Goal: Task Accomplishment & Management: Manage account settings

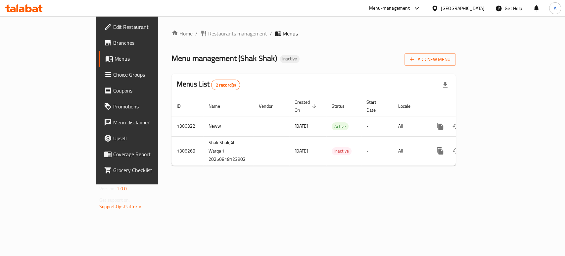
click at [324, 177] on div "Home / Restaurants management / Menus Menu management ( Shak Shak ) Inactive Ad…" at bounding box center [313, 100] width 311 height 168
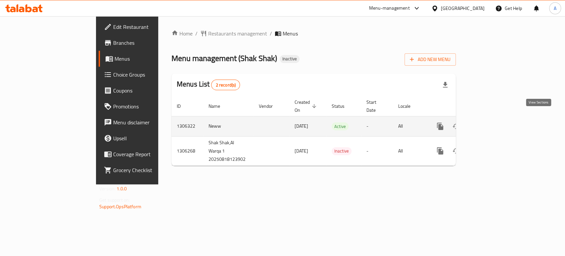
click at [496, 119] on link "enhanced table" at bounding box center [488, 126] width 16 height 16
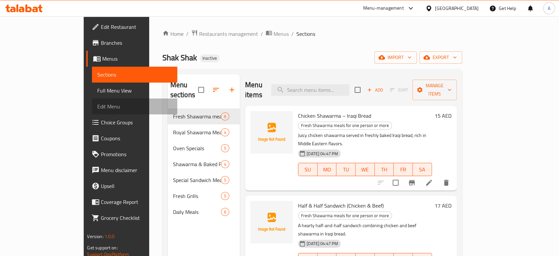
click at [92, 99] on link "Edit Menu" at bounding box center [134, 106] width 85 height 16
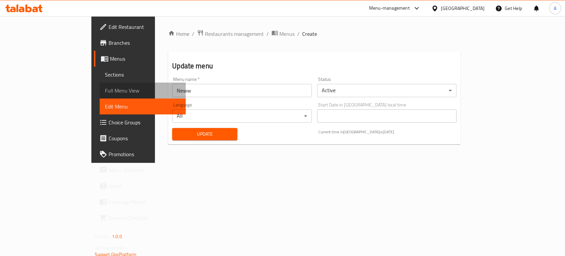
click at [105, 87] on span "Full Menu View" at bounding box center [142, 90] width 75 height 8
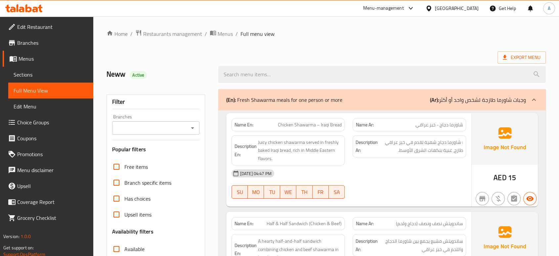
click at [335, 123] on span "Chicken Shawarma – Iraqi Bread" at bounding box center [310, 124] width 64 height 7
drag, startPoint x: 256, startPoint y: 124, endPoint x: 232, endPoint y: 120, distance: 24.4
click at [232, 120] on div "Name En: Chicken Shawarma – Iraqi Bread" at bounding box center [289, 124] width 114 height 13
copy strong "Name En:"
click at [385, 174] on div "[DATE] 04:47 PM" at bounding box center [349, 173] width 243 height 16
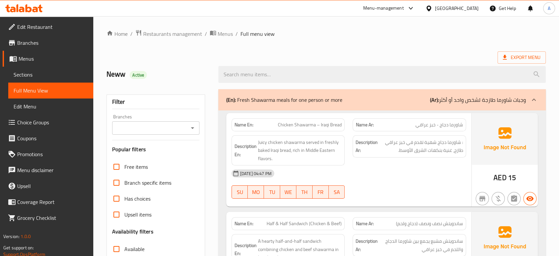
click at [316, 30] on ol "Home / Restaurants management / Menus / Full menu view" at bounding box center [327, 33] width 440 height 9
click at [55, 30] on span "Edit Restaurant" at bounding box center [52, 27] width 71 height 8
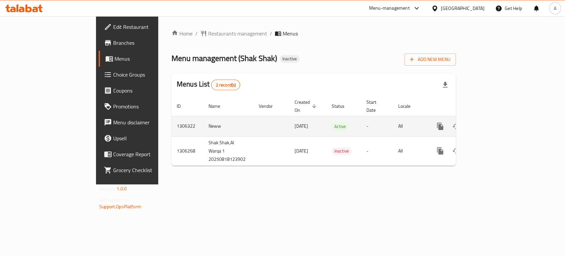
click at [492, 122] on icon "enhanced table" at bounding box center [488, 126] width 8 height 8
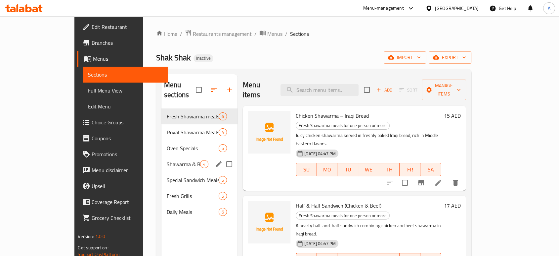
click at [162, 156] on div "Shawarma & Baked Potatoes 4" at bounding box center [200, 164] width 76 height 16
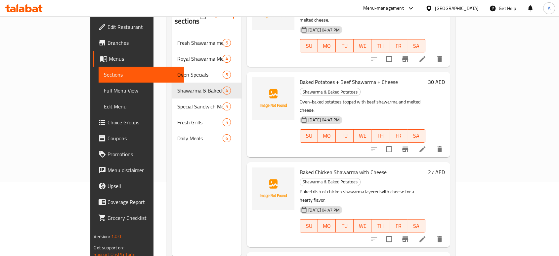
scroll to position [93, 0]
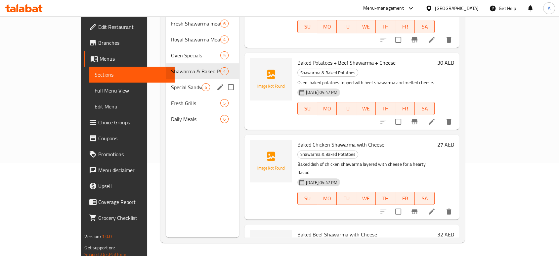
click at [171, 83] on span "Special Sandwich Meals" at bounding box center [186, 87] width 31 height 8
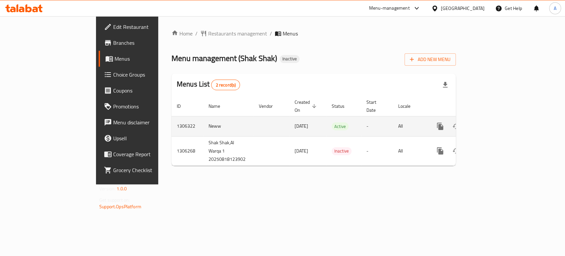
click at [496, 118] on link "enhanced table" at bounding box center [488, 126] width 16 height 16
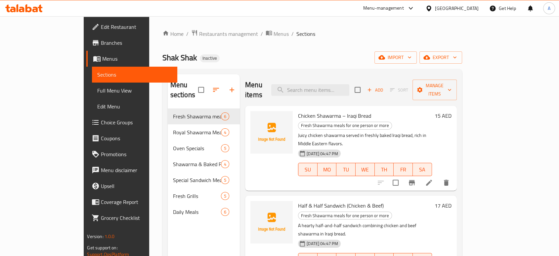
click at [97, 87] on span "Full Menu View" at bounding box center [134, 90] width 74 height 8
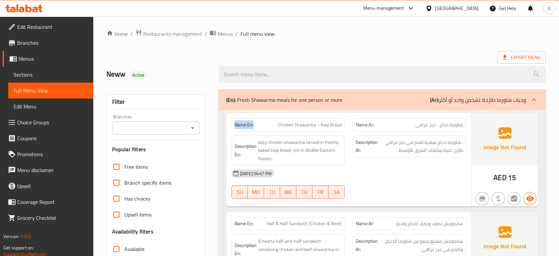
drag, startPoint x: 255, startPoint y: 124, endPoint x: 234, endPoint y: 125, distance: 20.9
click at [235, 125] on p "Name En: Chicken Shawarma – Iraqi Bread" at bounding box center [289, 124] width 108 height 7
copy strong "Name En:"
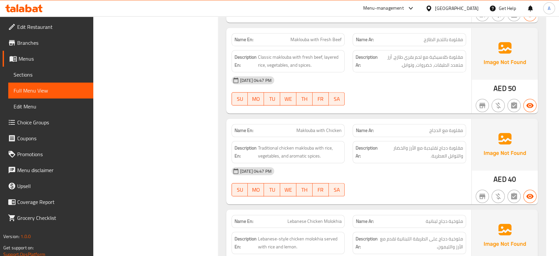
scroll to position [3336, 0]
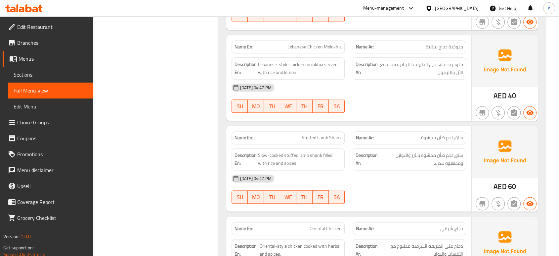
click at [452, 9] on div "United Arab Emirates" at bounding box center [457, 8] width 44 height 7
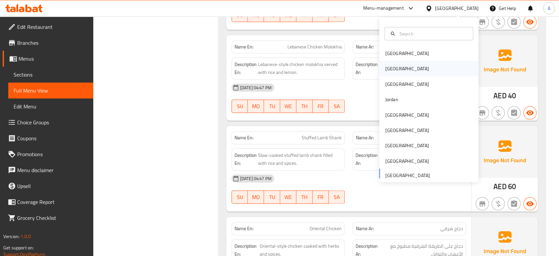
click at [390, 71] on div "[GEOGRAPHIC_DATA]" at bounding box center [407, 68] width 44 height 7
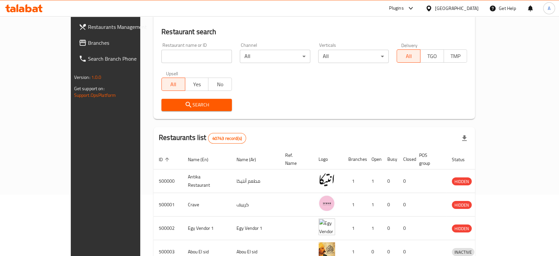
scroll to position [14, 0]
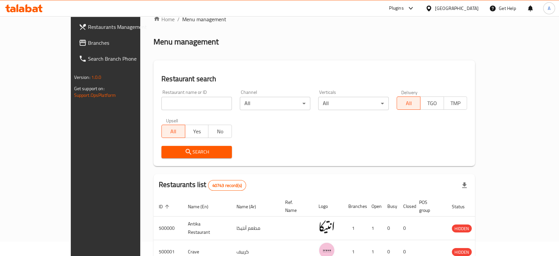
click at [88, 45] on span "Branches" at bounding box center [123, 43] width 71 height 8
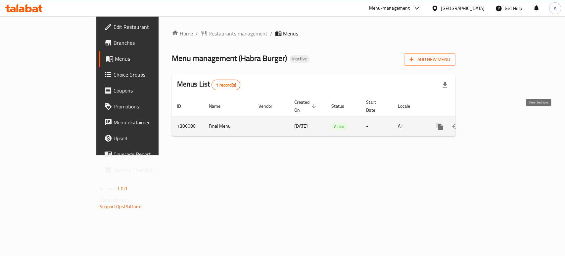
click at [491, 122] on icon "enhanced table" at bounding box center [488, 126] width 8 height 8
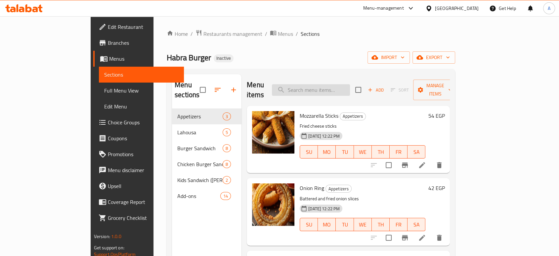
click at [345, 89] on input "search" at bounding box center [311, 90] width 78 height 12
paste input "Burger Patty 80g"
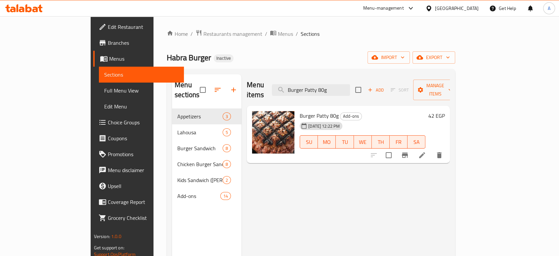
type input "Burger Patty 80g"
click at [432, 149] on li at bounding box center [422, 155] width 19 height 12
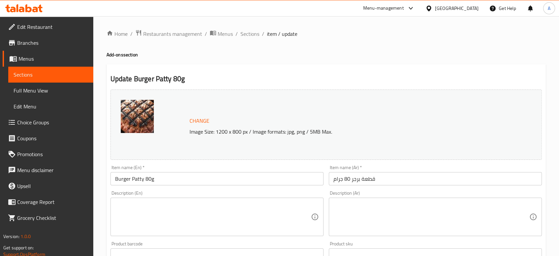
click at [191, 209] on textarea at bounding box center [213, 216] width 196 height 31
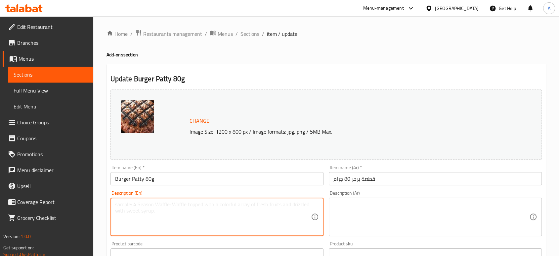
paste textarea "A savory 80g beef patty, seasoned and grilled to perfection"
type textarea "A savory 80g beef patty, seasoned and grilled to perfection"
click at [412, 210] on textarea at bounding box center [432, 216] width 196 height 31
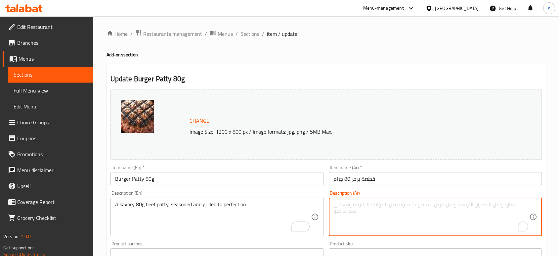
paste textarea "فطيرة لحم بقري لذيذة تزن 80 جرامًا، متبلة ومشوية إلى درجة الكمال"
click at [232, 177] on input "Burger Patty 80g" at bounding box center [217, 178] width 213 height 13
click at [472, 206] on textarea "فطيرة لحم بقري لذيذة تزن 80 جرامًا، متبلة ومشوية إلى درجة الكمال" at bounding box center [432, 216] width 196 height 31
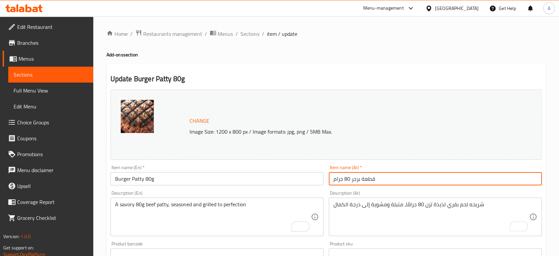
click at [408, 183] on input "قطعة برجر 80 جرام" at bounding box center [435, 178] width 213 height 13
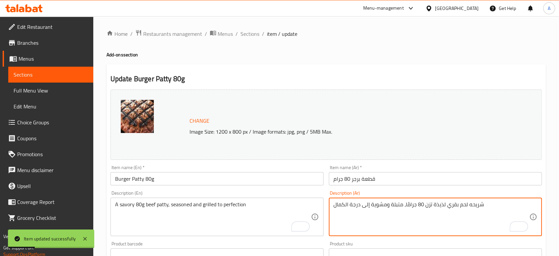
click at [440, 203] on textarea "شريحه لحم بقري لذيذة تزن 80 جرامًا، متبلة ومشوية إلى درجة الكمال" at bounding box center [432, 216] width 196 height 31
drag, startPoint x: 424, startPoint y: 207, endPoint x: 443, endPoint y: 209, distance: 19.9
click at [443, 209] on textarea "شريحه لحم بقري لذيذة تزن 80 جرامًا، متبلة ومشوية إلى درجة الكمال" at bounding box center [432, 216] width 196 height 31
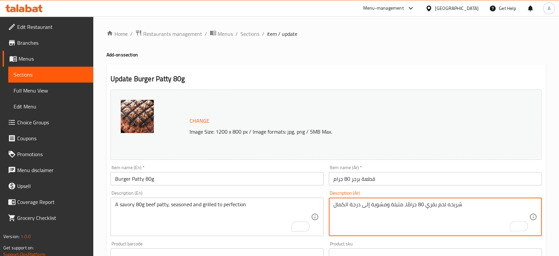
type textarea "شريحه لحم بقري 80 جرامًا، متبلة ومشوية إلى درجة الكمال"
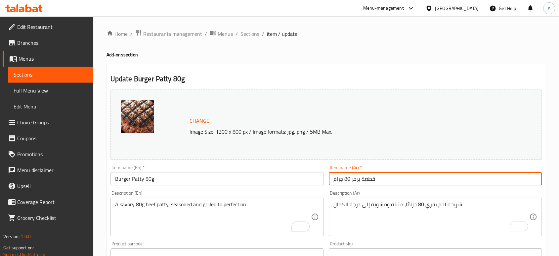
click at [379, 180] on input "قطعة برجر 80 جرام" at bounding box center [435, 178] width 213 height 13
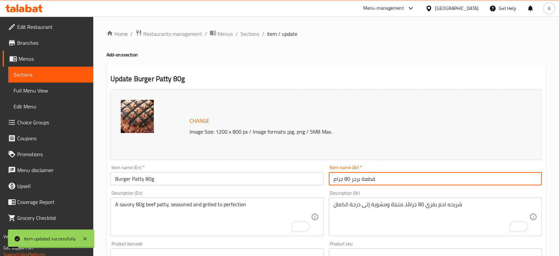
drag, startPoint x: 255, startPoint y: 39, endPoint x: 254, endPoint y: 33, distance: 6.0
click at [255, 39] on div "Home / Restaurants management / Menus / Sections / item / update Add-ons sectio…" at bounding box center [327, 246] width 440 height 435
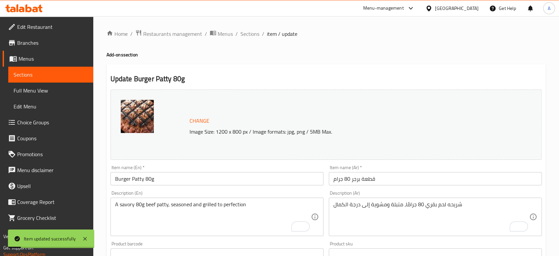
drag, startPoint x: 254, startPoint y: 33, endPoint x: 256, endPoint y: 39, distance: 6.1
click at [254, 33] on span "Sections" at bounding box center [250, 34] width 19 height 8
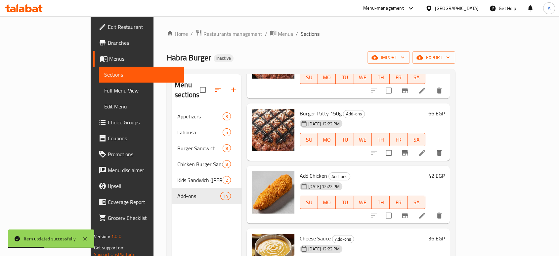
scroll to position [110, 0]
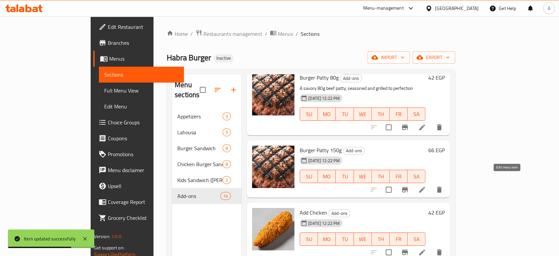
click at [426, 185] on icon at bounding box center [422, 189] width 8 height 8
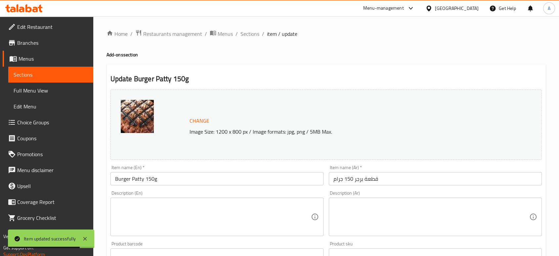
click at [211, 203] on textarea at bounding box center [213, 216] width 196 height 31
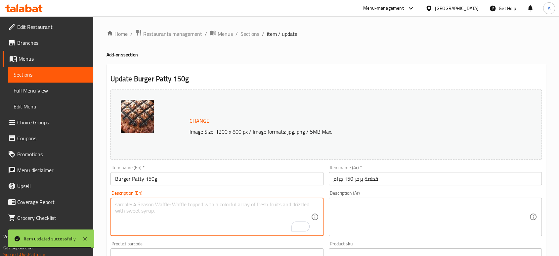
paste textarea "A hearty 150g beef patty, seasoned and grilled for a classic, juicy burger"
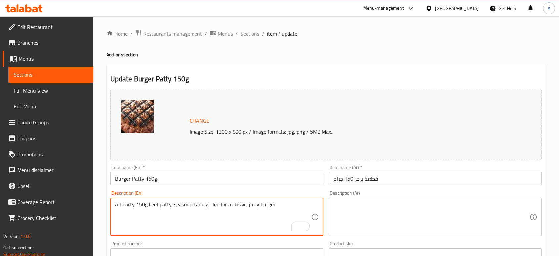
type textarea "A hearty 150g beef patty, seasoned and grilled for a classic, juicy burger"
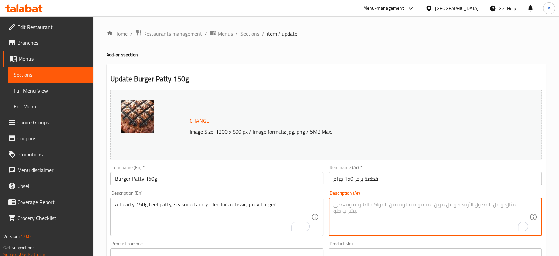
click at [380, 210] on textarea "To enrich screen reader interactions, please activate Accessibility in Grammarl…" at bounding box center [432, 216] width 196 height 31
paste textarea "قطعة لحم بقري شهية تزن 150 جرامًا، متبلة ومشوية للحصول على برجر كلاسيكي وعصير"
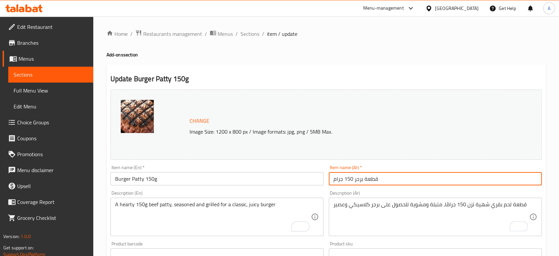
click at [393, 178] on input "قطعة برجر 150 جرام" at bounding box center [435, 178] width 213 height 13
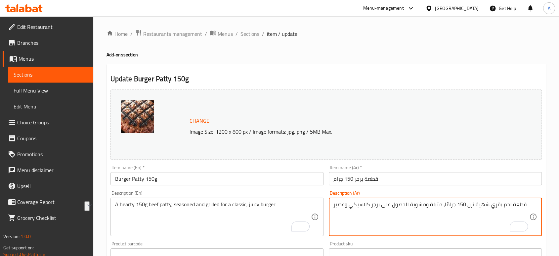
drag, startPoint x: 487, startPoint y: 204, endPoint x: 467, endPoint y: 205, distance: 19.9
drag, startPoint x: 345, startPoint y: 205, endPoint x: 334, endPoint y: 206, distance: 10.3
click at [334, 206] on textarea "قطعة لحم بقري 150 جرامًا، متبلة ومشوية للحصول على برجر كلاسيكي وعصير" at bounding box center [432, 216] width 196 height 31
type textarea "قطعة لحم بقري 150 جرامًا، متبلة ومشوية للحصول على برجر كلاسيكي وجوسي"
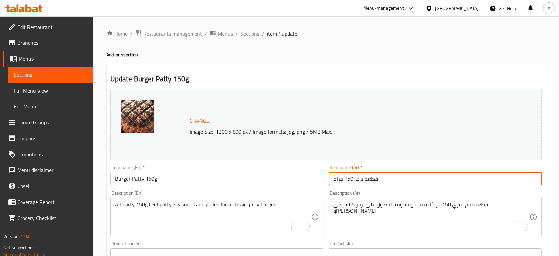
click at [407, 176] on input "قطعة برجر 150 جرام" at bounding box center [435, 178] width 213 height 13
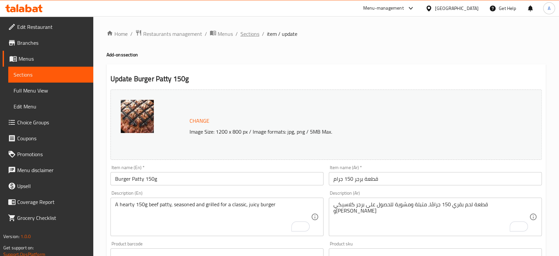
click at [256, 35] on span "Sections" at bounding box center [250, 34] width 19 height 8
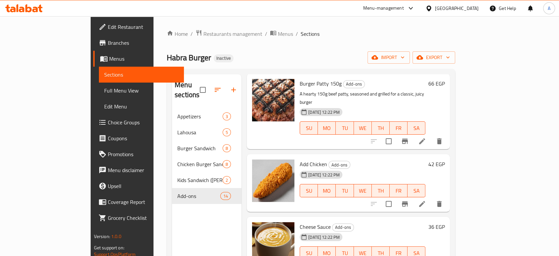
scroll to position [220, 0]
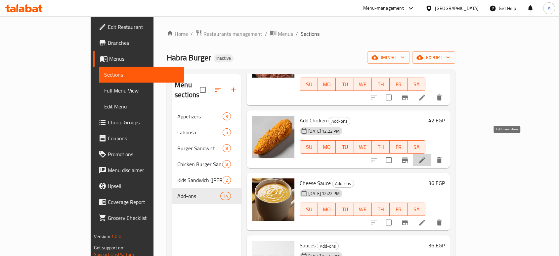
click at [426, 156] on icon at bounding box center [422, 160] width 8 height 8
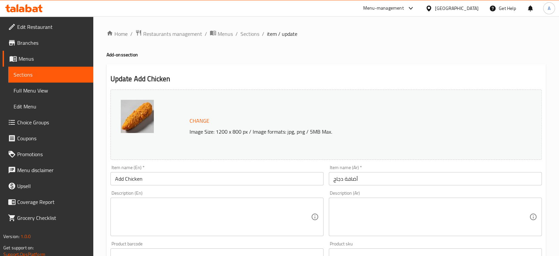
click at [201, 214] on textarea at bounding box center [213, 216] width 196 height 31
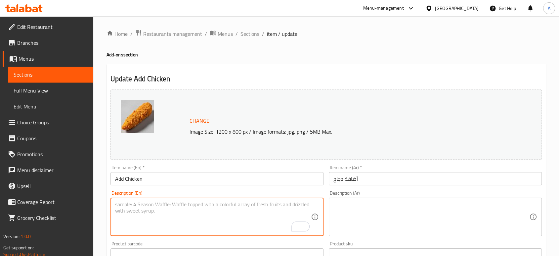
paste textarea "A tender, seasoned chicken fillet, grilled to add to any burger."
type textarea "A tender, seasoned chicken fillet, grilled to add to any burger."
click at [369, 204] on textarea at bounding box center [432, 216] width 196 height 31
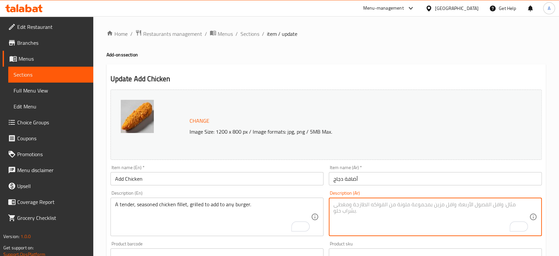
paste textarea "شريحة دجاج طرية ومتبلة، مشوية لإضافتها إلى أي برجر."
click at [442, 206] on textarea "شريحة دجاج طرية ومتبلة، مشوية لإضافتها إلى أي برجر." at bounding box center [432, 216] width 196 height 31
type textarea "فيليه دجاج طرية ومتبلة، مشوية لإضافتها إلى أي برجر."
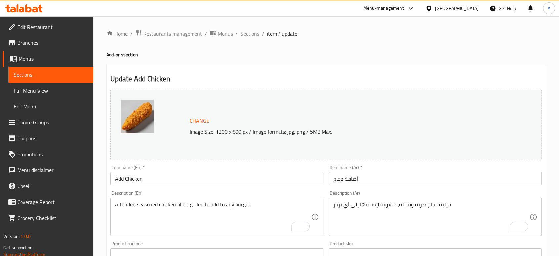
click at [378, 55] on h4 "Add-ons section" at bounding box center [327, 54] width 440 height 7
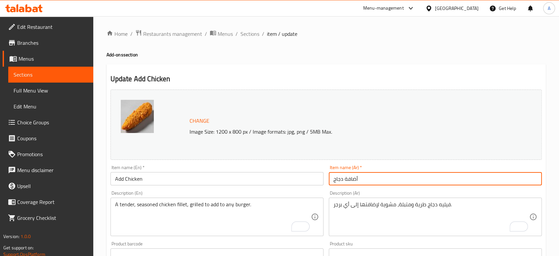
click at [380, 181] on input "أضافة دجاج" at bounding box center [435, 178] width 213 height 13
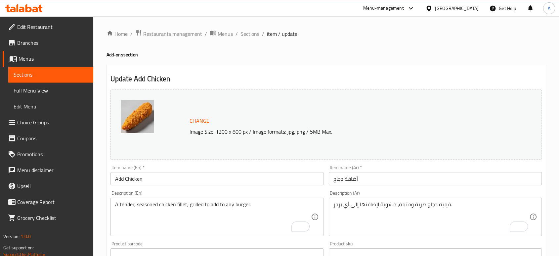
click at [386, 48] on div "Home / Restaurants management / Menus / Sections / item / update Add-ons sectio…" at bounding box center [327, 246] width 440 height 435
click at [253, 34] on span "Sections" at bounding box center [250, 34] width 19 height 8
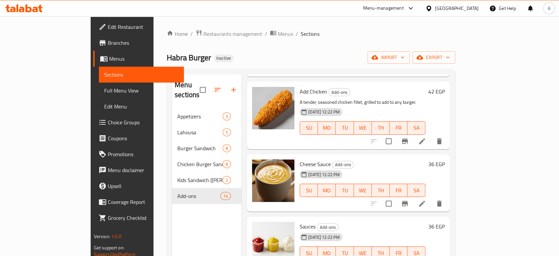
scroll to position [294, 0]
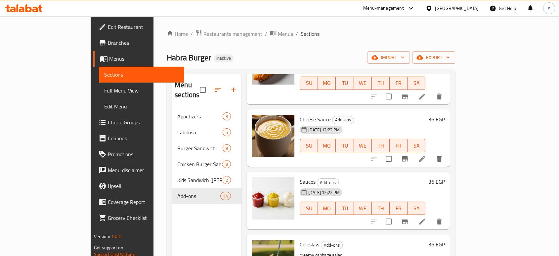
click at [432, 153] on li at bounding box center [422, 159] width 19 height 12
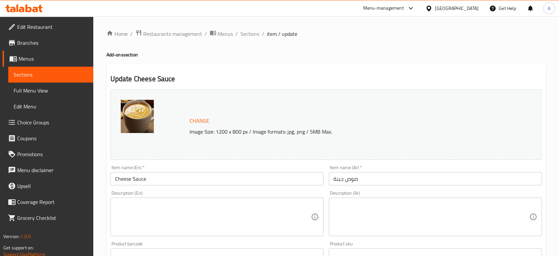
click at [355, 45] on div "Home / Restaurants management / Menus / Sections / item / update Add-ons sectio…" at bounding box center [327, 246] width 440 height 435
click at [312, 31] on ol "Home / Restaurants management / Menus / Sections / item / update" at bounding box center [327, 33] width 440 height 9
drag, startPoint x: 252, startPoint y: 35, endPoint x: 294, endPoint y: 66, distance: 51.7
click at [252, 35] on span "Sections" at bounding box center [250, 34] width 19 height 8
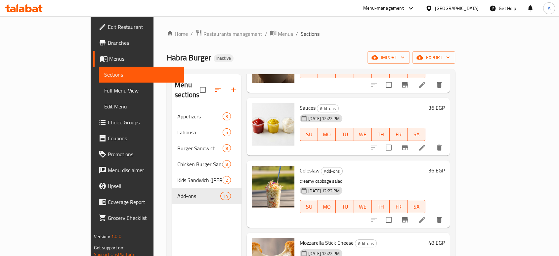
scroll to position [441, 0]
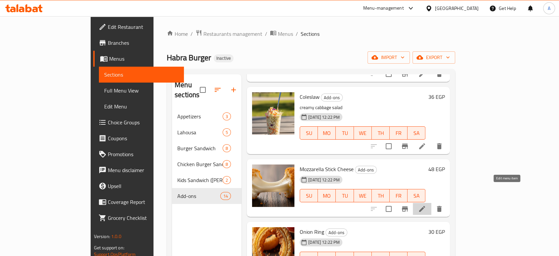
click at [426, 205] on icon at bounding box center [422, 209] width 8 height 8
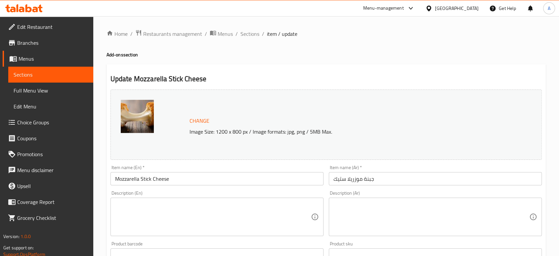
click at [273, 203] on textarea at bounding box center [213, 216] width 196 height 31
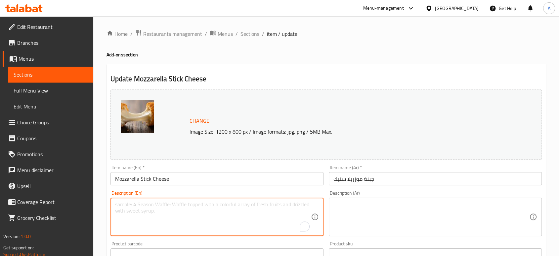
paste textarea "Golden-fried mozzarella sticks with a warm, gooey cheese center"
type textarea "Golden-fried mozzarella sticks with a warm, gooey cheese center"
click at [377, 208] on textarea at bounding box center [432, 216] width 196 height 31
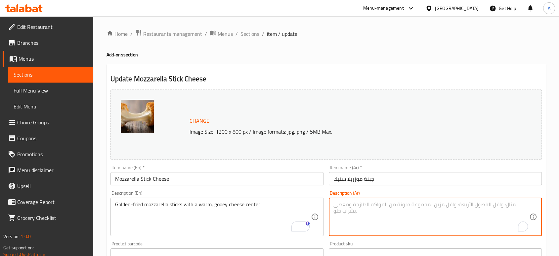
paste textarea "أصابع موزاريلا مقلية ذهبية اللون مع جبن دافئ ولذيذ في المنتصف"
type textarea "أصابع موزاريلا مقلية ذهبية اللون مع جبن دافئ ولذيذ في المنتصف"
click at [389, 179] on input "جبنة موزريلا ستيك" at bounding box center [435, 178] width 213 height 13
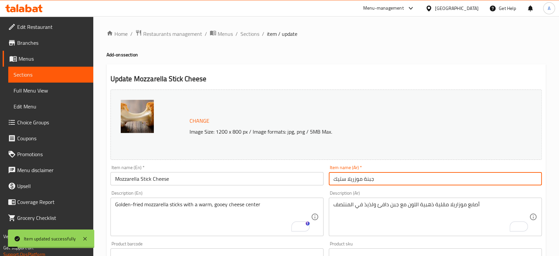
drag, startPoint x: 252, startPoint y: 33, endPoint x: 299, endPoint y: 67, distance: 58.0
click at [252, 33] on span "Sections" at bounding box center [250, 34] width 19 height 8
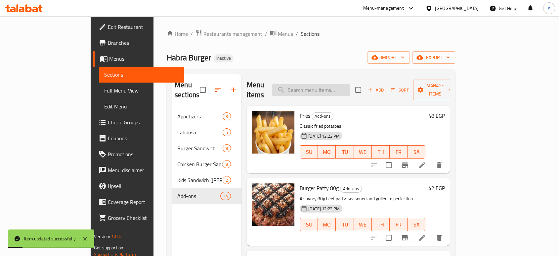
click at [350, 84] on input "search" at bounding box center [311, 90] width 78 height 12
paste input "Onion Ring"
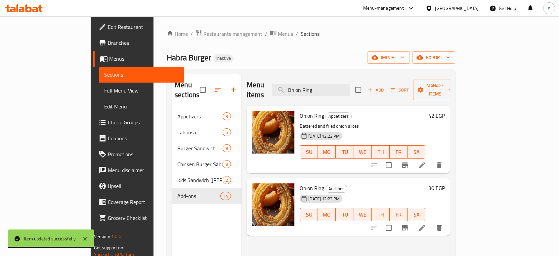
type input "Onion Ring"
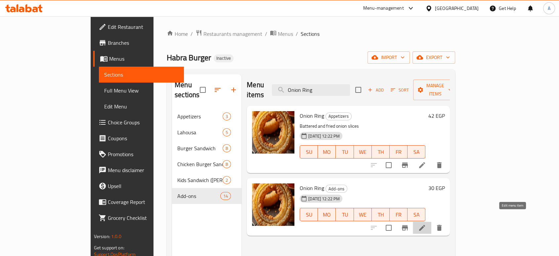
click at [426, 223] on icon at bounding box center [422, 227] width 8 height 8
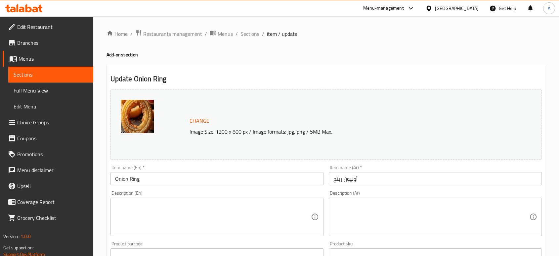
click at [180, 218] on textarea at bounding box center [213, 216] width 196 height 31
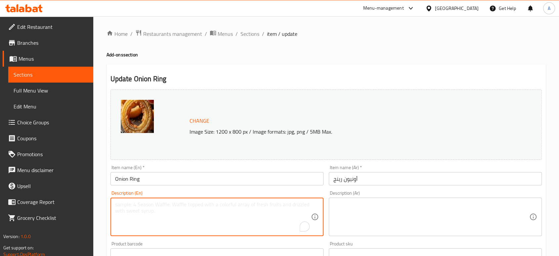
paste textarea "Onion Ring"
click at [186, 202] on textarea "Onion Ring" at bounding box center [213, 216] width 196 height 31
paste textarea "Crispy battered onion rings, fried to a perfect golden brown."
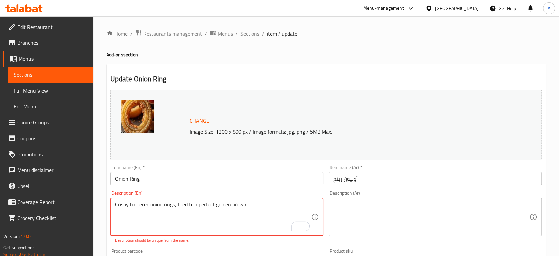
type textarea "Crispy battered onion rings, fried to a perfect golden brown."
click at [156, 180] on input "Onion Ring" at bounding box center [217, 178] width 213 height 13
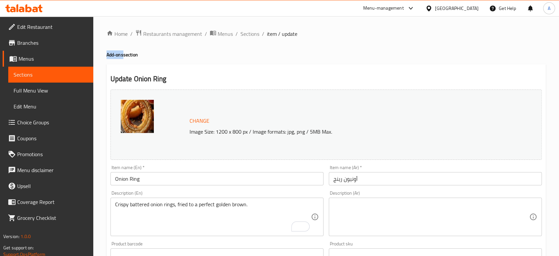
drag, startPoint x: 122, startPoint y: 54, endPoint x: 102, endPoint y: 53, distance: 19.9
click at [102, 53] on div "Home / Restaurants management / Menus / Sections / item / update Add-ons sectio…" at bounding box center [326, 246] width 466 height 461
copy h4 "Add-ons"
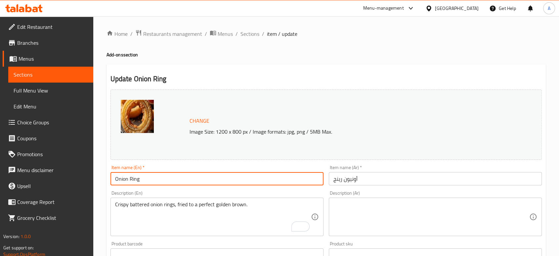
click at [113, 178] on input "Onion Ring" at bounding box center [217, 178] width 213 height 13
paste input "Add-ons"
type input "Add-ons Onion Ring"
click at [333, 177] on input "أونيون رينج" at bounding box center [435, 178] width 213 height 13
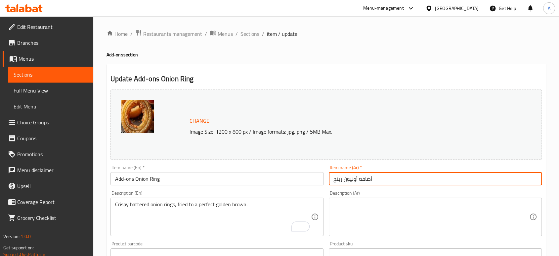
type input "أضافه أونيون رينج"
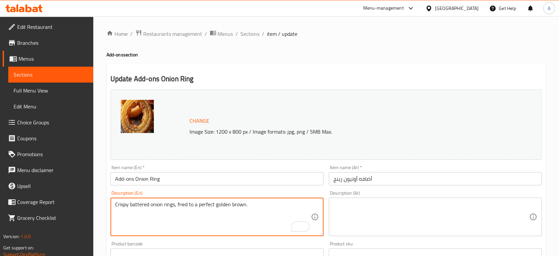
click at [257, 201] on textarea "Crispy battered onion rings, fried to a perfect golden brown." at bounding box center [213, 216] width 196 height 31
click at [383, 208] on textarea at bounding box center [432, 216] width 196 height 31
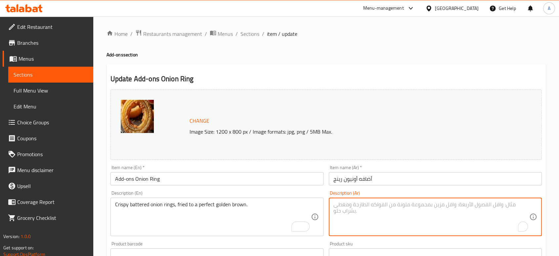
paste textarea "حلقات البصل المقرمشة المقلية حتى تصبح ذهبية اللون تمامًا."
type textarea "حلقات البصل المقرمشة المقلية حتى تصبح ذهبية اللون تمامًا."
click at [392, 180] on input "أضافه أونيون رينج" at bounding box center [435, 178] width 213 height 13
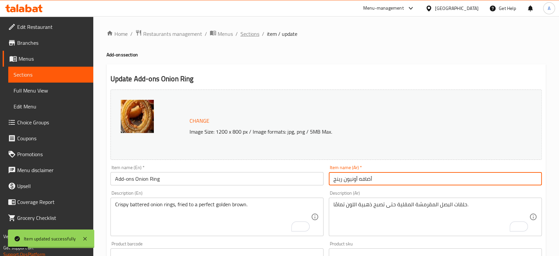
click at [258, 36] on span "Sections" at bounding box center [250, 34] width 19 height 8
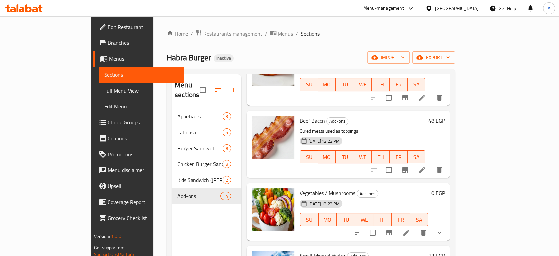
scroll to position [723, 0]
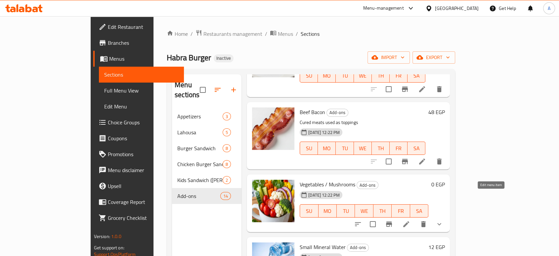
click at [410, 220] on icon at bounding box center [406, 224] width 8 height 8
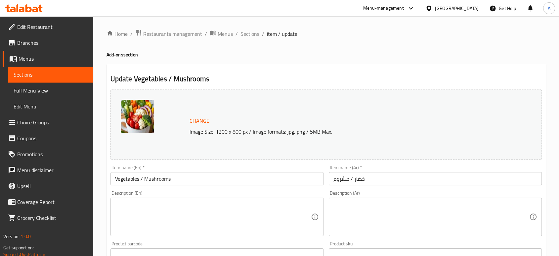
click at [241, 40] on div "Home / Restaurants management / Menus / Sections / item / update Add-ons sectio…" at bounding box center [327, 253] width 440 height 449
drag, startPoint x: 244, startPoint y: 35, endPoint x: 321, endPoint y: 65, distance: 82.5
click at [244, 35] on span "Sections" at bounding box center [250, 34] width 19 height 8
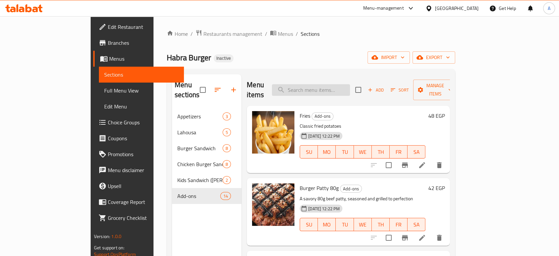
click at [332, 88] on input "search" at bounding box center [311, 90] width 78 height 12
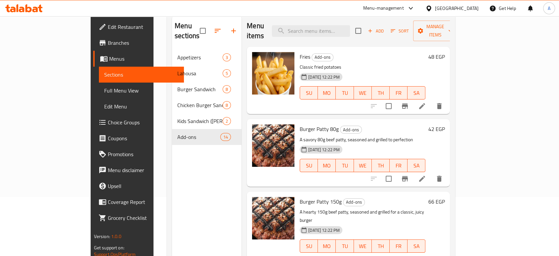
scroll to position [19, 0]
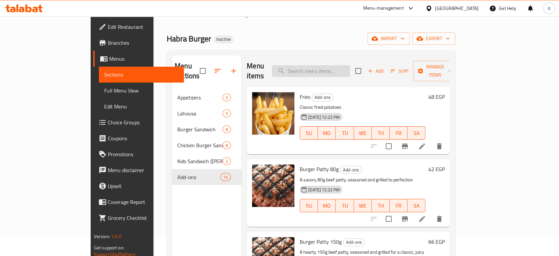
click at [332, 65] on input "search" at bounding box center [311, 71] width 78 height 12
paste input "Cheese"
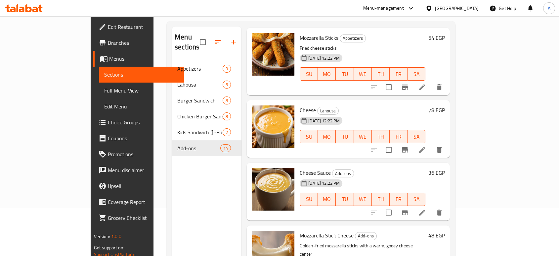
scroll to position [93, 0]
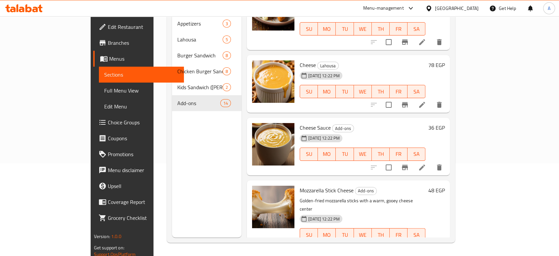
type input "Cheese"
click at [361, 196] on p "Golden-fried mozzarella sticks with a warm, gooey cheese center" at bounding box center [363, 204] width 126 height 17
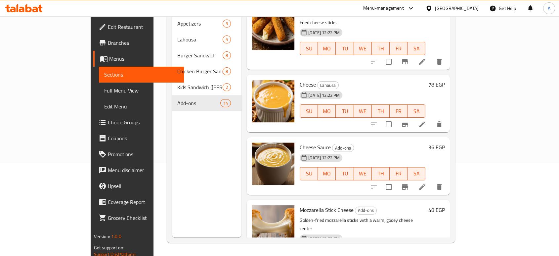
scroll to position [0, 0]
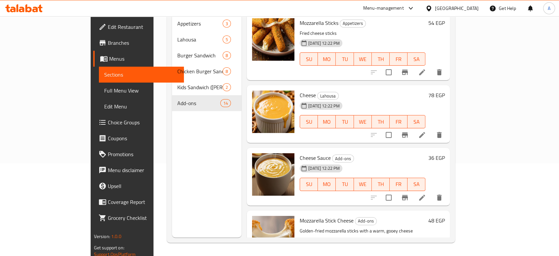
click at [350, 162] on div "17-08-2025 12:22 PM SU MO TU WE TH FR SA" at bounding box center [362, 180] width 131 height 36
click at [432, 129] on li at bounding box center [422, 135] width 19 height 12
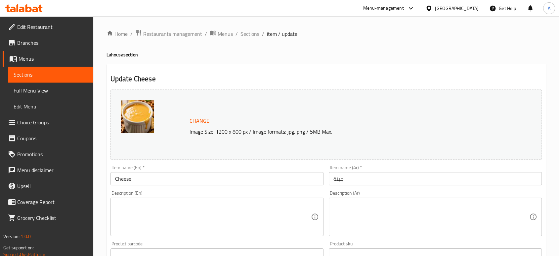
click at [181, 198] on div "Description (En)" at bounding box center [217, 216] width 213 height 38
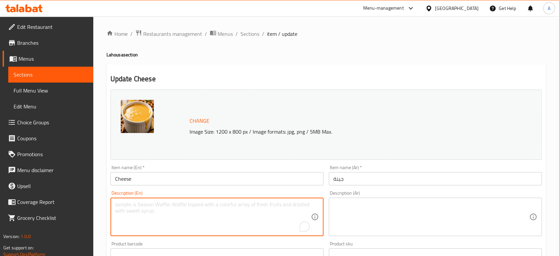
paste textarea "Cheese"
type textarea "Cheese"
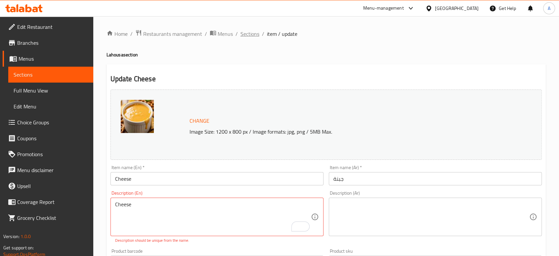
click at [252, 31] on span "Sections" at bounding box center [250, 34] width 19 height 8
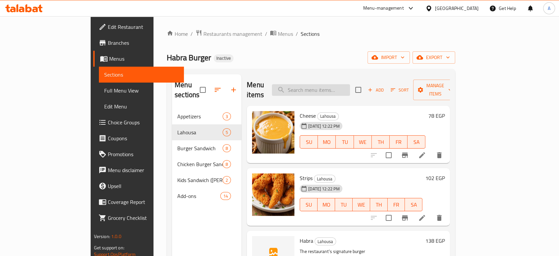
click at [350, 85] on input "search" at bounding box center [311, 90] width 78 height 12
paste input "Cheese"
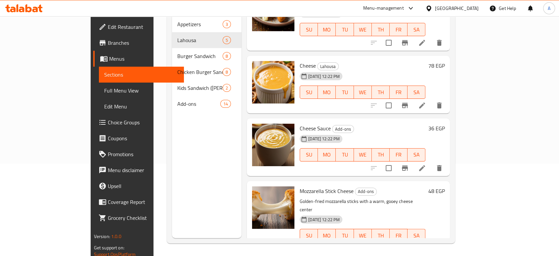
scroll to position [93, 0]
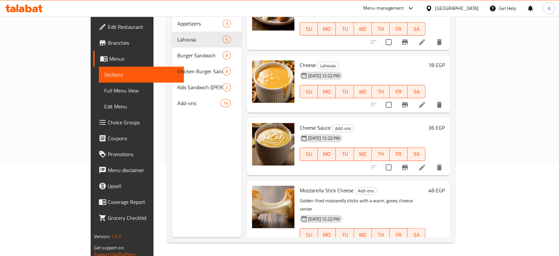
type input "Cheese"
click at [426, 163] on icon at bounding box center [422, 167] width 8 height 8
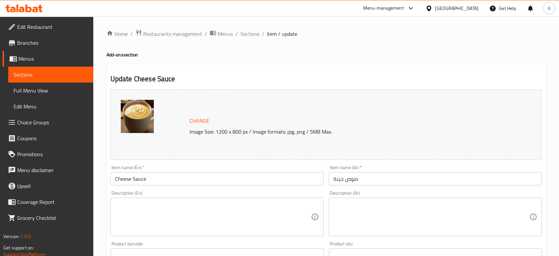
click at [194, 214] on textarea at bounding box center [213, 216] width 196 height 31
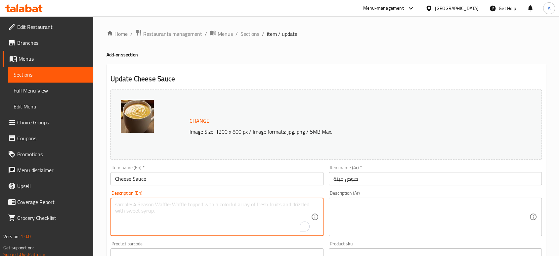
paste textarea "A slice of melted cheddar cheese to top your burge"
type textarea "A slice of melted cheddar cheese to top your burge"
click at [385, 219] on textarea at bounding box center [432, 216] width 196 height 31
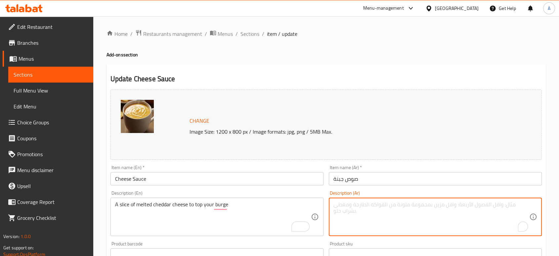
paste textarea "شريحة من جبن [PERSON_NAME] المذاب لتزيين برجر الخاص بك"
drag, startPoint x: 377, startPoint y: 206, endPoint x: 364, endPoint y: 206, distance: 12.9
click at [364, 206] on textarea "شريحة من جبن [PERSON_NAME] المذاب لتزيين برجر الخاص بك" at bounding box center [432, 216] width 196 height 31
type textarea "شريحة من جبن [PERSON_NAME] المذاب مغطي برجر الخاص بك"
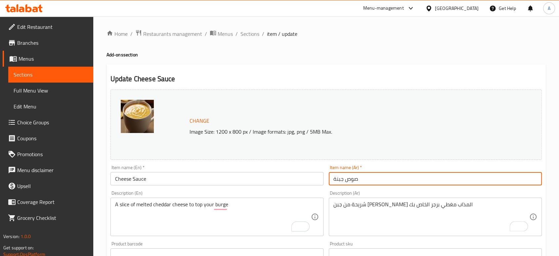
click at [375, 181] on input "صوص جبنة" at bounding box center [435, 178] width 213 height 13
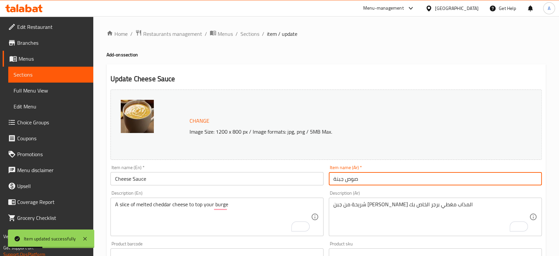
drag, startPoint x: 250, startPoint y: 31, endPoint x: 246, endPoint y: 3, distance: 28.1
click at [250, 31] on span "Sections" at bounding box center [250, 34] width 19 height 8
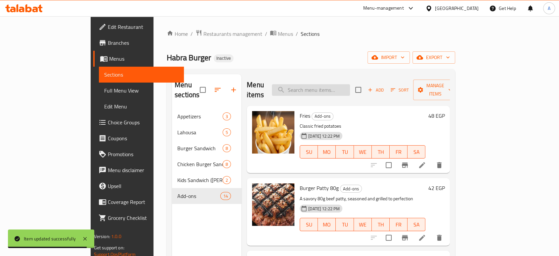
drag, startPoint x: 330, startPoint y: 93, endPoint x: 330, endPoint y: 89, distance: 3.7
click at [330, 92] on div "Menu items Add Sort Manage items" at bounding box center [348, 89] width 203 height 31
click at [330, 86] on input "search" at bounding box center [311, 90] width 78 height 12
paste input "Tower Burger Meat"
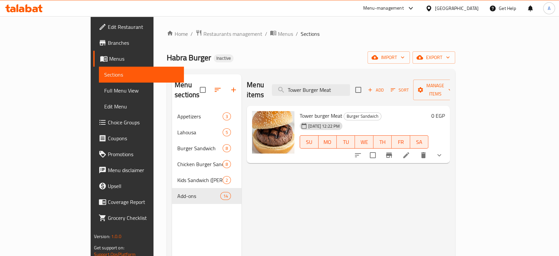
type input "Tower Burger Meat"
click at [410, 151] on icon at bounding box center [406, 155] width 8 height 8
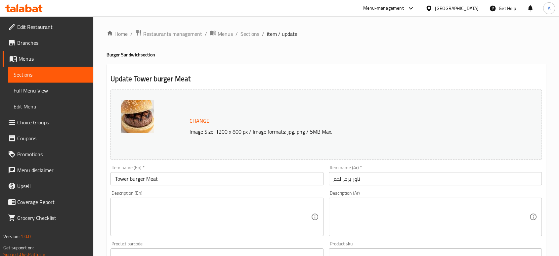
click at [196, 218] on textarea at bounding box center [213, 216] width 196 height 31
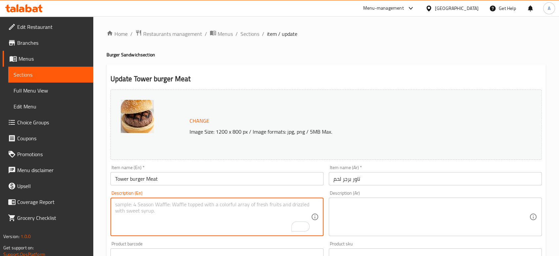
paste textarea "Two 80g beef patties stacked with lettuce, tomato, onions, and your choice of s…"
type textarea "Two 80g beef patties stacked with lettuce, tomato, onions, and your choice of s…"
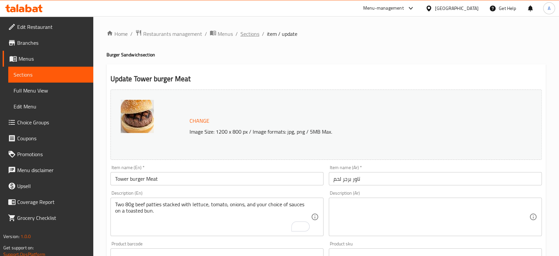
click at [253, 33] on span "Sections" at bounding box center [250, 34] width 19 height 8
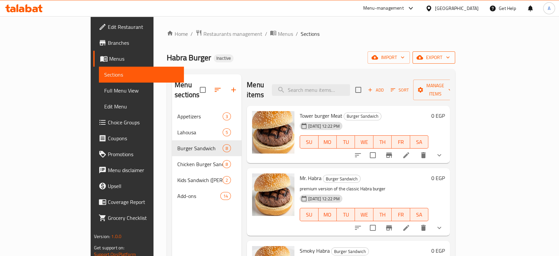
drag, startPoint x: 526, startPoint y: 65, endPoint x: 524, endPoint y: 62, distance: 3.6
click at [455, 63] on div "Home / Restaurants management / Menus / Sections Habra Burger Inactive import e…" at bounding box center [311, 181] width 289 height 305
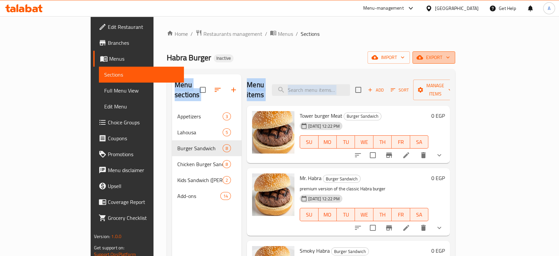
click at [450, 62] on span "export" at bounding box center [434, 57] width 32 height 8
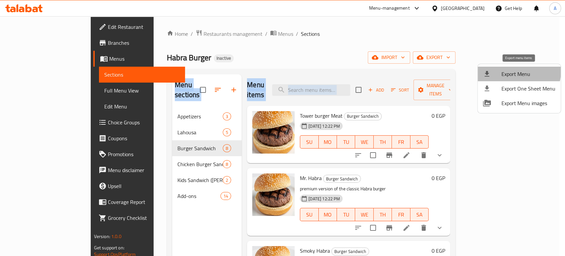
click at [513, 70] on span "Export Menu" at bounding box center [528, 74] width 54 height 8
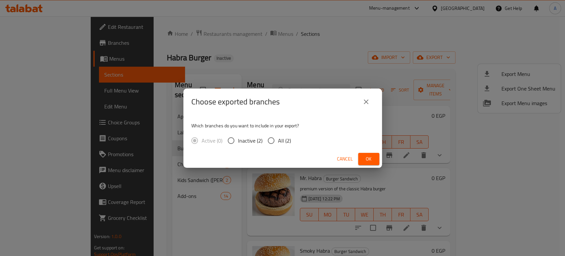
click at [281, 136] on span "All (2)" at bounding box center [284, 140] width 13 height 8
click at [278, 136] on input "All (2)" at bounding box center [271, 140] width 14 height 14
radio input "true"
click at [377, 158] on button "Ok" at bounding box center [368, 159] width 21 height 12
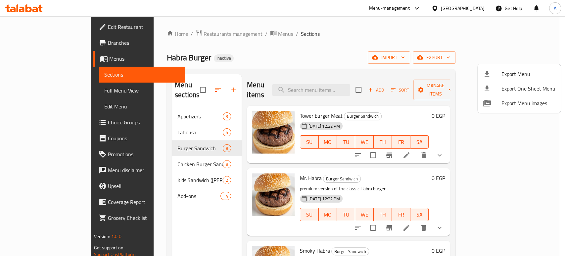
click at [378, 46] on div at bounding box center [282, 128] width 565 height 256
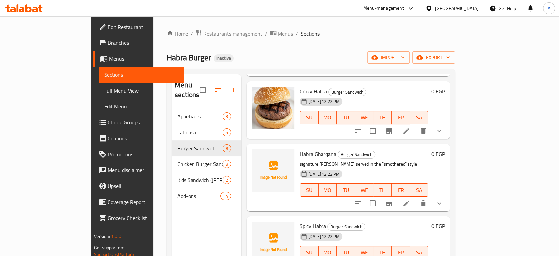
scroll to position [294, 0]
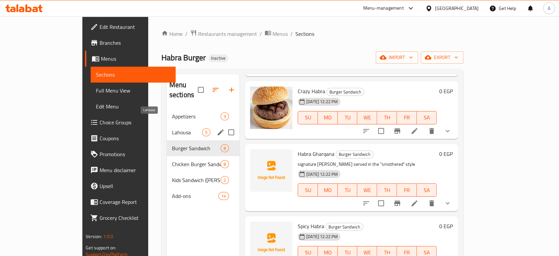
click at [172, 128] on span "Lahousa" at bounding box center [187, 132] width 30 height 8
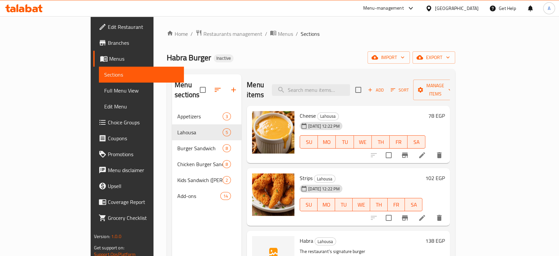
click at [289, 51] on div "Home / Restaurants management / Menus / Sections Habra Burger Inactive import e…" at bounding box center [311, 181] width 289 height 305
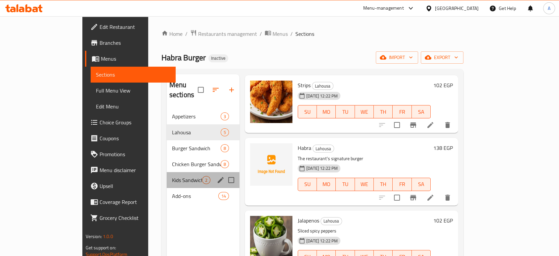
click at [167, 174] on div "Kids Sandwich (Habra Kadabra) Combo 2" at bounding box center [203, 180] width 73 height 16
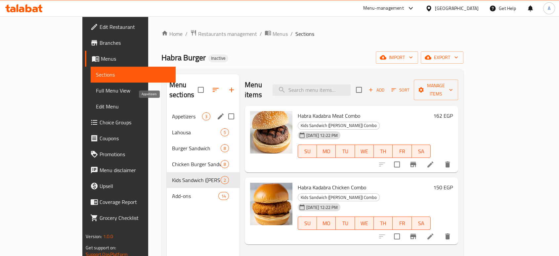
click at [172, 112] on span "Appetizers" at bounding box center [187, 116] width 30 height 8
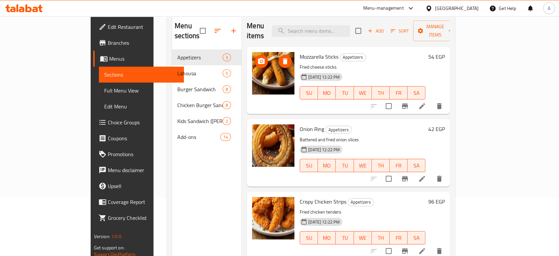
scroll to position [19, 0]
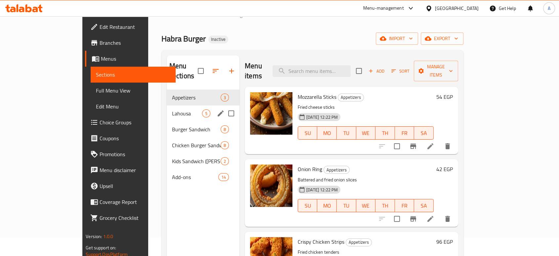
click at [167, 105] on div "Lahousa 5" at bounding box center [203, 113] width 73 height 16
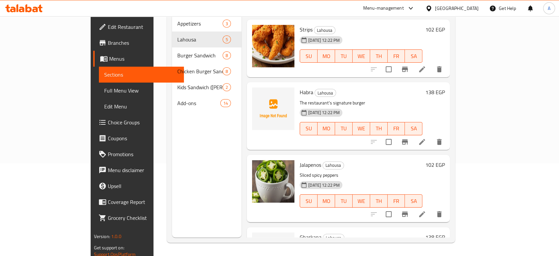
scroll to position [93, 0]
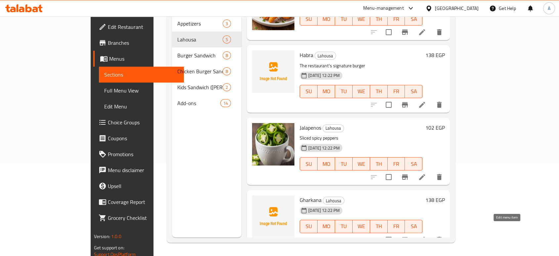
click at [426, 235] on icon at bounding box center [422, 239] width 8 height 8
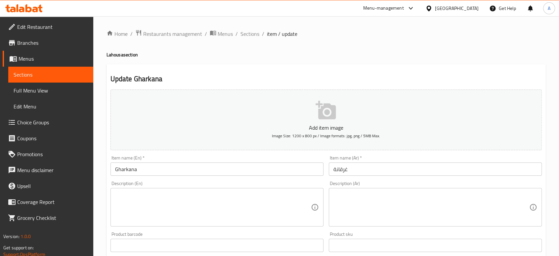
click at [249, 39] on div "Home / Restaurants management / Menus / Sections / item / update Lahousa sectio…" at bounding box center [327, 241] width 440 height 425
click at [246, 34] on span "Sections" at bounding box center [250, 34] width 19 height 8
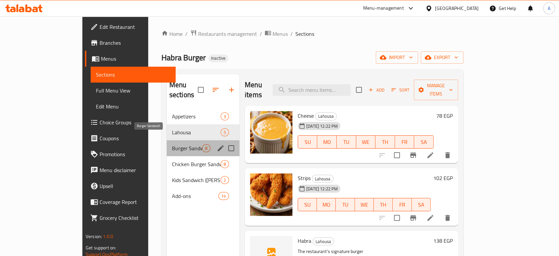
click at [172, 144] on span "Burger Sandwich" at bounding box center [187, 148] width 30 height 8
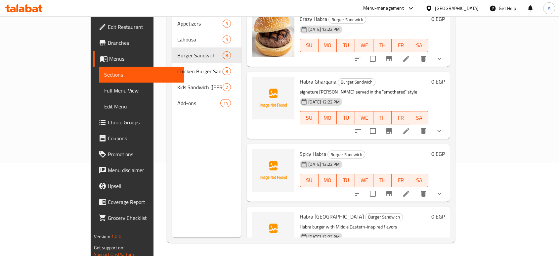
scroll to position [263, 0]
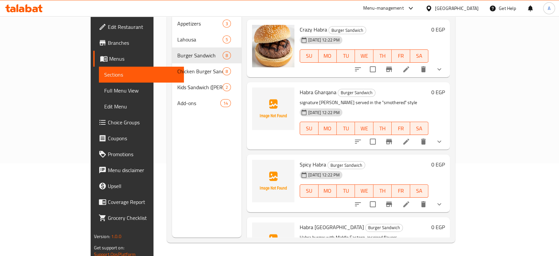
click at [300, 159] on span "Spicy Habra" at bounding box center [313, 164] width 26 height 10
copy span "Spicy"
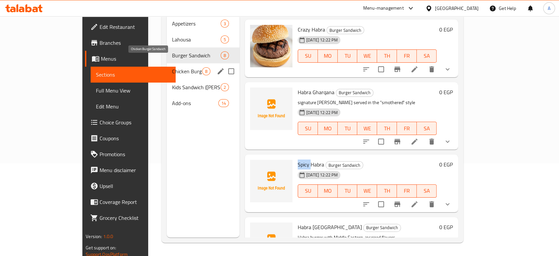
click at [172, 67] on span "Chicken Burger Sandwich" at bounding box center [187, 71] width 30 height 8
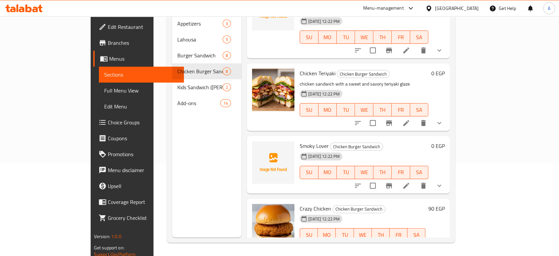
scroll to position [226, 0]
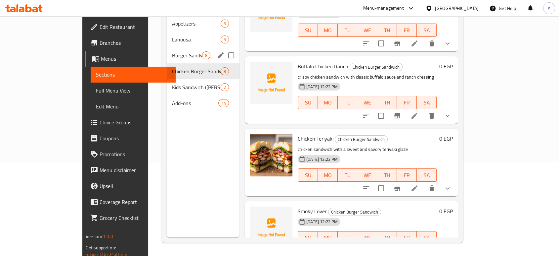
click at [167, 52] on div "Burger Sandwich 8" at bounding box center [203, 55] width 73 height 16
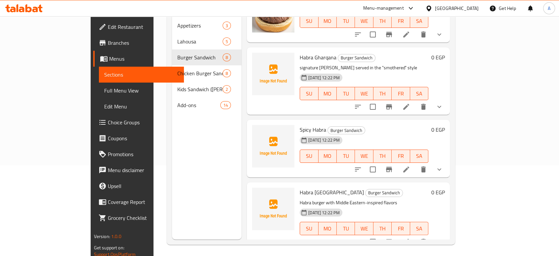
scroll to position [93, 0]
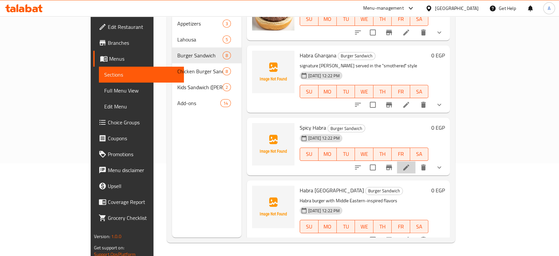
click at [416, 161] on li at bounding box center [406, 167] width 19 height 12
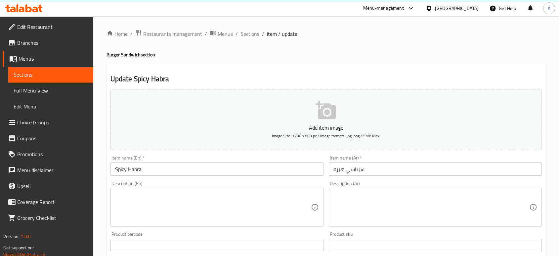
click at [259, 209] on textarea at bounding box center [213, 206] width 196 height 31
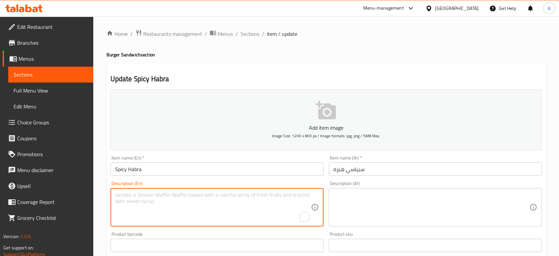
paste textarea "Spicy burger that is made with crispy chicken, a soft brioche bun and a spicy d…"
click at [208, 198] on textarea "Spicy burger that is made with crispy chicken, a soft brioche bun and a spicy d…" at bounding box center [213, 206] width 196 height 31
click at [188, 203] on textarea "Spicy burger that is made with crispy chicken, a soft brioche bun and a spicy d…" at bounding box center [213, 206] width 196 height 31
drag, startPoint x: 213, startPoint y: 195, endPoint x: 184, endPoint y: 193, distance: 29.5
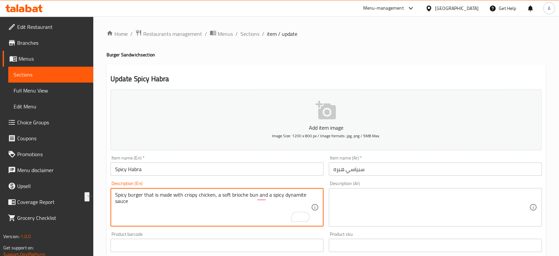
click at [184, 193] on textarea "Spicy burger that is made with crispy chicken, a soft brioche bun and a spicy d…" at bounding box center [213, 206] width 196 height 31
click at [221, 197] on textarea "Spicy burger that is made with meat, a soft brioche bun and a spicy dynamite sa…" at bounding box center [213, 206] width 196 height 31
click at [258, 195] on textarea "Spicy burger that is made with meat, a soft bun and a spicy dynamite sauce" at bounding box center [213, 206] width 196 height 31
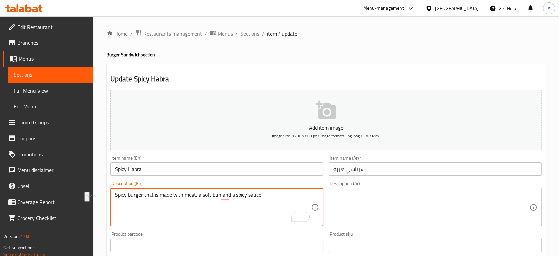
drag, startPoint x: 261, startPoint y: 195, endPoint x: 114, endPoint y: 192, distance: 147.6
click at [114, 192] on div "Spicy burger that is made with meat, a soft bun and a spicy sauce Description (…" at bounding box center [217, 207] width 213 height 38
type textarea "Spicy burger that is made with meat, a soft bun and a spicy sauce"
click at [349, 206] on textarea at bounding box center [432, 206] width 196 height 31
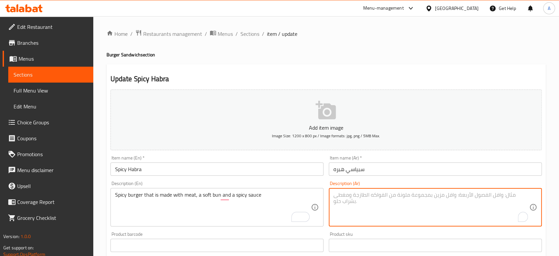
paste textarea "برجر حار مصنوع من اللحم والخبز الطري والصلصة الحارة"
type textarea "برجر حار مصنوع من اللحم والخبز الطري والصلصة الحارة"
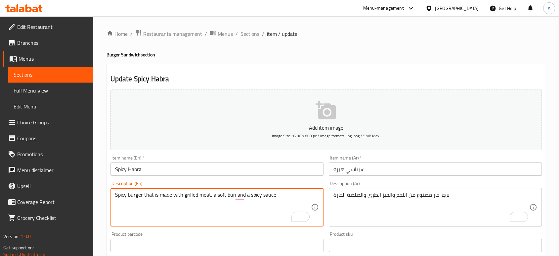
type textarea "Spicy burger that is made with grilled meat, a soft bun and a spicy sauce"
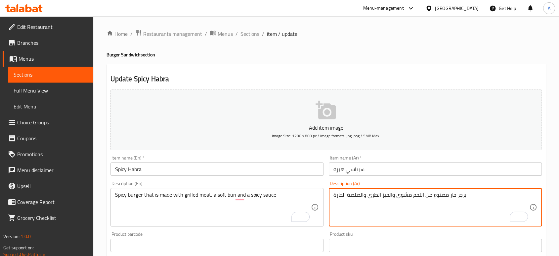
type textarea "برجر حار مصنوع من اللحم مشوي والخبز الطري والصلصة الحارة"
click at [367, 170] on input "سبياسي هبره" at bounding box center [435, 168] width 213 height 13
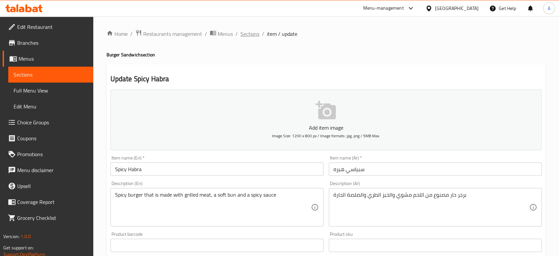
click at [253, 30] on span "Sections" at bounding box center [250, 34] width 19 height 8
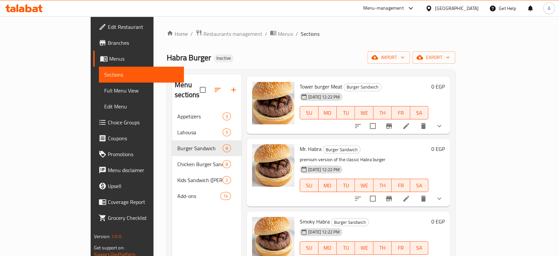
scroll to position [73, 0]
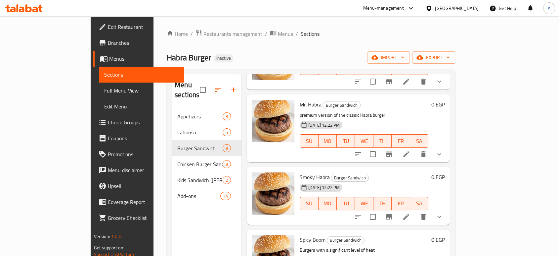
click at [300, 172] on span "Smoky Habra" at bounding box center [315, 177] width 30 height 10
copy span "Smoky"
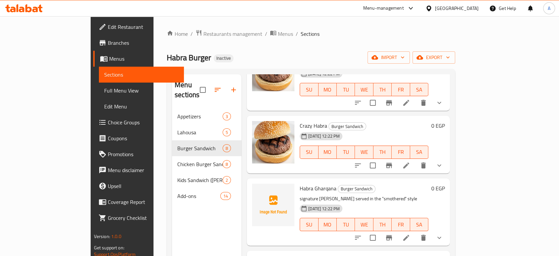
scroll to position [294, 0]
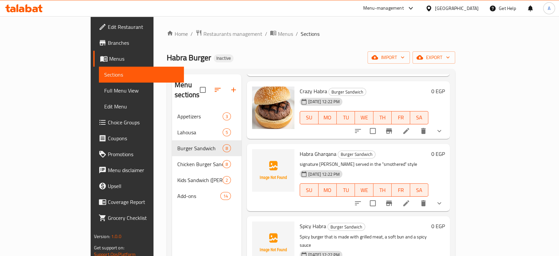
click at [300, 86] on span "Crazy Habra" at bounding box center [313, 91] width 27 height 10
copy span "Crazy"
click at [329, 88] on span "Burger Sandwich" at bounding box center [347, 92] width 37 height 8
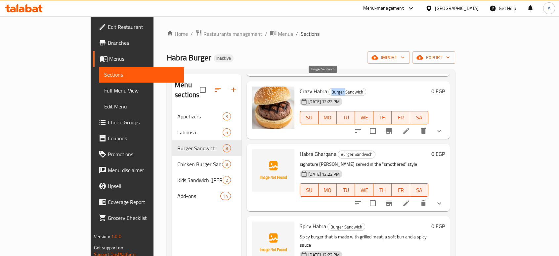
copy span "Burger"
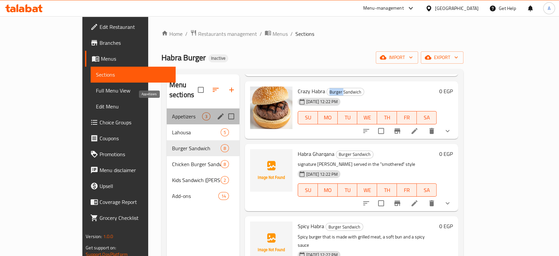
click at [172, 112] on span "Appetizers" at bounding box center [187, 116] width 30 height 8
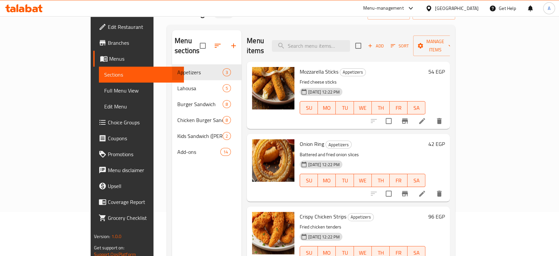
scroll to position [93, 0]
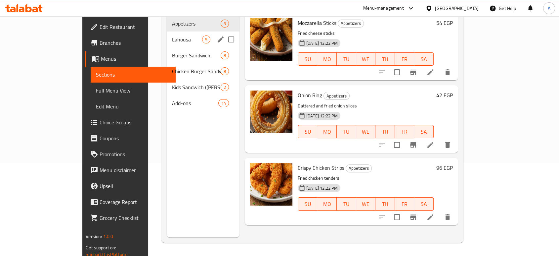
click at [172, 35] on span "Lahousa" at bounding box center [187, 39] width 30 height 8
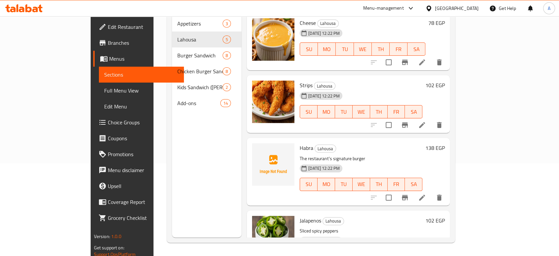
click at [300, 80] on span "Strips" at bounding box center [306, 85] width 13 height 10
copy h6 "Strips"
click at [426, 121] on icon at bounding box center [422, 125] width 8 height 8
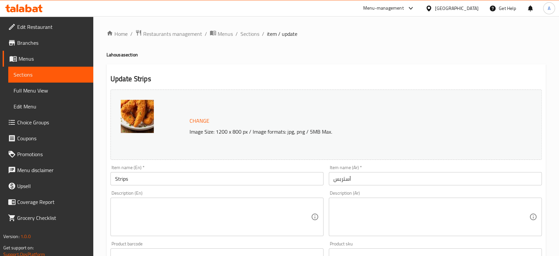
click at [182, 199] on div "Description (En)" at bounding box center [217, 216] width 213 height 38
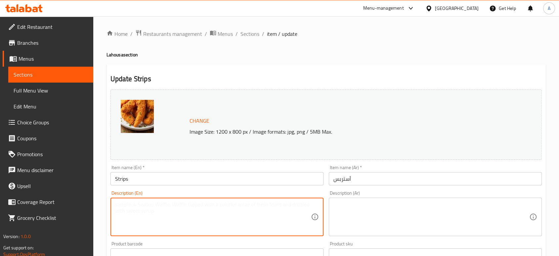
paste textarea "Extra piece of Chicken Strips with crepe."
drag, startPoint x: 147, startPoint y: 205, endPoint x: 101, endPoint y: 203, distance: 46.0
click at [101, 203] on div "Home / Restaurants management / Menus / Sections / item / update Lahousa sectio…" at bounding box center [326, 246] width 466 height 461
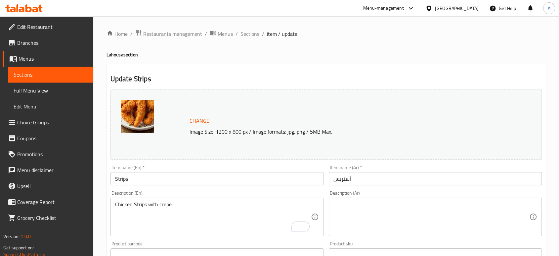
click at [199, 201] on div "Chicken Strips with crepe. Description (En)" at bounding box center [217, 216] width 213 height 38
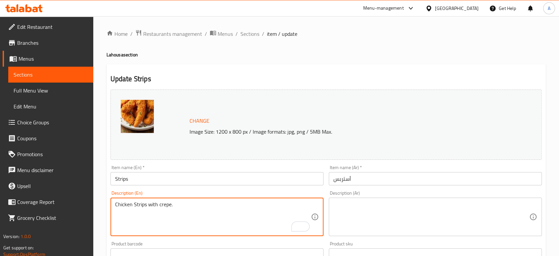
click at [198, 204] on textarea "Chicken Strips with crepe." at bounding box center [213, 216] width 196 height 31
paste textarea "Perfectly seasoned chicken strips, crispy golden fries"
type textarea "Perfectly seasoned chicken strips, crispy golden fries"
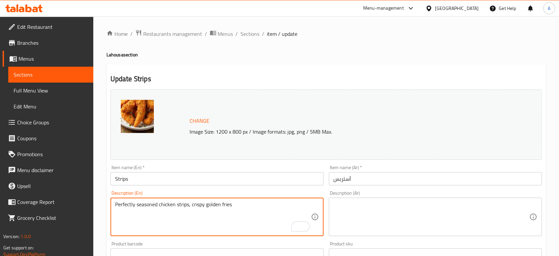
click at [358, 216] on textarea at bounding box center [432, 216] width 196 height 31
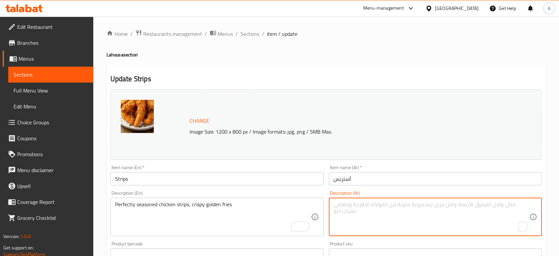
paste textarea "شرائح دجاج متبلة بشكل مثالي، بطاطس ذهبية مقرمشة"
click at [341, 182] on input "أستربس" at bounding box center [435, 178] width 213 height 13
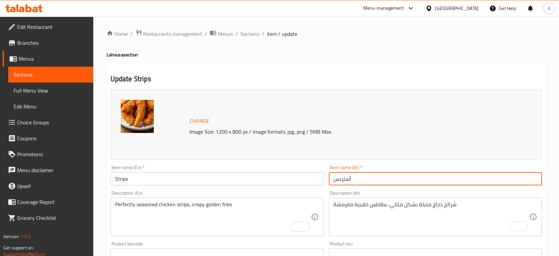
click at [341, 182] on input "أستربس" at bounding box center [435, 178] width 213 height 13
click at [449, 205] on textarea "شرائح دجاج متبلة بشكل مثالي، بطاطس ذهبية مقرمشة" at bounding box center [432, 216] width 196 height 31
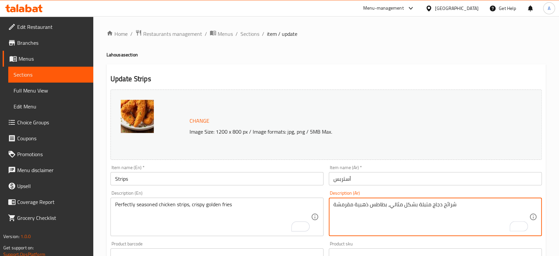
paste textarea "ستربس"
drag, startPoint x: 387, startPoint y: 206, endPoint x: 324, endPoint y: 203, distance: 63.3
click at [324, 203] on div "Change Image Size: 1200 x 800 px / Image formats: jpg, png / 5MB Max. Item name…" at bounding box center [326, 234] width 437 height 295
click at [379, 219] on textarea "أستربس دجاج متبلة بشكل مثالي، بطاطس ذهبية مقرمشة" at bounding box center [432, 216] width 196 height 31
type textarea "أستربس دجاج متبلة بشكل مثالي، بطاطس ذهبية مقرمشة"
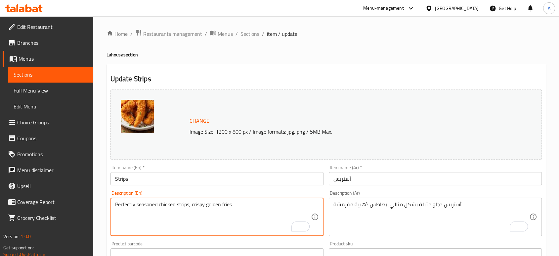
click at [226, 206] on textarea "Perfectly seasoned chicken strips, crispy golden fries" at bounding box center [213, 216] width 196 height 31
type textarea "Perfectly seasoned chicken strips, crispy golden"
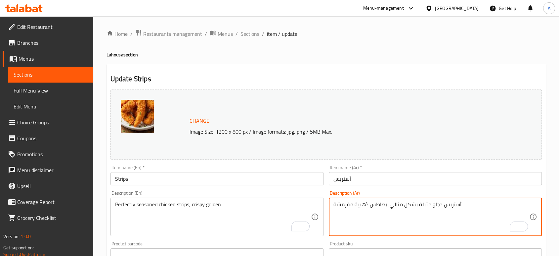
click at [381, 205] on textarea "أستربس دجاج متبلة بشكل مثالي، بطاطس ذهبية مقرمشة" at bounding box center [432, 216] width 196 height 31
type textarea "أستربس دجاج متبلة بشكل مثالي، ذهبية مقرمشة"
click at [372, 187] on div "Item name (Ar)   * أستربس Item name (Ar) *" at bounding box center [435, 174] width 218 height 25
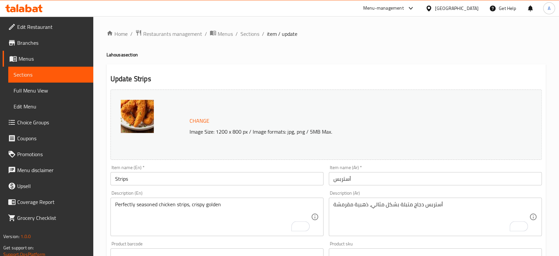
click at [370, 182] on input "أستربس" at bounding box center [435, 178] width 213 height 13
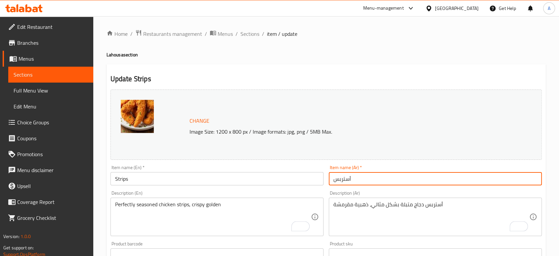
click at [252, 32] on span "Sections" at bounding box center [250, 34] width 19 height 8
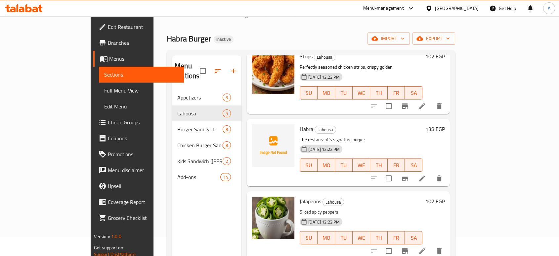
scroll to position [93, 0]
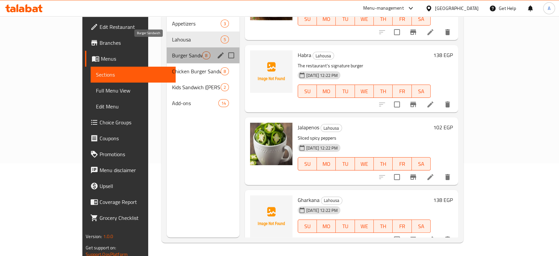
click at [172, 51] on span "Burger Sandwich" at bounding box center [187, 55] width 30 height 8
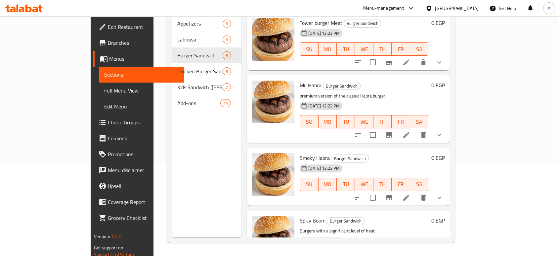
scroll to position [19, 0]
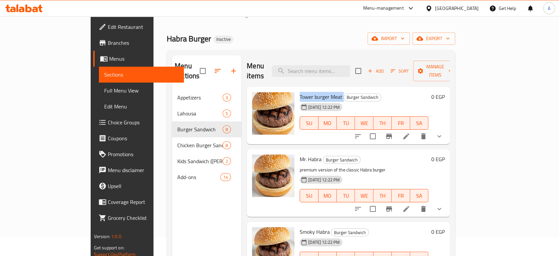
drag, startPoint x: 320, startPoint y: 87, endPoint x: 275, endPoint y: 87, distance: 45.3
click at [297, 89] on div "Tower burger Meat Burger Sandwich 17-08-2025 12:22 PM SU MO TU WE TH FR SA" at bounding box center [364, 115] width 134 height 52
copy h6 "Tower burger Meat"
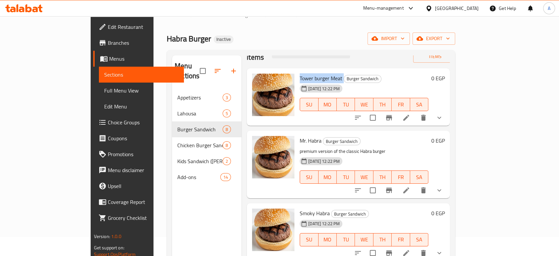
scroll to position [110, 0]
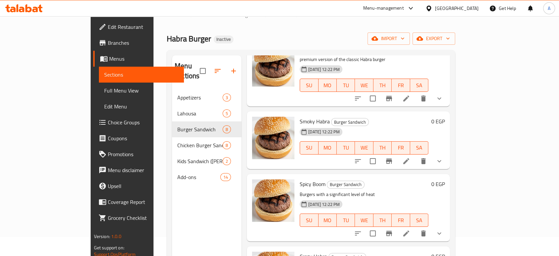
click at [409, 158] on icon at bounding box center [406, 161] width 6 height 6
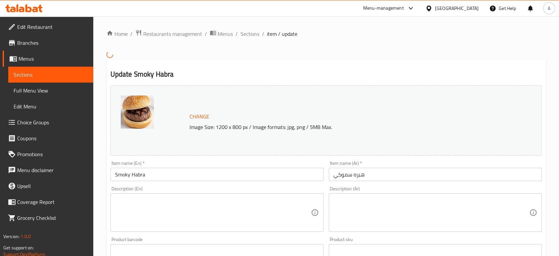
click at [183, 214] on textarea at bounding box center [213, 211] width 196 height 31
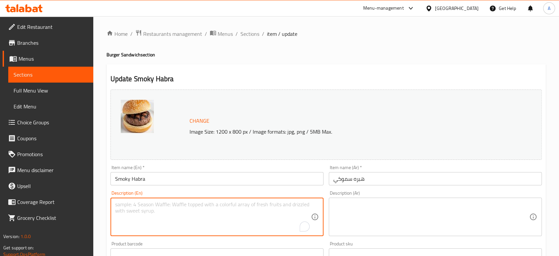
paste textarea "Ground meat, hamburger buns, salt, pepper, oil, charcoal"
type textarea "Ground meat, hamburger buns, salt, pepper, oil, charcoal"
click at [384, 229] on textarea at bounding box center [432, 216] width 196 height 31
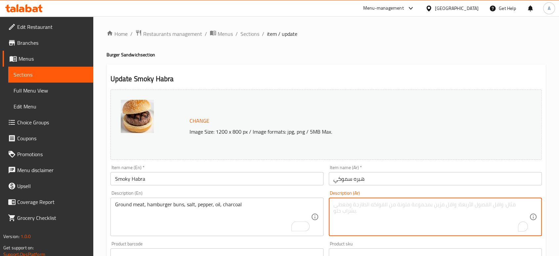
paste textarea "لحم مفروم، كيزر برجر، ملح، فلفل، زيت، فحم"
type textarea "لحم مفروم، كيزر برجر، ملح، فلفل، زيت، فحم"
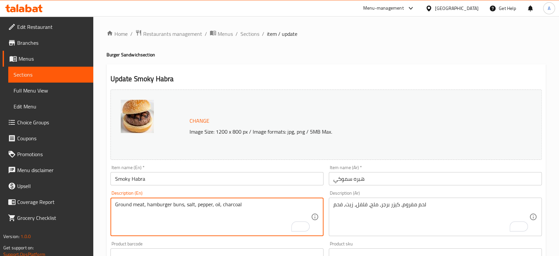
click at [231, 205] on textarea "Ground meat, hamburger buns, salt, pepper, oil, charcoal" at bounding box center [213, 216] width 196 height 31
drag, startPoint x: 156, startPoint y: 203, endPoint x: 147, endPoint y: 203, distance: 8.9
click at [147, 203] on textarea "Ground meat, hamburger buns, salt, pepper, oil," at bounding box center [213, 216] width 196 height 31
type textarea "Ground meat, burger buns, salt, pepper, oil,"
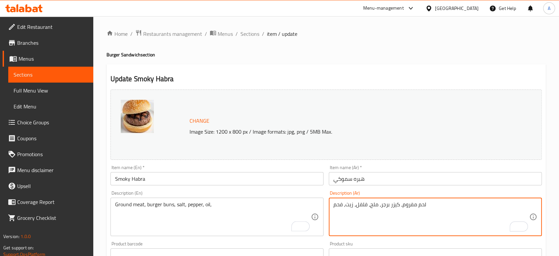
drag, startPoint x: 342, startPoint y: 204, endPoint x: 325, endPoint y: 206, distance: 16.6
type textarea "لحم مفروم، كيزر برجر، ملح، فلفل، زيت،"
click at [397, 183] on input "هبره سموكي" at bounding box center [435, 178] width 213 height 13
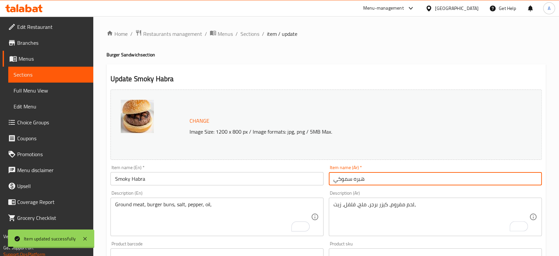
click at [220, 201] on div "Ground meat, burger buns, salt, pepper, oil, Description (En)" at bounding box center [217, 216] width 213 height 38
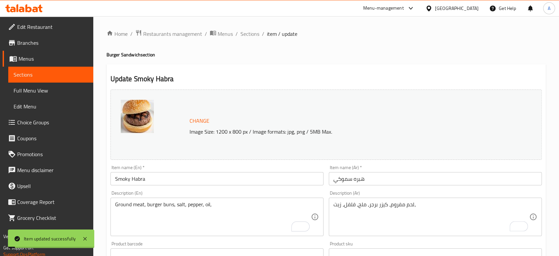
click at [220, 201] on div "Ground meat, burger buns, salt, pepper, oil, Description (En)" at bounding box center [217, 216] width 213 height 38
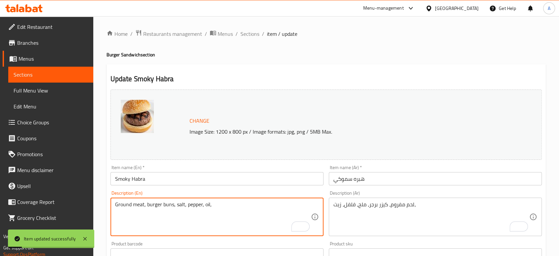
click at [220, 202] on textarea "Ground meat, burger buns, salt, pepper, oil," at bounding box center [213, 216] width 196 height 31
click at [254, 28] on div "Home / Restaurants management / Menus / Sections / item / update Burger Sandwic…" at bounding box center [326, 254] width 466 height 476
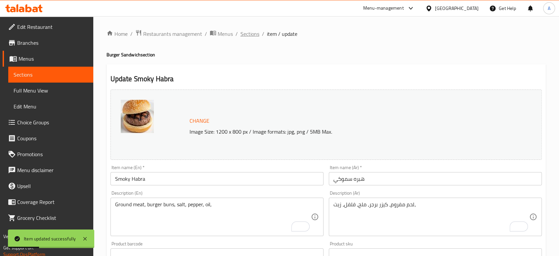
click at [251, 32] on span "Sections" at bounding box center [250, 34] width 19 height 8
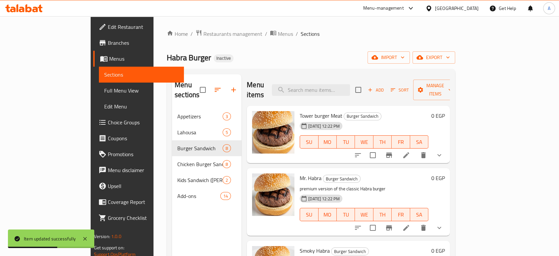
click at [416, 149] on li at bounding box center [406, 155] width 19 height 12
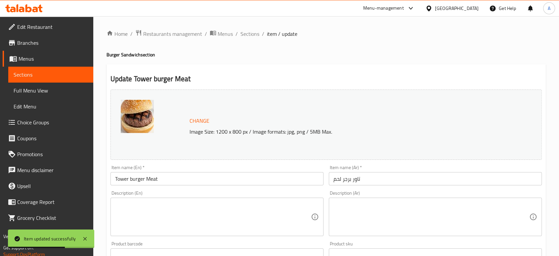
click at [161, 200] on div "Description (En)" at bounding box center [217, 216] width 213 height 38
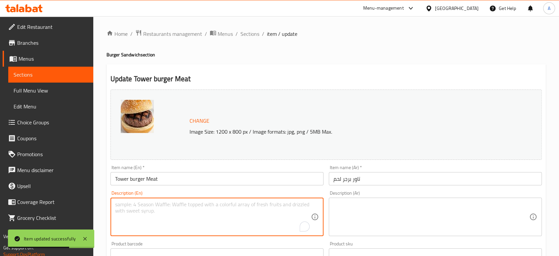
paste textarea "Ground meat, burger buns, salt, pepper, oil,"
type textarea "Ground meat, burger buns, salt, pepper, oil,"
click at [349, 221] on textarea at bounding box center [432, 216] width 196 height 31
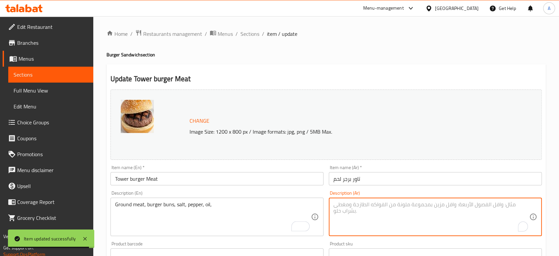
paste textarea "لحم مفروم، كيزر برجر، ملح، فلفل، زيت، فحم"
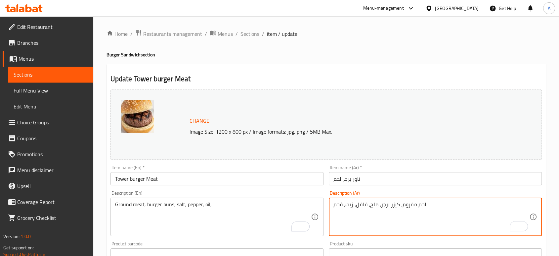
drag, startPoint x: 344, startPoint y: 207, endPoint x: 334, endPoint y: 206, distance: 10.0
click at [334, 206] on textarea "لحم مفروم، كيزر برجر، ملح، فلفل، زيت، فحم" at bounding box center [432, 216] width 196 height 31
type textarea "لحم مفروم، كيزر برجر، ملح، فلفل، زيت"
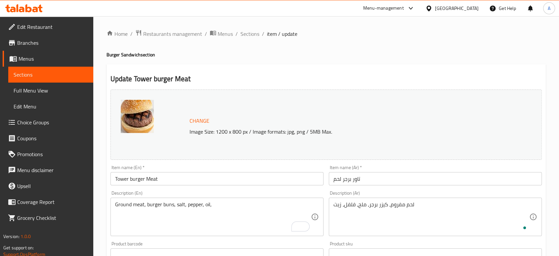
click at [399, 167] on div "Item name (Ar)   * تاور برجر لحم Item name (Ar) *" at bounding box center [435, 175] width 213 height 20
click at [392, 174] on input "تاور برجر لحم" at bounding box center [435, 178] width 213 height 13
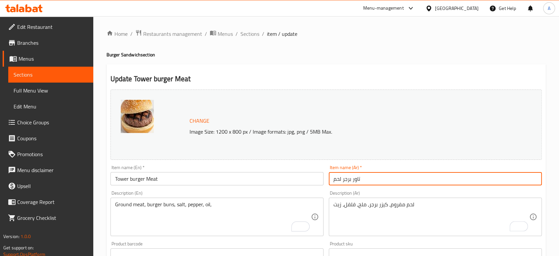
click at [216, 179] on input "Tower burger Meat" at bounding box center [217, 178] width 213 height 13
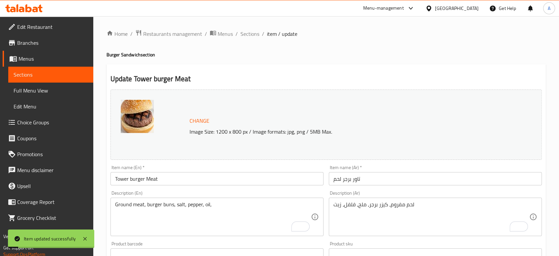
click at [239, 36] on ol "Home / Restaurants management / Menus / Sections / item / update" at bounding box center [327, 33] width 440 height 9
click at [245, 34] on span "Sections" at bounding box center [250, 34] width 19 height 8
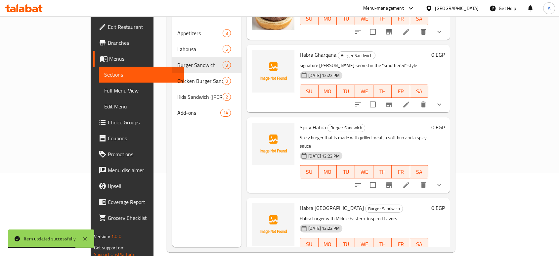
scroll to position [93, 0]
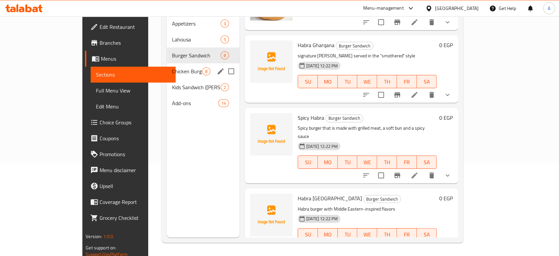
click at [172, 67] on span "Chicken Burger Sandwich" at bounding box center [187, 71] width 30 height 8
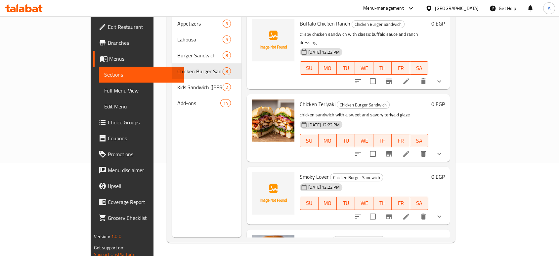
scroll to position [226, 0]
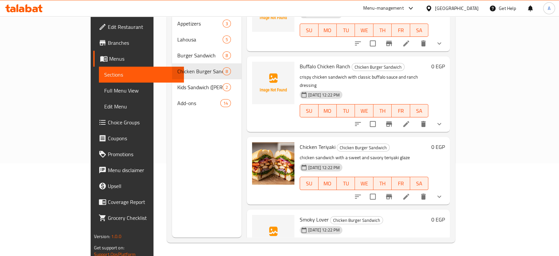
click at [300, 142] on span "Chicken Teriyaki" at bounding box center [318, 147] width 36 height 10
copy span "Chicken"
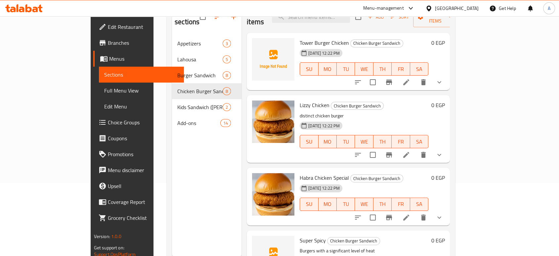
scroll to position [56, 0]
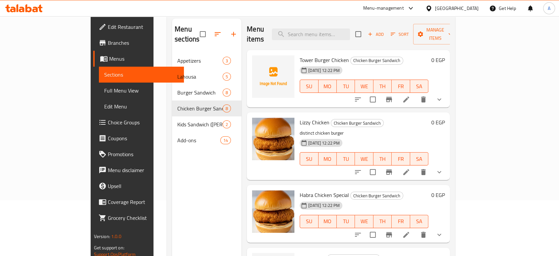
click at [410, 95] on icon at bounding box center [406, 99] width 8 height 8
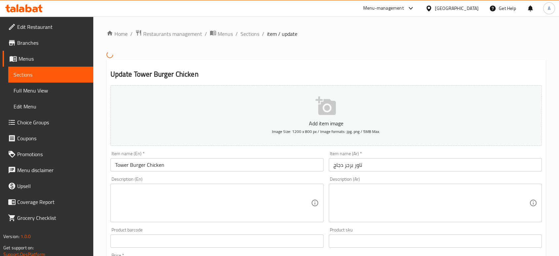
click at [174, 197] on textarea at bounding box center [213, 202] width 196 height 31
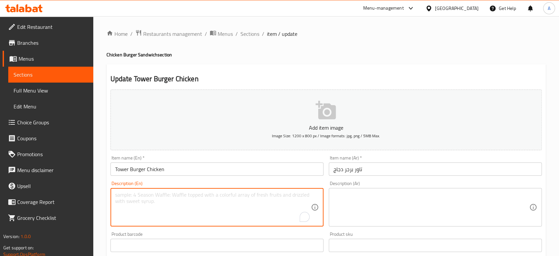
paste textarea "Burger bun, 2 chicken patty, cheese, lettuce, tomato, onion, ketchup, mustard a…"
click at [143, 195] on textarea "Burger bun, 2 chicken patty, cheese, lettuce, tomato, onion, ketchup, mustard a…" at bounding box center [213, 206] width 196 height 31
type textarea "Burger bun, chicken patty, cheese, lettuce, tomato, onion, ketchup, mustard and…"
click at [172, 193] on textarea "Burger bun, chicken patty, cheese, lettuce, tomato, onion, ketchup, mustard and…" at bounding box center [213, 206] width 196 height 31
click at [247, 193] on textarea "Burger bun, chicken patties, cheese, lettuce, tomato, onion, ketchup, mustard a…" at bounding box center [213, 206] width 196 height 31
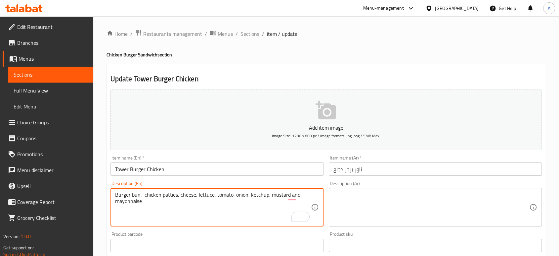
click at [247, 193] on textarea "Burger bun, chicken patties, cheese, lettuce, tomato, onion, ketchup, mustard a…" at bounding box center [213, 206] width 196 height 31
type textarea "Burger bun, chicken patties, cheese, lettuce, tomato, onion, ketchup, mustard a…"
click at [380, 197] on textarea at bounding box center [432, 206] width 196 height 31
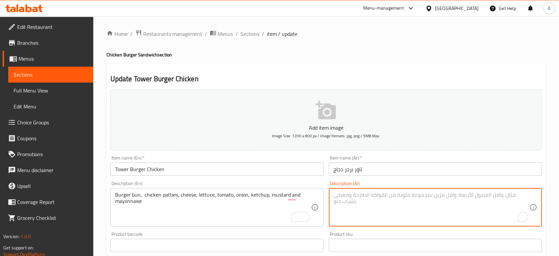
paste textarea "خبز برجر، قطع دجاج، جبن، خس، طماطم، بصل، كاتشب، خردل ومايونيز"
type textarea "خبز برجر، قطع دجاج، جبن، خس، طماطم، بصل، كاتشب، خردل ومايونيز"
click at [386, 170] on input "تاور برجر دجاج" at bounding box center [435, 168] width 213 height 13
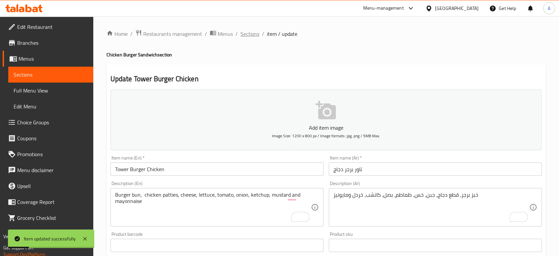
click at [244, 33] on span "Sections" at bounding box center [250, 34] width 19 height 8
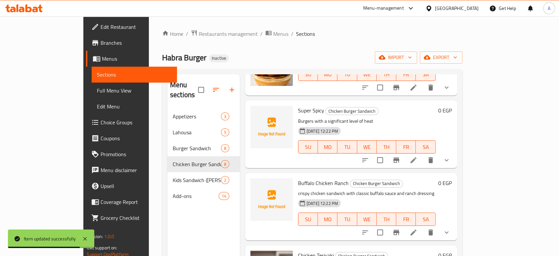
scroll to position [110, 0]
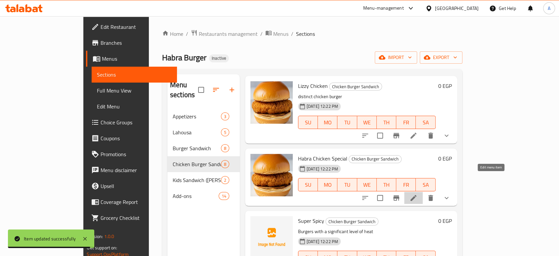
click at [418, 194] on icon at bounding box center [414, 198] width 8 height 8
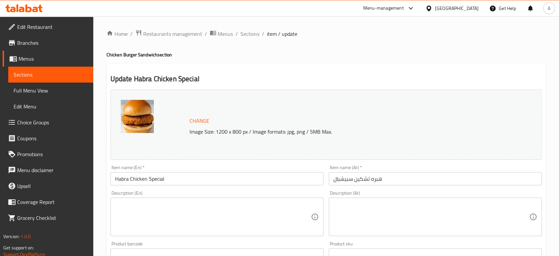
click at [220, 211] on textarea at bounding box center [213, 216] width 196 height 31
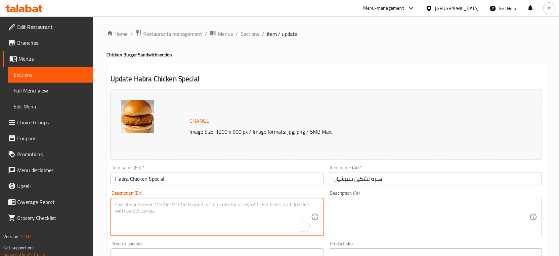
paste textarea "Burger bun, chicken patty, lettuce, tomato, onion, mayonnaise, ketchup"
type textarea "Burger bun, chicken patty, lettuce, tomato, onion, mayonnaise, ketchup"
click at [406, 196] on div "Description (Ar) Description (Ar)" at bounding box center [435, 212] width 213 height 45
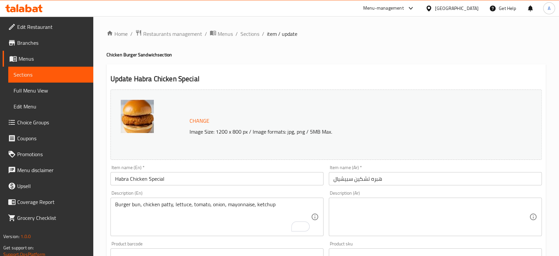
click at [399, 214] on textarea at bounding box center [432, 216] width 196 height 31
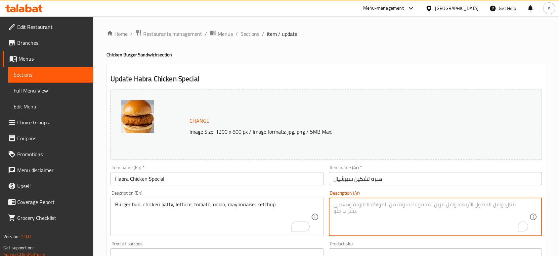
paste textarea "خبز برجر، شريحة دجاج، خس، طماطم، بصل، مايونيز، كاتشب"
type textarea "خبز برجر، شريحة دجاج، خس، طماطم، بصل، مايونيز، كاتشب"
click at [413, 173] on input "هبره تشكين سبيشيال" at bounding box center [435, 178] width 213 height 13
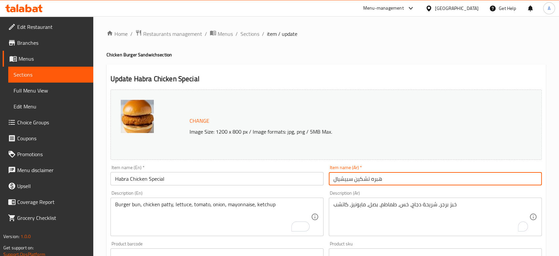
click at [406, 180] on input "هبره تشكين سبيشيال" at bounding box center [435, 178] width 213 height 13
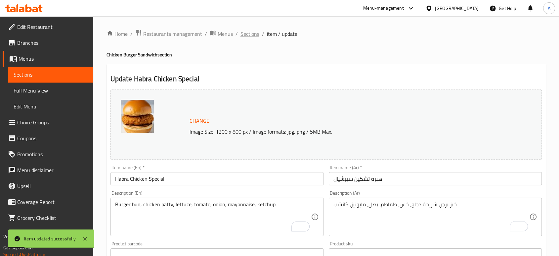
click at [247, 33] on span "Sections" at bounding box center [250, 34] width 19 height 8
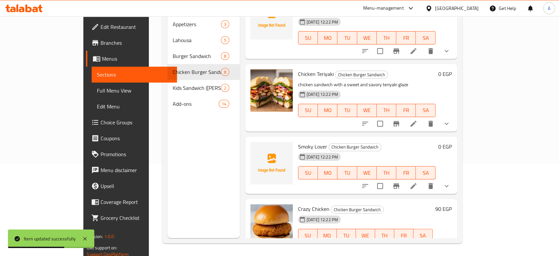
scroll to position [93, 0]
click at [434, 244] on icon at bounding box center [430, 248] width 8 height 8
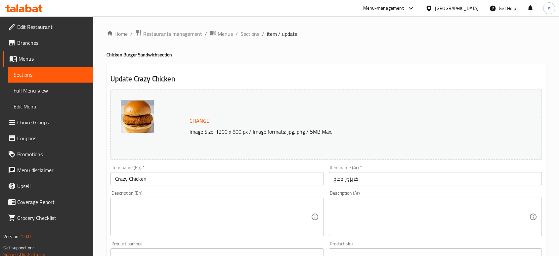
click at [247, 206] on textarea at bounding box center [213, 216] width 196 height 31
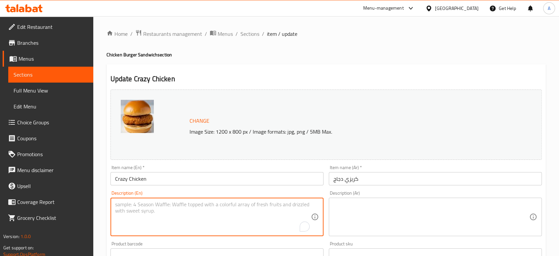
paste textarea "Made with juicy, tender, and flavorful chicken patty, topped with fresh vegetab…"
type textarea "Made with juicy, tender, and flavorful chicken patty, topped with fresh vegetab…"
click at [372, 216] on textarea at bounding box center [432, 216] width 196 height 31
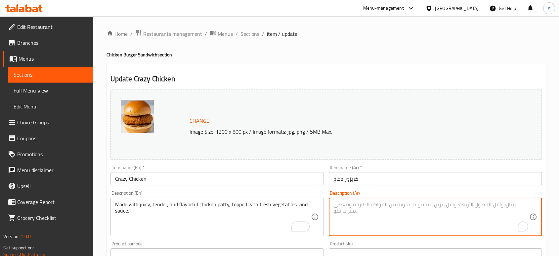
paste textarea "مصنوع من فطيرة دجاج طرية ولذيذة، ومغطاة بالخضروات الطازجة والصلصة."
click at [462, 204] on textarea "مصنوع من فطيرة دجاج طرية ولذيذة، ومغطاة بالخضروات الطازجة والصلصة." at bounding box center [432, 216] width 196 height 31
type textarea "مصنوع من شريحه دجاج طرية ولذيذة، ومغطاة بالخضروات الطازجة والصلصة."
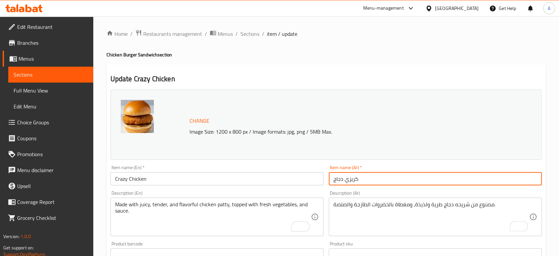
click at [421, 182] on input "كريزي دجاج" at bounding box center [435, 178] width 213 height 13
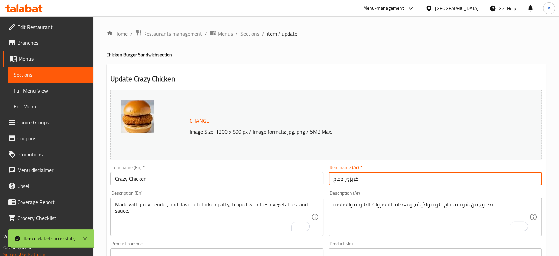
drag, startPoint x: 258, startPoint y: 36, endPoint x: 272, endPoint y: 44, distance: 15.7
click at [258, 36] on span "Sections" at bounding box center [250, 34] width 19 height 8
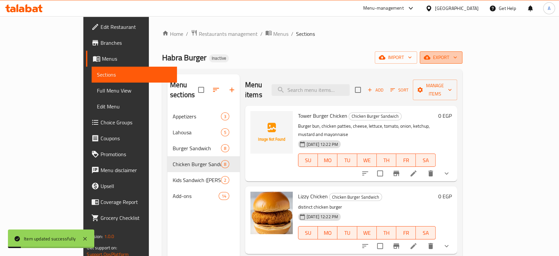
click at [457, 58] on span "export" at bounding box center [441, 57] width 32 height 8
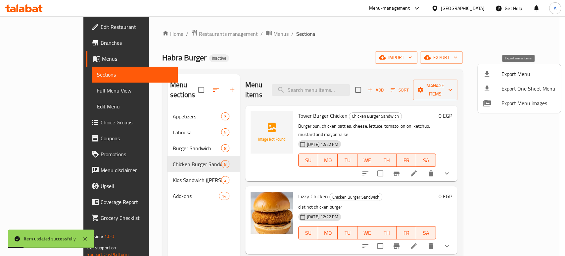
click at [522, 75] on span "Export Menu" at bounding box center [528, 74] width 54 height 8
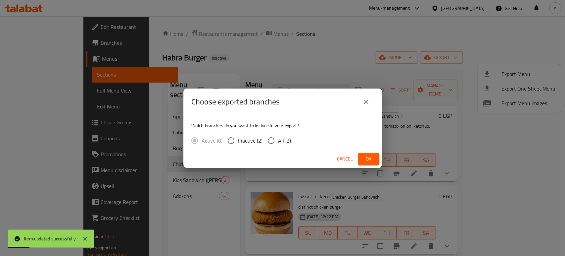
click at [276, 138] on input "All (2)" at bounding box center [271, 140] width 14 height 14
radio input "true"
click at [361, 154] on button "Ok" at bounding box center [368, 159] width 21 height 12
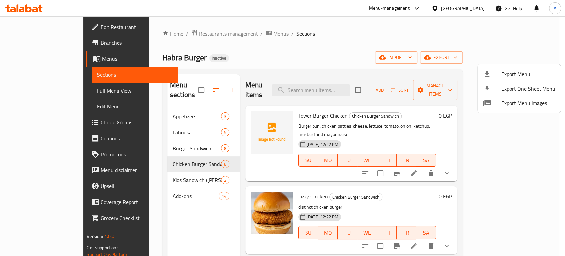
click at [477, 8] on div at bounding box center [282, 128] width 565 height 256
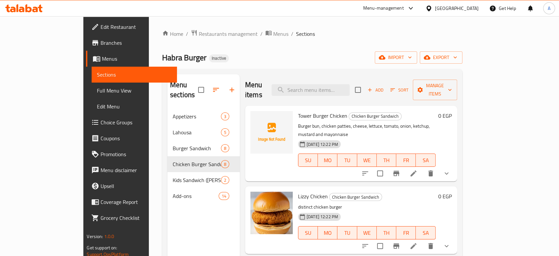
click at [475, 8] on div "Egypt" at bounding box center [457, 8] width 44 height 7
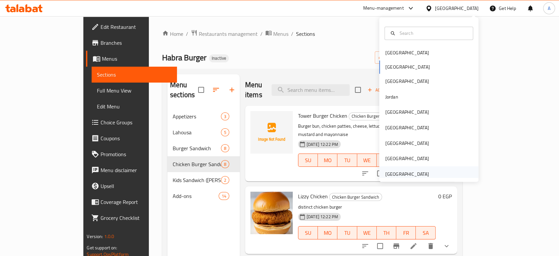
click at [391, 170] on div "[GEOGRAPHIC_DATA]" at bounding box center [407, 173] width 44 height 7
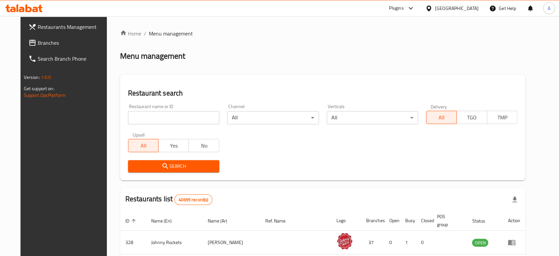
click at [61, 47] on link "Branches" at bounding box center [68, 43] width 91 height 16
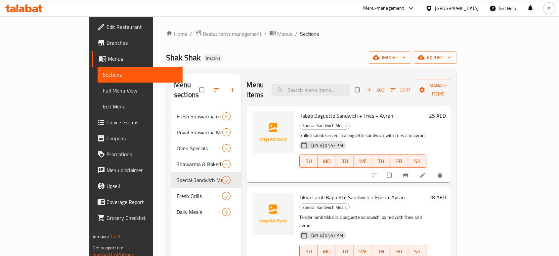
click at [107, 45] on span "Branches" at bounding box center [142, 43] width 71 height 8
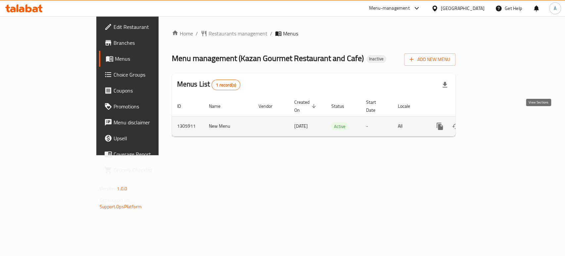
click at [491, 122] on icon "enhanced table" at bounding box center [488, 126] width 8 height 8
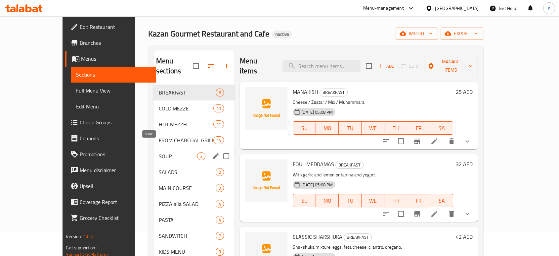
scroll to position [37, 0]
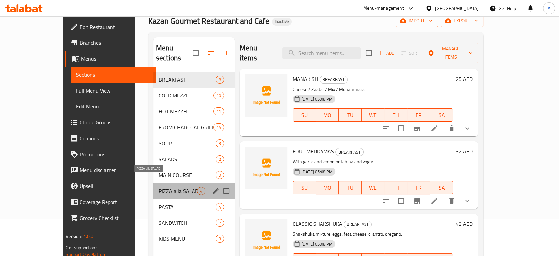
click at [161, 187] on span "PIZZA alla SALAD" at bounding box center [178, 191] width 38 height 8
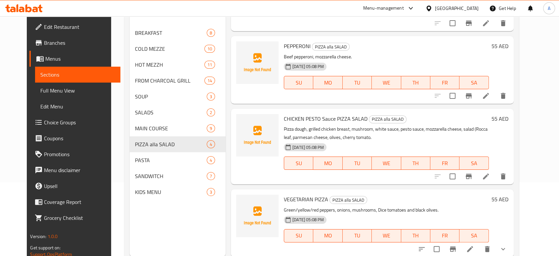
scroll to position [93, 0]
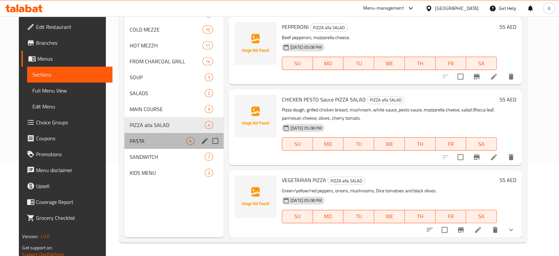
click at [159, 134] on div "PASTA 4" at bounding box center [173, 141] width 99 height 16
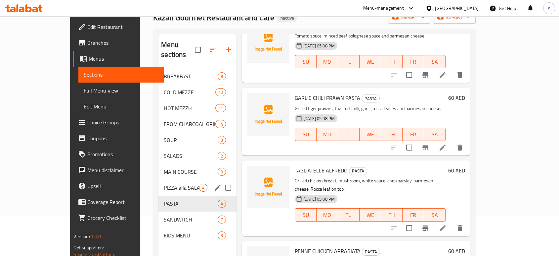
scroll to position [93, 0]
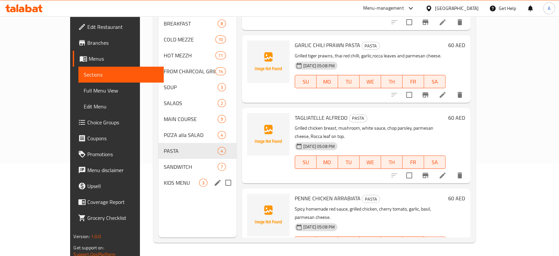
click at [159, 174] on div "KIDS MENU 3" at bounding box center [198, 182] width 78 height 16
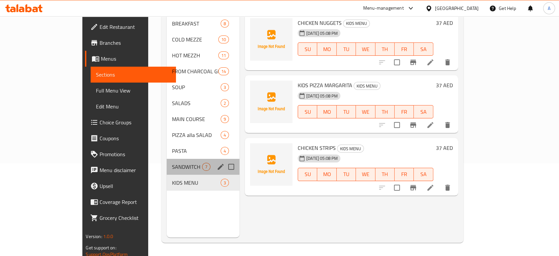
click at [167, 161] on div "SANDWITCH 7" at bounding box center [203, 167] width 73 height 16
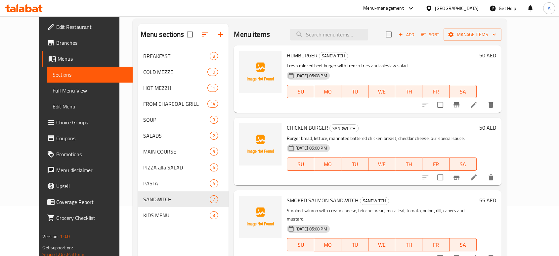
scroll to position [19, 0]
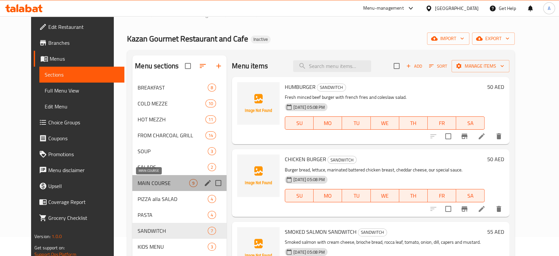
click at [147, 179] on span "MAIN COURSE" at bounding box center [164, 183] width 52 height 8
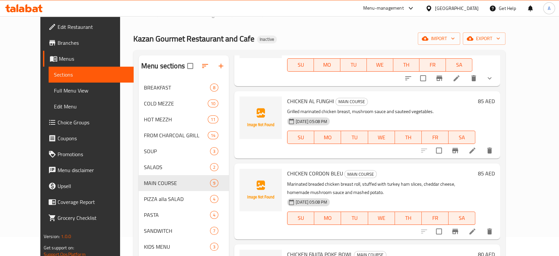
scroll to position [220, 0]
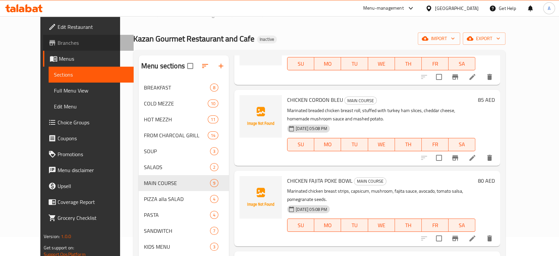
click at [58, 43] on span "Branches" at bounding box center [93, 43] width 71 height 8
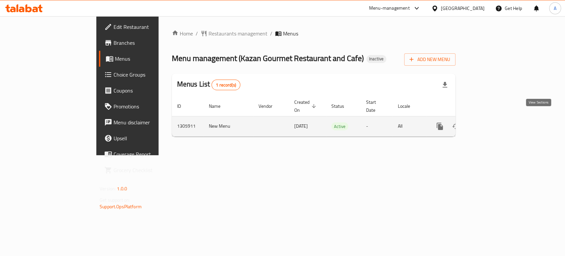
click at [491, 122] on icon "enhanced table" at bounding box center [488, 126] width 8 height 8
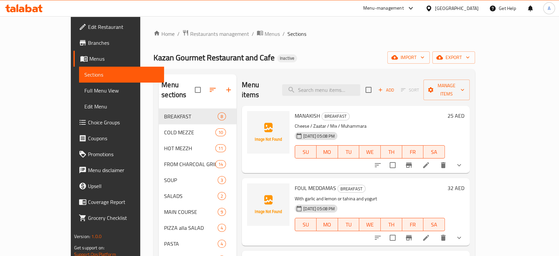
click at [79, 84] on link "Full Menu View" at bounding box center [121, 90] width 85 height 16
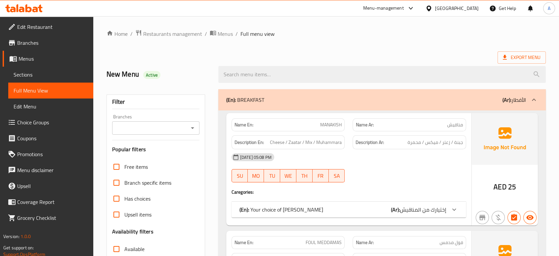
scroll to position [110, 0]
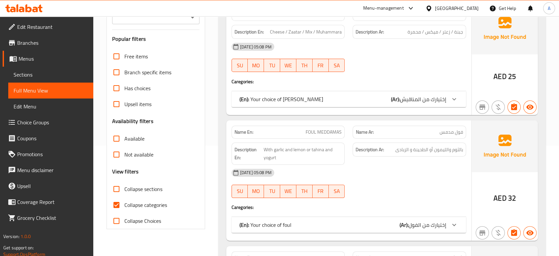
drag, startPoint x: 154, startPoint y: 204, endPoint x: 172, endPoint y: 202, distance: 18.3
click at [154, 204] on span "Collapse categories" at bounding box center [145, 205] width 43 height 8
click at [124, 204] on input "Collapse categories" at bounding box center [117, 205] width 16 height 16
checkbox input "false"
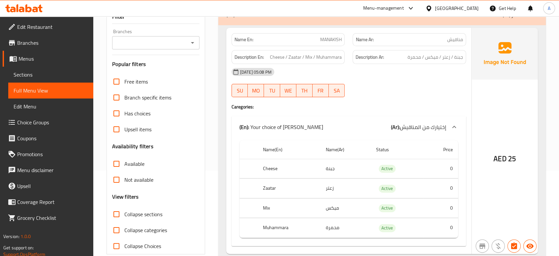
scroll to position [73, 0]
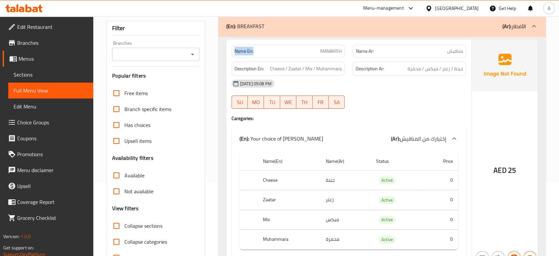
drag, startPoint x: 265, startPoint y: 50, endPoint x: 224, endPoint y: 52, distance: 40.8
copy strong "Name En:"
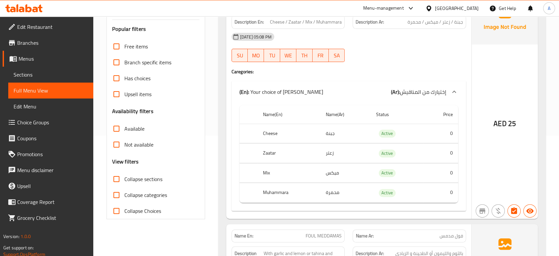
scroll to position [147, 0]
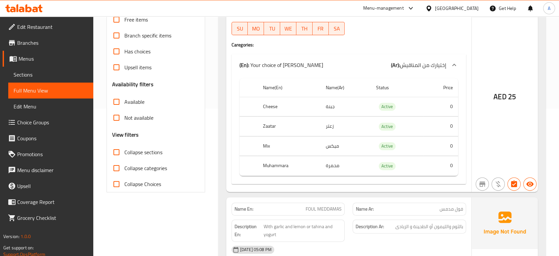
click at [386, 125] on span "Active" at bounding box center [387, 126] width 17 height 8
copy span "Active"
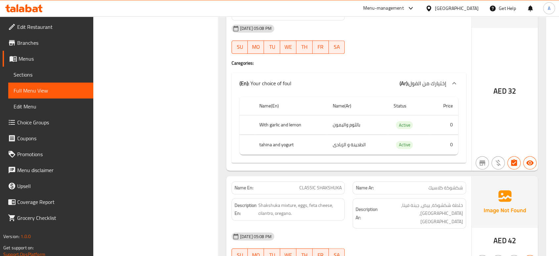
scroll to position [294, 0]
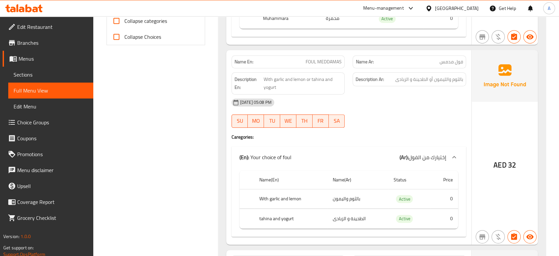
click at [326, 63] on span "FOUL MEDDAMAS" at bounding box center [324, 61] width 36 height 7
copy span "FOUL MEDDAMAS"
click at [298, 80] on span "With garlic and lemon or tahina and yogurt" at bounding box center [303, 83] width 78 height 16
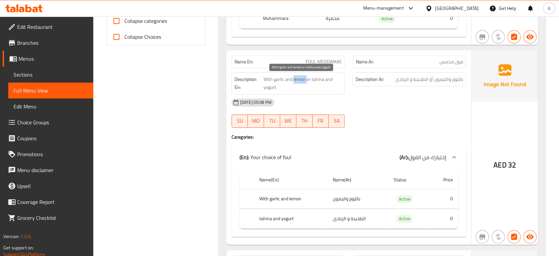
click at [298, 80] on span "With garlic and lemon or tahina and yogurt" at bounding box center [303, 83] width 78 height 16
copy span "lemon"
click at [316, 78] on span "With garlic and lemon or tahina and yogurt" at bounding box center [303, 83] width 78 height 16
copy span "tahina"
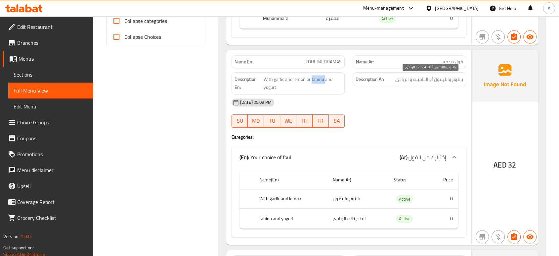
click at [403, 81] on span "بالثوم والليمون أو الطحينة و الزبادى" at bounding box center [430, 79] width 68 height 8
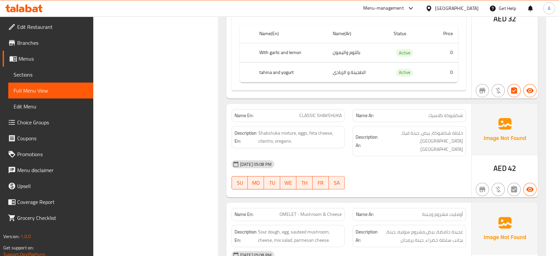
scroll to position [441, 0]
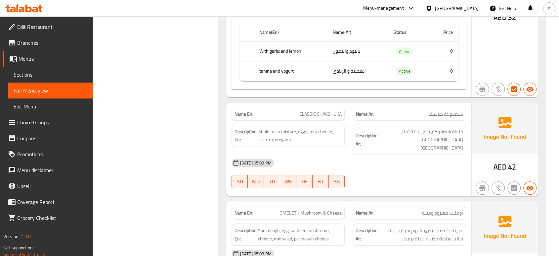
click at [418, 162] on div "[DATE] 05:08 PM" at bounding box center [349, 163] width 243 height 16
click at [416, 155] on div "[DATE] 05:08 PM" at bounding box center [349, 163] width 243 height 16
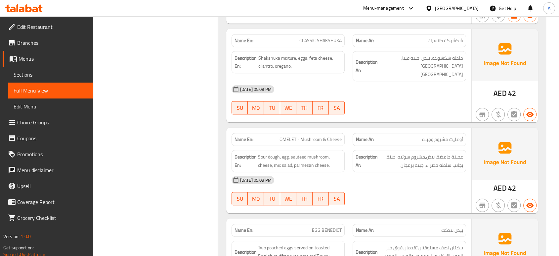
scroll to position [551, 0]
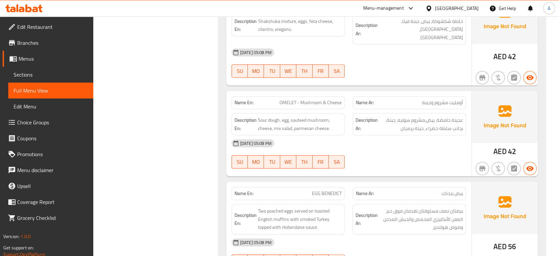
click at [445, 164] on div at bounding box center [409, 168] width 121 height 8
click at [372, 153] on div "18-08-2025 05:08 PM SU MO TU WE TH FR SA" at bounding box center [349, 153] width 243 height 37
click at [304, 120] on span "Sour dough, egg, sauteed mushroom, cheese, mix salad, parmesan cheese." at bounding box center [300, 124] width 84 height 16
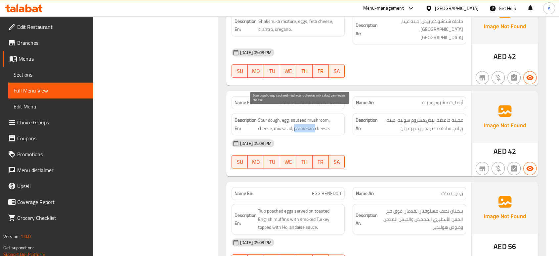
click at [304, 120] on span "Sour dough, egg, sauteed mushroom, cheese, mix salad, parmesan cheese." at bounding box center [300, 124] width 84 height 16
copy span "parmesan"
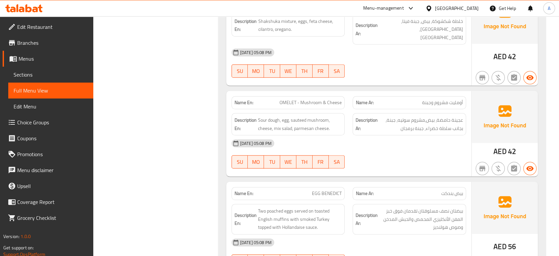
click at [331, 137] on div "[DATE] 05:08 PM" at bounding box center [349, 143] width 243 height 16
click at [325, 99] on span "OMELET - Mushroom & Cheese" at bounding box center [311, 102] width 62 height 7
copy span "OMELET - Mushroom & Cheese"
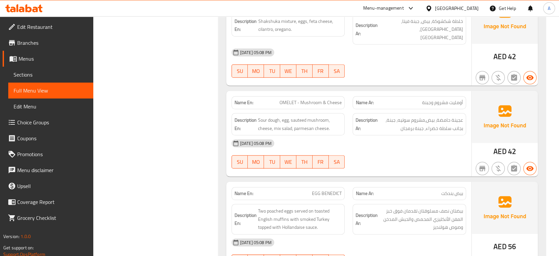
click at [371, 147] on div "18-08-2025 05:08 PM SU MO TU WE TH FR SA" at bounding box center [349, 153] width 243 height 37
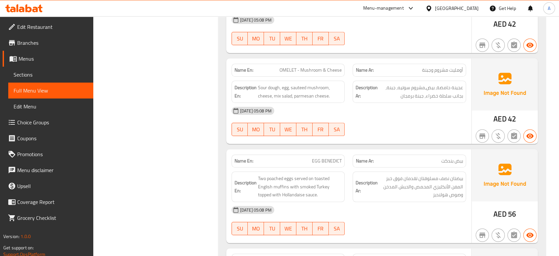
scroll to position [625, 0]
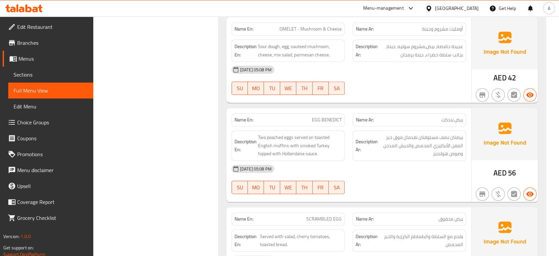
click at [388, 79] on div "18-08-2025 05:08 PM SU MO TU WE TH FR SA" at bounding box center [349, 80] width 243 height 37
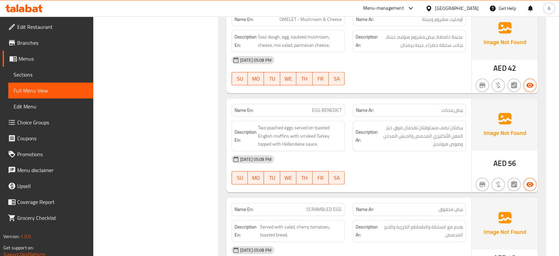
scroll to position [662, 0]
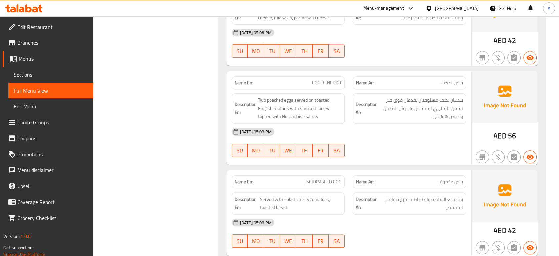
click at [331, 79] on span "EGG BENEDICT" at bounding box center [327, 82] width 30 height 7
copy span "BENEDICT"
click at [350, 123] on div "[DATE] 05:08 PM" at bounding box center [349, 131] width 243 height 16
click at [374, 110] on h6 "Description Ar: بيضتان نصف مسلوقتان تقدمان فوق خبز المفن الأنكليزي المحمص والحب…" at bounding box center [410, 108] width 108 height 24
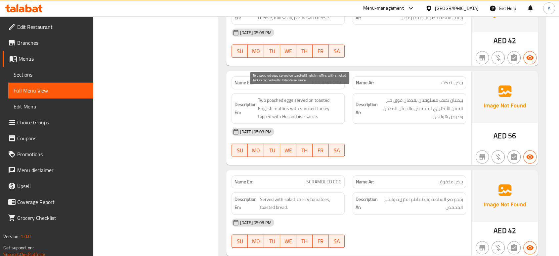
click at [320, 96] on span "Two poached eggs served on toasted English muffins with smoked Turkey topped wi…" at bounding box center [300, 108] width 84 height 24
copy span "toasted"
click at [285, 100] on span "Two poached eggs served on toasted English muffins with smoked Turkey topped wi…" at bounding box center [300, 108] width 84 height 24
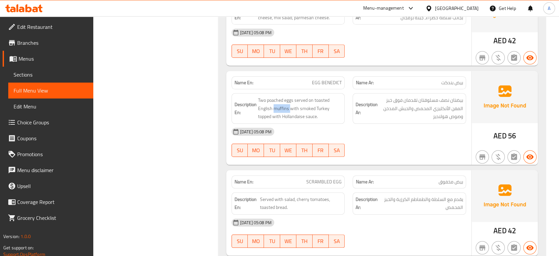
copy span "muffins"
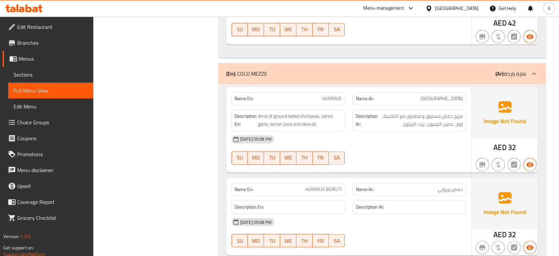
scroll to position [1066, 0]
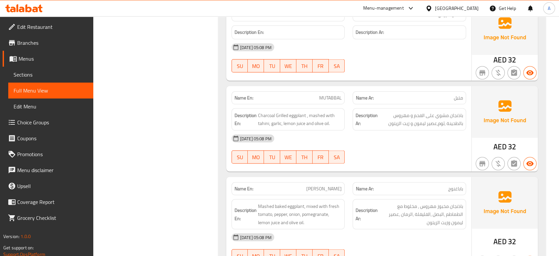
scroll to position [1213, 0]
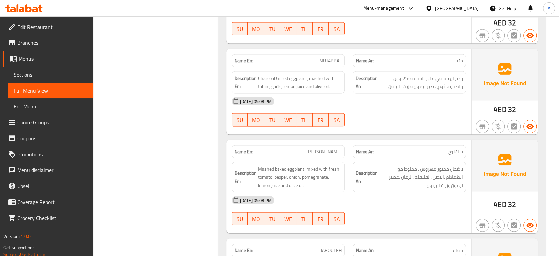
scroll to position [1287, 0]
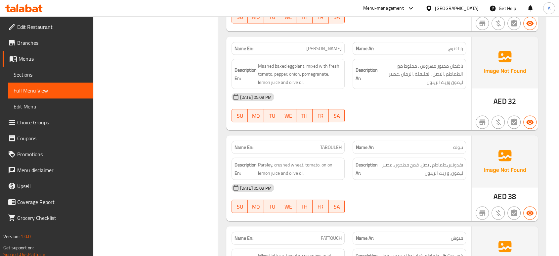
scroll to position [1397, 0]
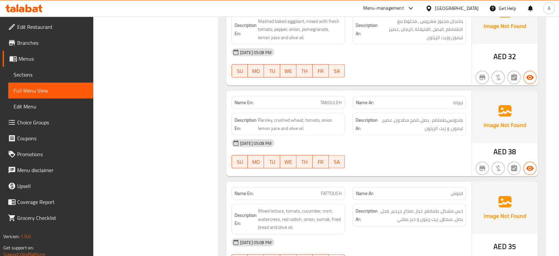
drag, startPoint x: 302, startPoint y: 111, endPoint x: 274, endPoint y: 111, distance: 27.8
click at [274, 116] on span "Parsley, crushed wheat, tomato, onion lemon juice and olive oil." at bounding box center [300, 124] width 84 height 16
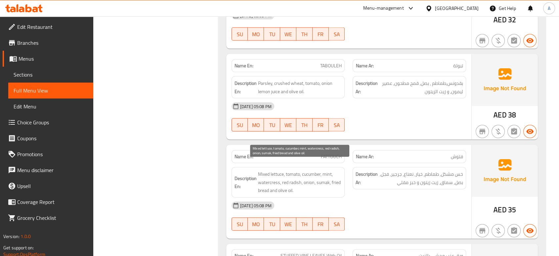
click at [335, 175] on span "Mixed lettuce, tomato, cucumber, mint, watercress, red radish, onion, sumak, fr…" at bounding box center [300, 182] width 84 height 24
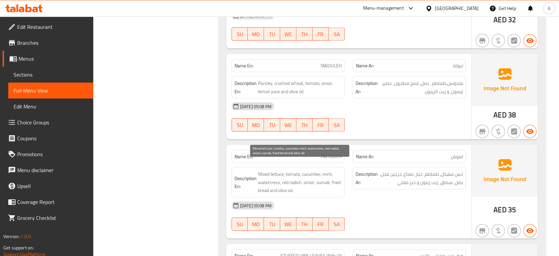
click at [273, 174] on span "Mixed lettuce, tomato, cucumber, mint, watercress, red radish, onion, sumak, fr…" at bounding box center [300, 182] width 84 height 24
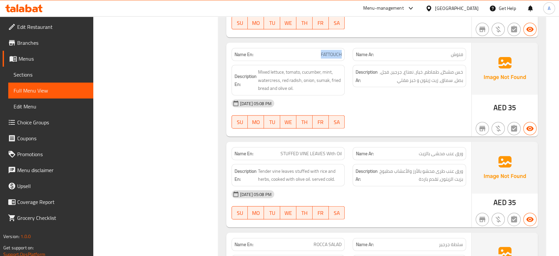
scroll to position [1544, 0]
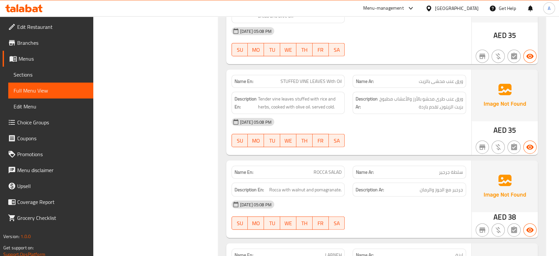
scroll to position [1618, 0]
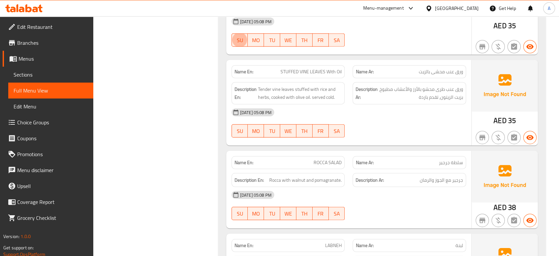
type button "0"
drag, startPoint x: 321, startPoint y: 131, endPoint x: 323, endPoint y: 123, distance: 8.6
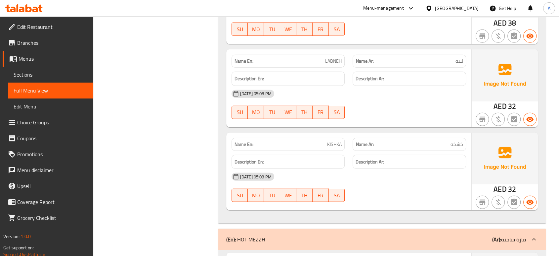
scroll to position [1912, 0]
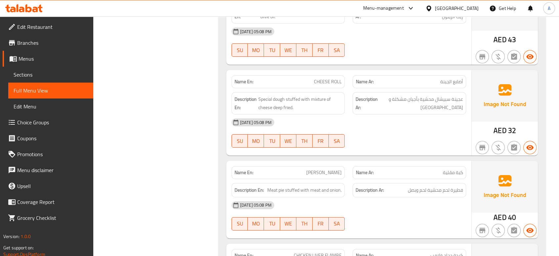
scroll to position [2464, 0]
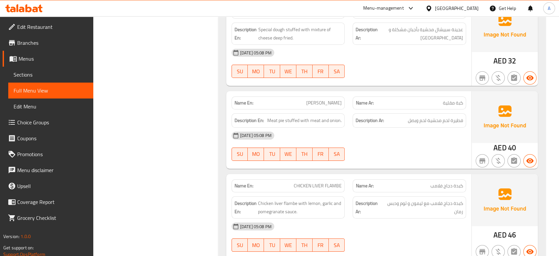
scroll to position [2537, 0]
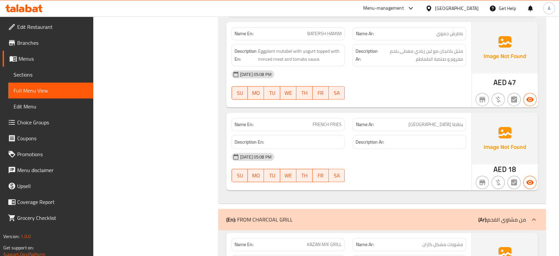
scroll to position [2905, 0]
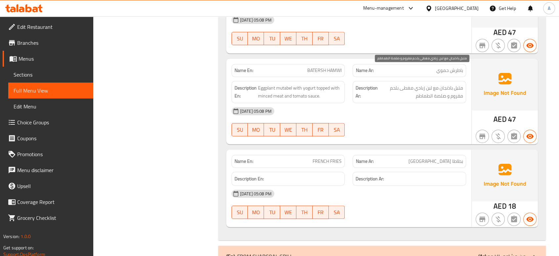
click at [432, 84] on span "متبل باذنجان مع لبن زبادي مغطى بلحم مفروم و صلصة الطماطم" at bounding box center [421, 92] width 84 height 16
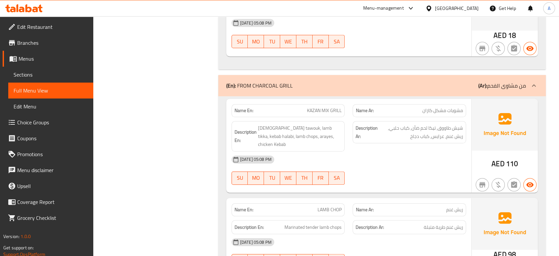
scroll to position [3076, 0]
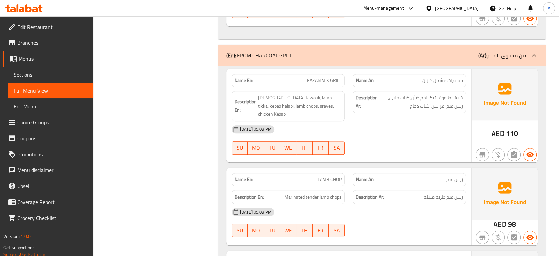
scroll to position [3106, 0]
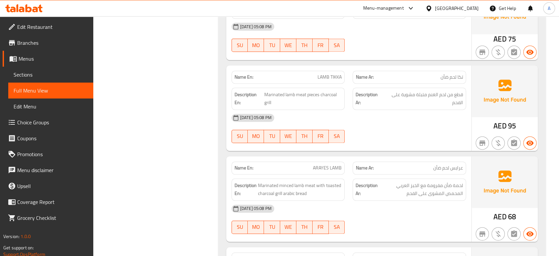
scroll to position [3457, 0]
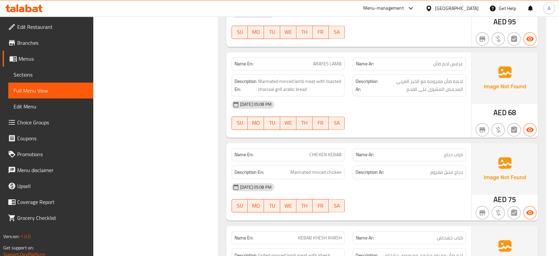
scroll to position [3561, 0]
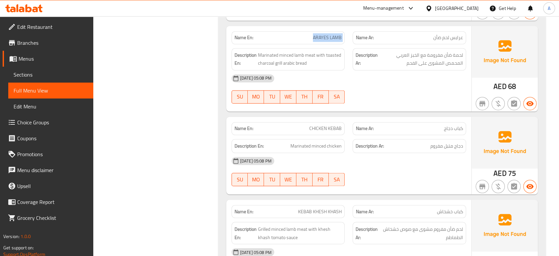
scroll to position [3598, 0]
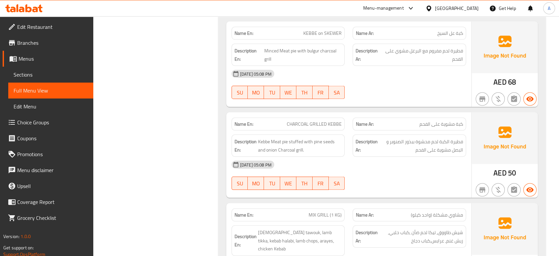
scroll to position [3855, 0]
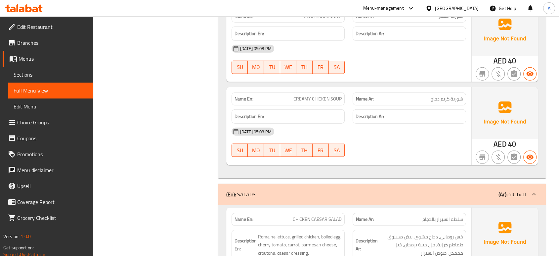
scroll to position [4590, 0]
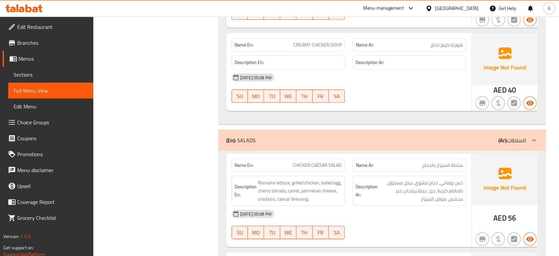
click at [317, 178] on span "Romaine lettuce, grilled chicken, boiled egg, cherry tomato, carrot, parmesan c…" at bounding box center [300, 190] width 84 height 24
click at [320, 178] on span "Romaine lettuce, grilled chicken, boiled egg, cherry tomato, carrot, parmesan c…" at bounding box center [300, 190] width 84 height 24
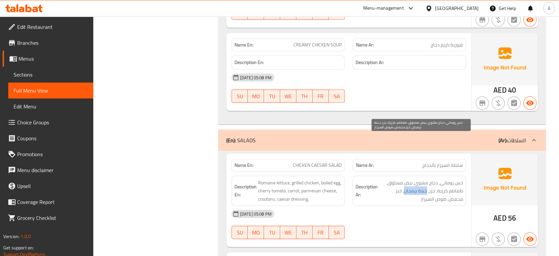
drag, startPoint x: 427, startPoint y: 147, endPoint x: 404, endPoint y: 147, distance: 22.5
click at [404, 178] on span "خس روماني, دجاج مشوي, بيض مسلوق, طماطم كرزية, جزر, جبنة برمجان, خبز محمص, صوص ا…" at bounding box center [421, 190] width 84 height 24
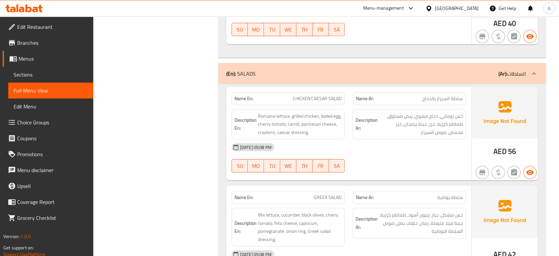
scroll to position [4701, 0]
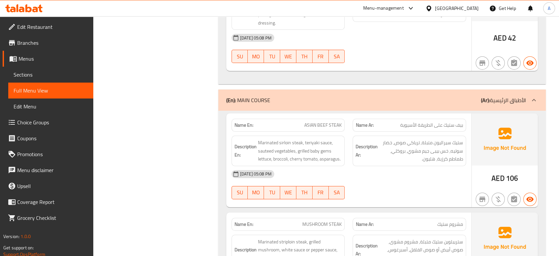
scroll to position [4885, 0]
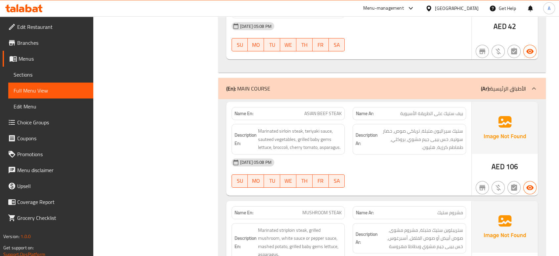
type button "6"
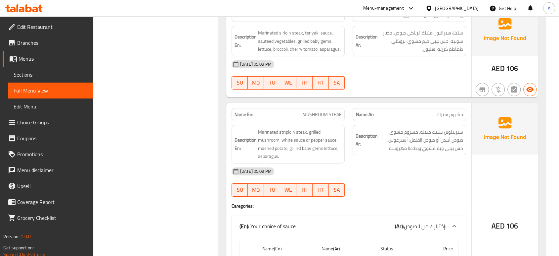
scroll to position [4995, 0]
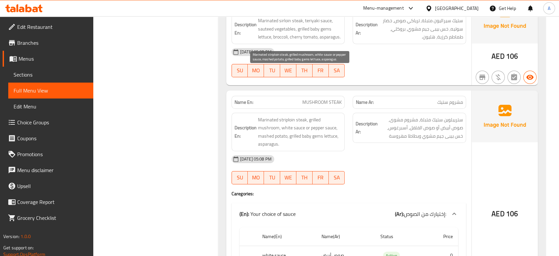
click at [280, 116] on span "Marinated striploin steak, grilled mushroom, white sauce or pepper sauce, mashe…" at bounding box center [300, 132] width 84 height 32
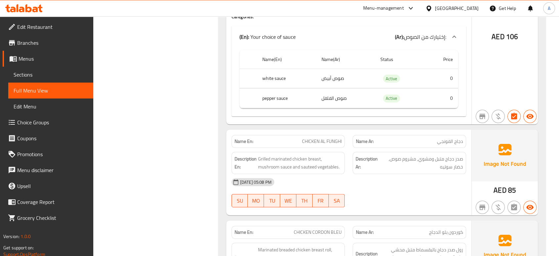
scroll to position [5216, 0]
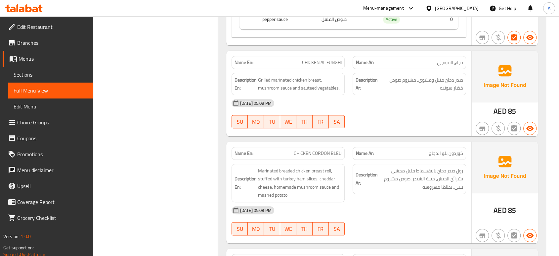
scroll to position [5289, 0]
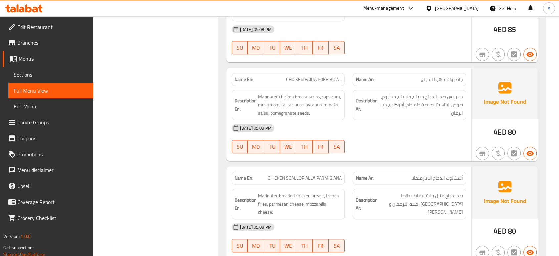
scroll to position [5473, 0]
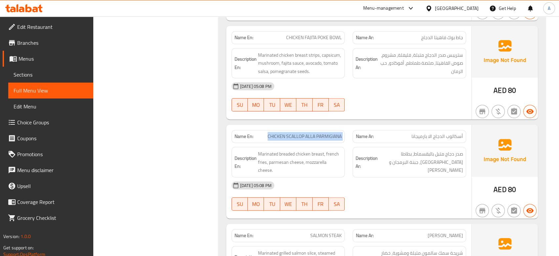
scroll to position [5510, 0]
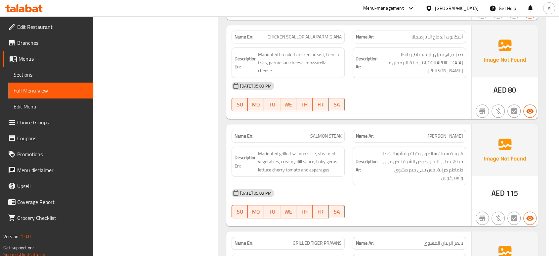
scroll to position [5583, 0]
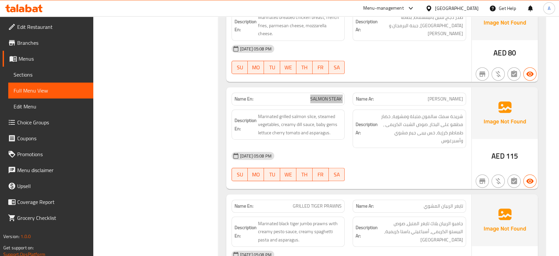
scroll to position [5657, 0]
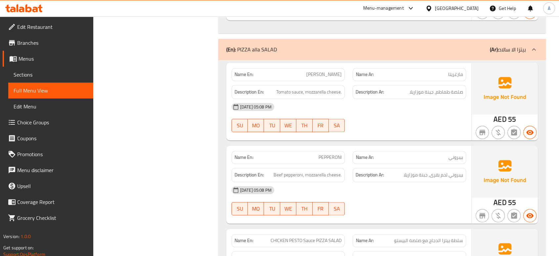
scroll to position [5988, 0]
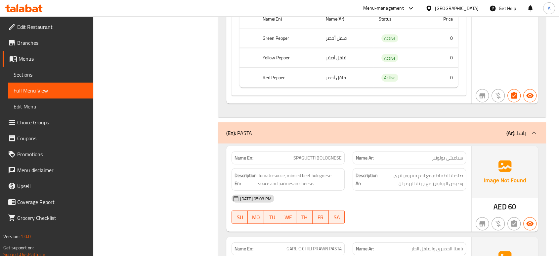
scroll to position [6466, 0]
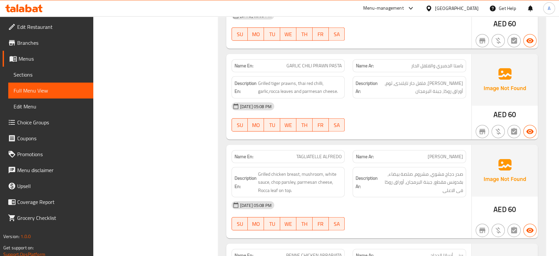
scroll to position [6613, 0]
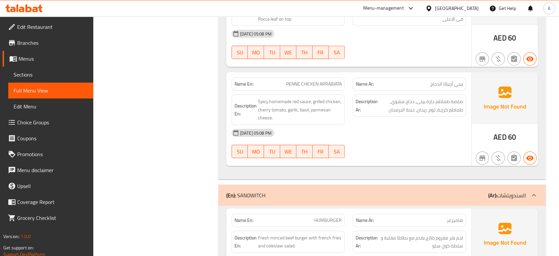
scroll to position [6834, 0]
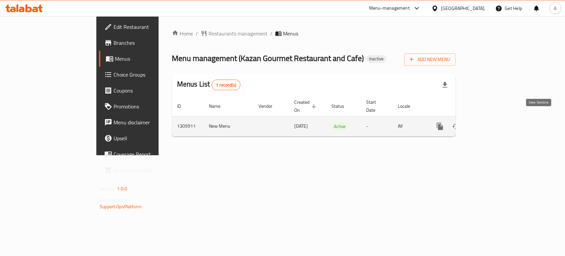
click at [491, 122] on icon "enhanced table" at bounding box center [488, 126] width 8 height 8
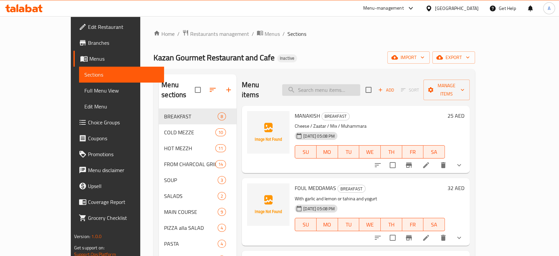
click at [351, 87] on input "search" at bounding box center [321, 90] width 78 height 12
paste input "FOUL MEDDAMAS"
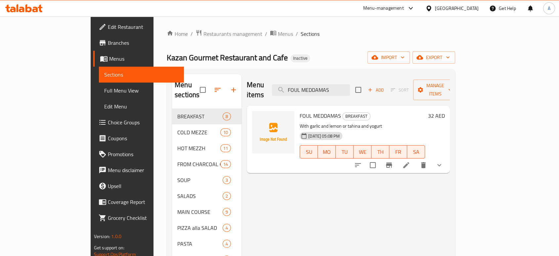
type input "FOUL MEDDAMAS"
click at [410, 161] on icon at bounding box center [406, 165] width 8 height 8
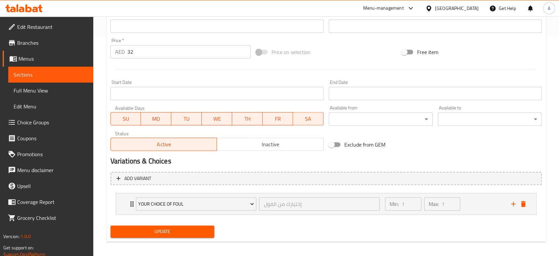
scroll to position [223, 0]
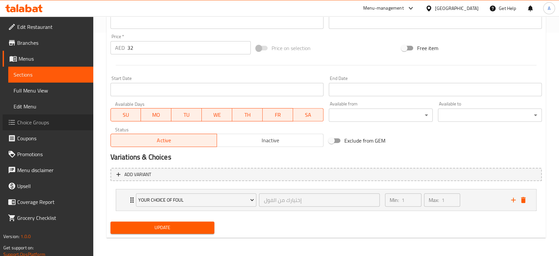
click at [51, 122] on span "Choice Groups" at bounding box center [52, 122] width 71 height 8
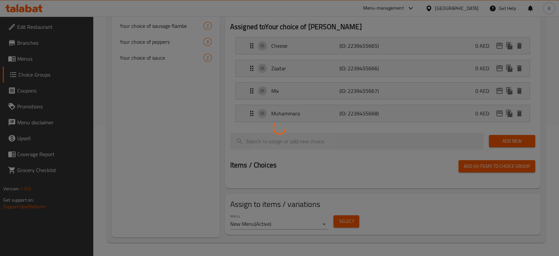
scroll to position [94, 0]
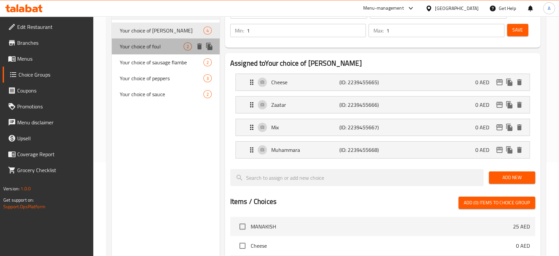
click at [166, 50] on span "Your choice of foul" at bounding box center [152, 46] width 64 height 8
type input "Your choice of foul"
type input "إختيارك من الفول"
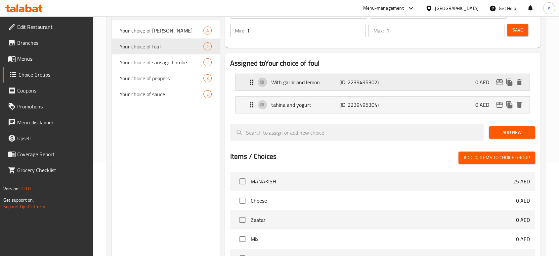
click at [344, 78] on p "(ID: 2239495302)" at bounding box center [362, 82] width 45 height 8
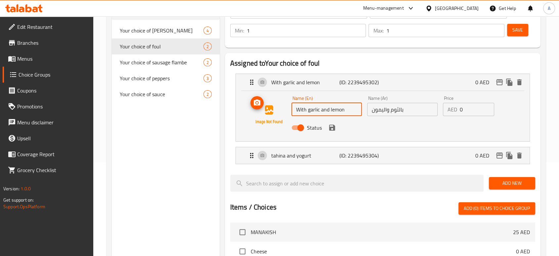
drag, startPoint x: 308, startPoint y: 108, endPoint x: 287, endPoint y: 109, distance: 21.2
click at [287, 109] on div "Name (En) With garlic and lemon Name (En) Name (Ar) بالثوم واليمون Name (Ar) Pr…" at bounding box center [383, 114] width 273 height 45
click at [347, 154] on p "(ID: 2239495304)" at bounding box center [362, 155] width 45 height 8
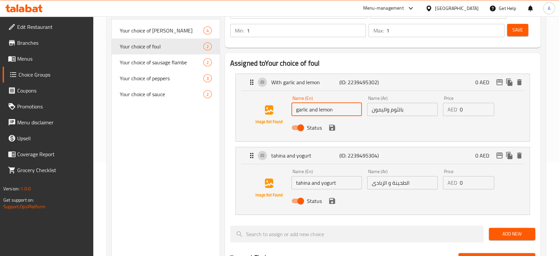
click at [325, 110] on input "garlic and lemon" at bounding box center [327, 109] width 70 height 13
type input "garlic and lemon"
click at [323, 185] on input "tahina and yogurt" at bounding box center [327, 182] width 70 height 13
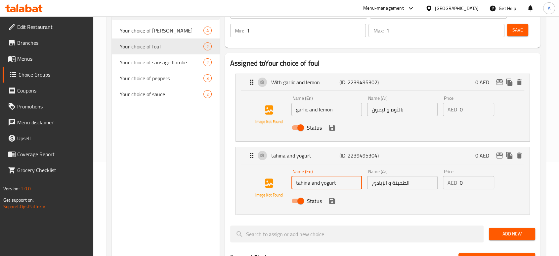
click at [323, 185] on input "tahina and yogurt" at bounding box center [327, 182] width 70 height 13
paste input "lemon"
click at [237, 139] on div "Name (En) garlic and lemon Name (En) Name (Ar) بالثوم واليمون Name (Ar) Price A…" at bounding box center [383, 116] width 294 height 50
click at [248, 106] on img at bounding box center [269, 114] width 42 height 42
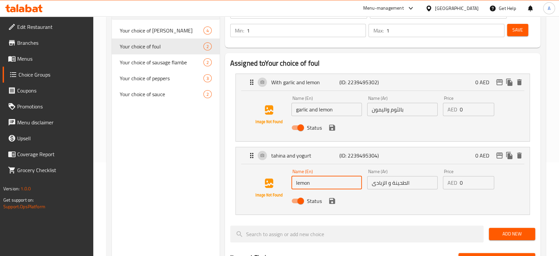
type input "lemon"
click at [323, 109] on input "garlic and lemon" at bounding box center [327, 109] width 70 height 13
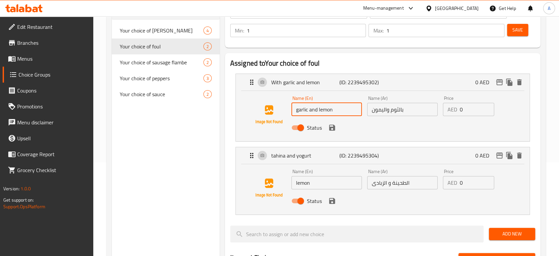
click at [323, 109] on input "garlic and lemon" at bounding box center [327, 109] width 70 height 13
paste input "lemon"
type input "lemon"
click at [324, 179] on input "lemon" at bounding box center [327, 182] width 70 height 13
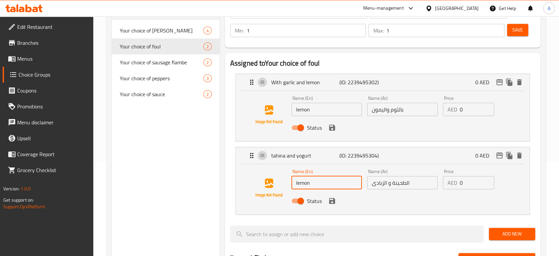
click at [324, 179] on input "lemon" at bounding box center [327, 182] width 70 height 13
paste input "tahina"
type input "tahina"
drag, startPoint x: 391, startPoint y: 181, endPoint x: 363, endPoint y: 183, distance: 28.5
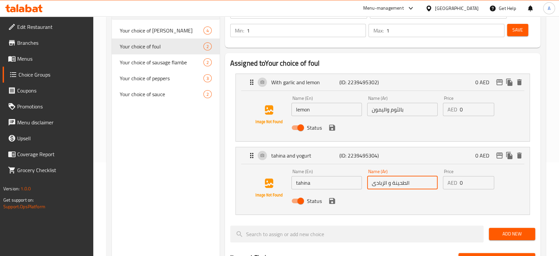
click at [363, 183] on div "Name (En) tahina Name (En) Name (Ar) الطحينة و الزبادى Name (Ar) Price AED 0 Pr…" at bounding box center [402, 187] width 227 height 43
type input "الطحينة"
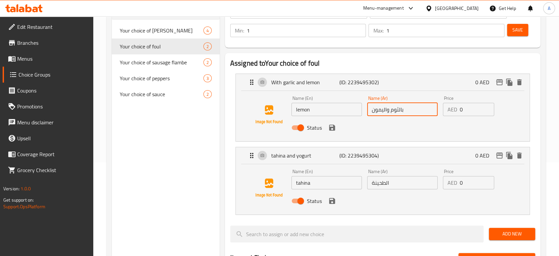
drag, startPoint x: 384, startPoint y: 110, endPoint x: 423, endPoint y: 108, distance: 38.8
click at [423, 108] on input "بالثوم واليمون" at bounding box center [402, 109] width 70 height 13
click at [387, 108] on input "يمون" at bounding box center [402, 109] width 70 height 13
click at [370, 112] on input "يمون" at bounding box center [402, 109] width 70 height 13
click at [330, 203] on icon "save" at bounding box center [332, 201] width 8 height 8
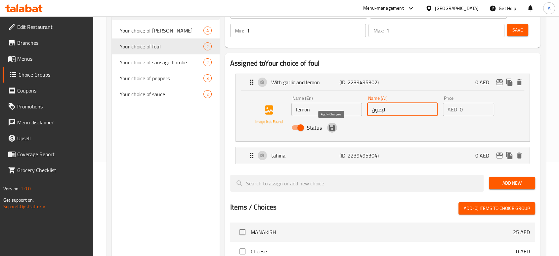
click at [332, 129] on icon "save" at bounding box center [332, 127] width 8 height 8
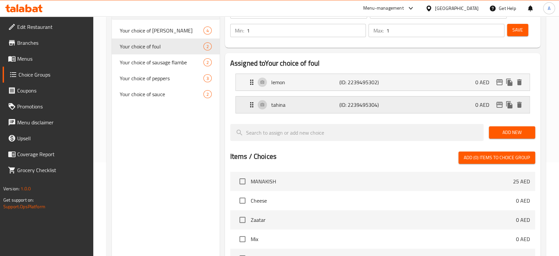
type input "ليمون"
click at [510, 30] on button "Save" at bounding box center [517, 30] width 21 height 12
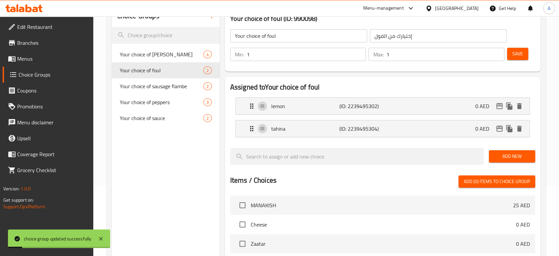
scroll to position [57, 0]
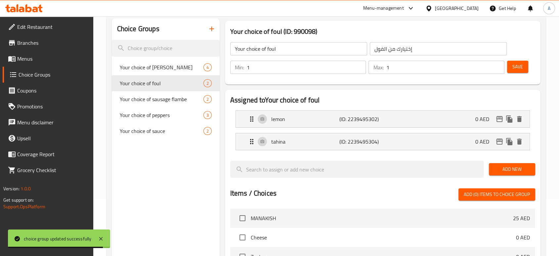
click at [53, 62] on span "Menus" at bounding box center [52, 59] width 71 height 8
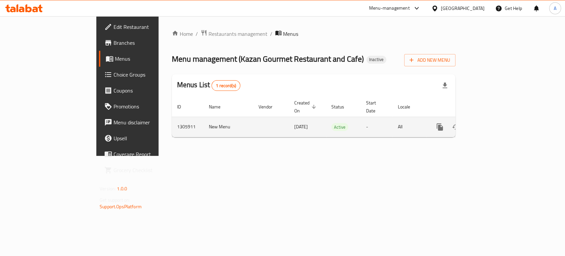
click at [491, 123] on icon "enhanced table" at bounding box center [488, 127] width 8 height 8
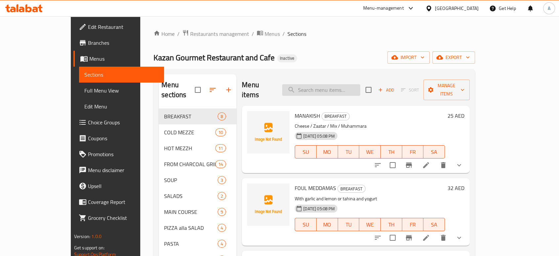
click at [329, 84] on input "search" at bounding box center [321, 90] width 78 height 12
paste input "parmesan"
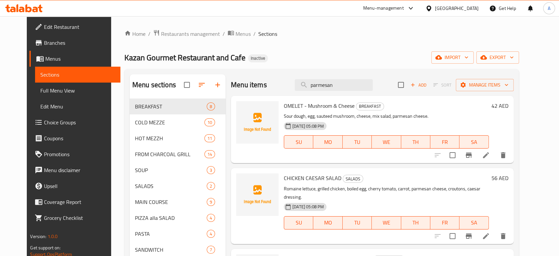
type input "parmesan"
click at [495, 152] on li at bounding box center [486, 155] width 19 height 12
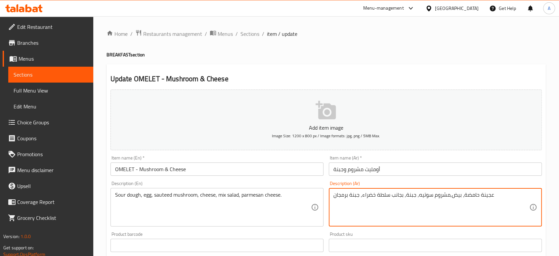
click at [341, 194] on textarea "عجينة حامضة، بيض,مشروم سوتيه, جبنة, بجانب سلطة خضراء, جبنة برمجان" at bounding box center [432, 206] width 196 height 31
paste textarea "رميز"
click at [406, 169] on input "أومليت مشروم وجبنة" at bounding box center [435, 168] width 213 height 13
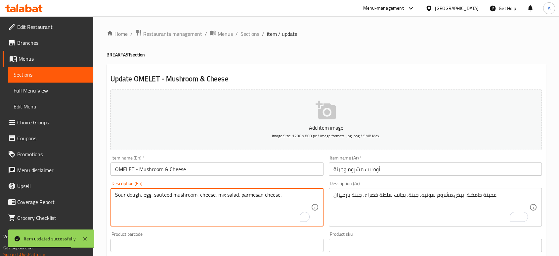
drag, startPoint x: 140, startPoint y: 195, endPoint x: 163, endPoint y: 161, distance: 41.2
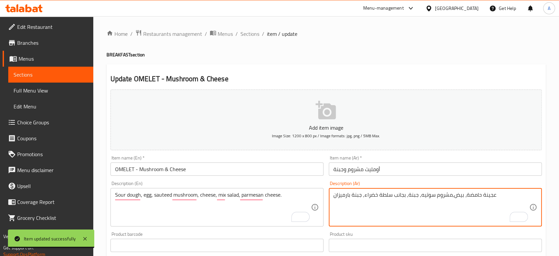
click at [473, 194] on textarea "عجينة حامضة، بيض,مشروم سوتيه, جبنة, بجانب سلطة خضراء, جبنة بارميزان" at bounding box center [432, 206] width 196 height 31
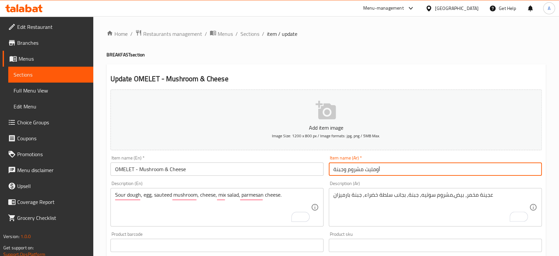
click at [459, 166] on input "أومليت مشروم وجبنة" at bounding box center [435, 168] width 213 height 13
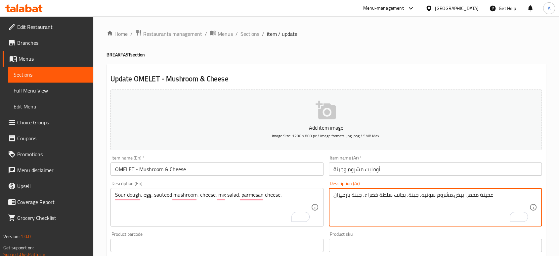
click at [376, 197] on textarea "عجينة مخمر، بيض,مشروم سوتيه, جبنة, بجانب سلطة خضراء, جبنة بارميزان" at bounding box center [432, 206] width 196 height 31
click at [398, 198] on textarea "عجينة مخمر، بيض,مشروم سوتيه, جبنة, بجانب سلطة ميكس, جبنة بارميزان" at bounding box center [432, 206] width 196 height 31
type textarea "عجينة مخمر، بيض,مشروم سوتيه, جبنة, سلطة ميكس, جبنة بارميزان"
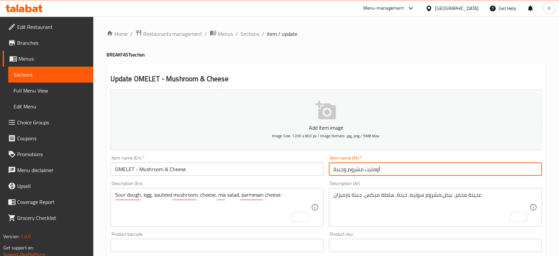
click at [396, 171] on input "أومليت مشروم وجبنة" at bounding box center [435, 168] width 213 height 13
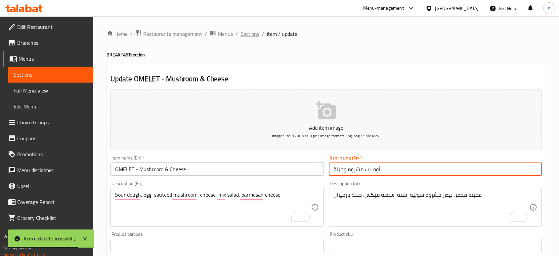
click at [252, 30] on span "Sections" at bounding box center [250, 34] width 19 height 8
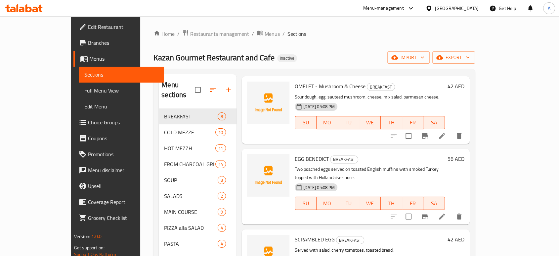
scroll to position [257, 0]
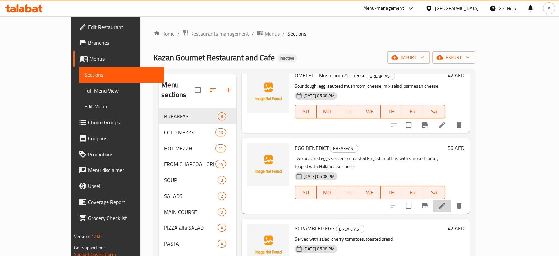
click at [451, 199] on li at bounding box center [442, 205] width 19 height 12
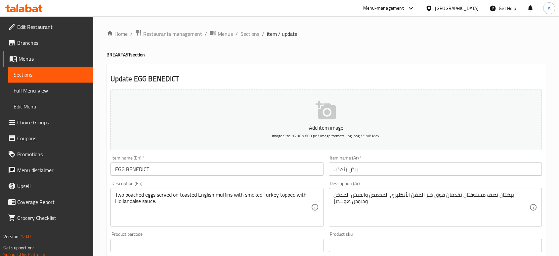
click at [351, 173] on input "بيض بندكت" at bounding box center [435, 168] width 213 height 13
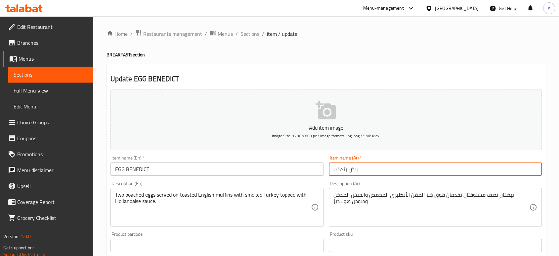
click at [351, 173] on input "بيض بندكت" at bounding box center [435, 168] width 213 height 13
paste input "ندي"
type input "بيض بينديكت"
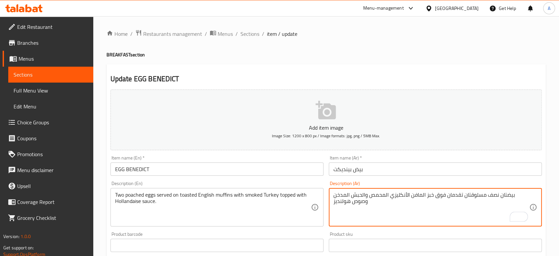
type textarea "بيضتان نصف مسلوقتان تقدمان فوق خبز المافن الأنكليزي المحمص والحبش المدخن وصوص ه…"
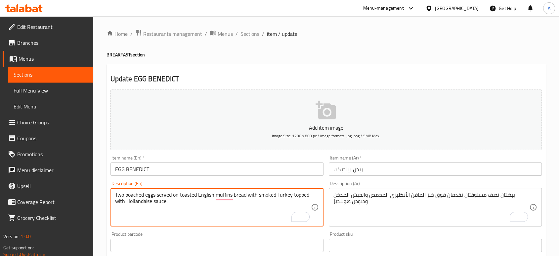
type textarea "Two poached eggs served on toasted English muffins bread with smoked Turkey top…"
click at [191, 171] on input "EGG BENEDICT" at bounding box center [217, 168] width 213 height 13
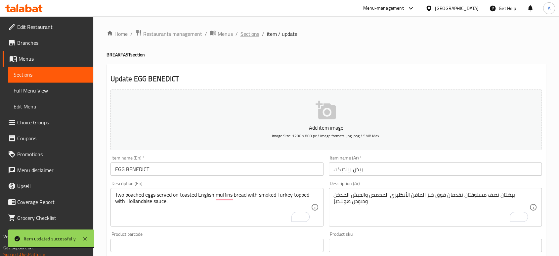
click at [252, 30] on span "Sections" at bounding box center [250, 34] width 19 height 8
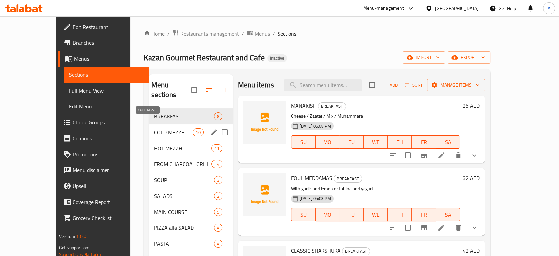
click at [167, 128] on span "COLD MEZZE" at bounding box center [173, 132] width 39 height 8
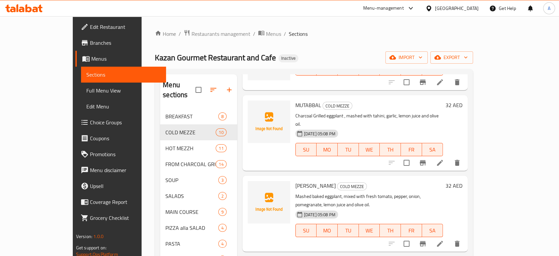
scroll to position [147, 0]
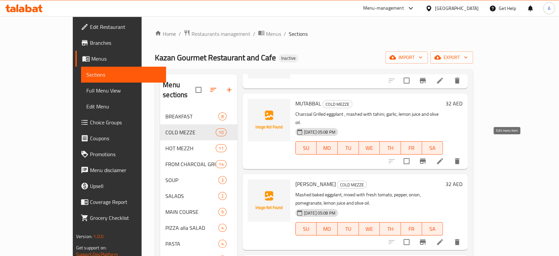
click at [444, 157] on icon at bounding box center [440, 161] width 8 height 8
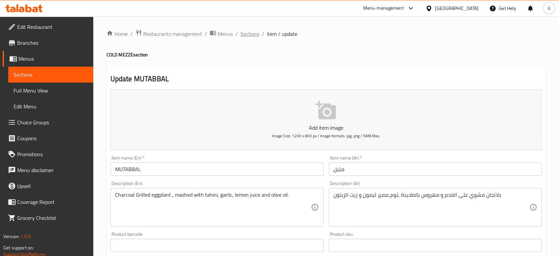
click at [258, 37] on ol "Home / Restaurants management / Menus / Sections / item / update" at bounding box center [327, 33] width 440 height 9
click at [251, 34] on span "Sections" at bounding box center [250, 34] width 19 height 8
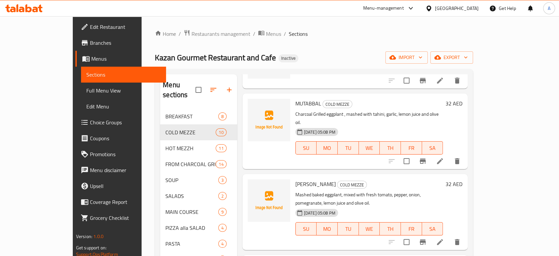
scroll to position [184, 0]
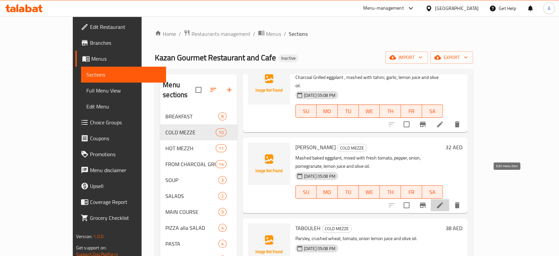
click at [443, 202] on icon at bounding box center [440, 205] width 6 height 6
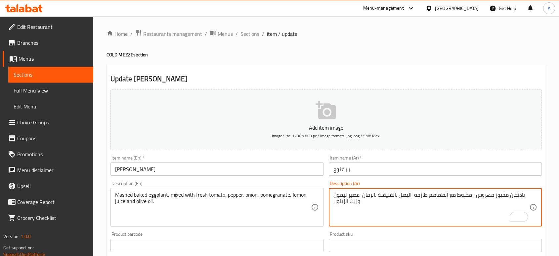
type textarea "باذنجان مخبوز مهروس , مخلوط مع الطماطم طازجه ,البصل ,الفليفلة ,الرمان ,عصير ليم…"
click at [396, 171] on input "باباغنوج" at bounding box center [435, 168] width 213 height 13
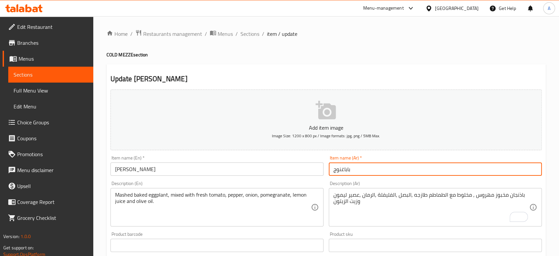
click at [344, 165] on input "باباغنوج" at bounding box center [435, 168] width 213 height 13
click at [368, 171] on input "بابا غنوج" at bounding box center [435, 168] width 213 height 13
type input "بابا غنوج"
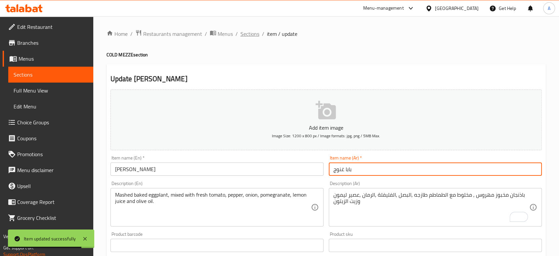
click at [252, 35] on span "Sections" at bounding box center [250, 34] width 19 height 8
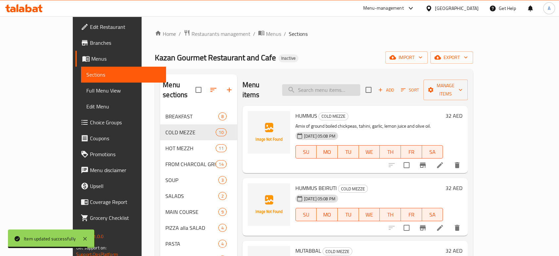
click at [352, 84] on input "search" at bounding box center [321, 90] width 78 height 12
paste input "FATTOUCH"
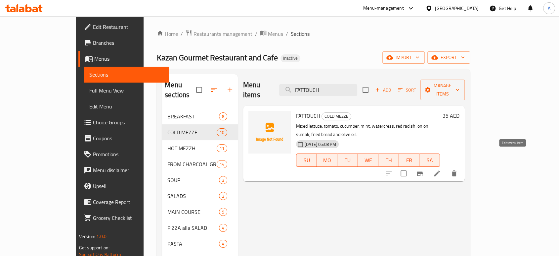
type input "FATTOUCH"
click at [441, 169] on icon at bounding box center [437, 173] width 8 height 8
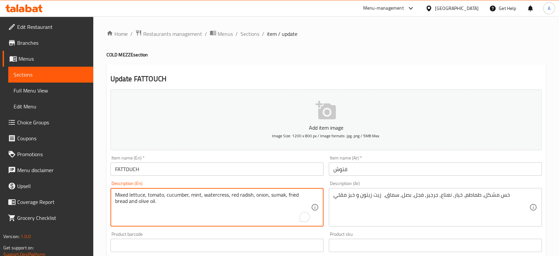
click at [265, 198] on textarea "Mixed lettuce, tomato, cucumber, mint, watercress, red radish, onion, sumak, fr…" at bounding box center [213, 206] width 196 height 31
paste textarea "ess, red radish, onion, sumak and olive oil."
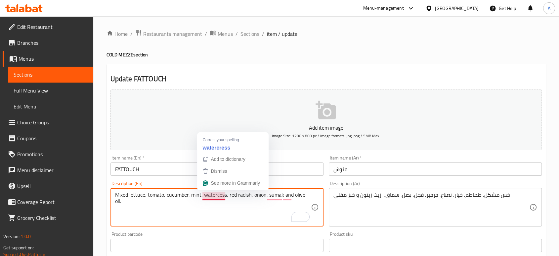
click at [207, 195] on textarea "Mixed lettuce, tomato, cucumber, mint, watercess, red radish, onion, sumak and …" at bounding box center [213, 206] width 196 height 31
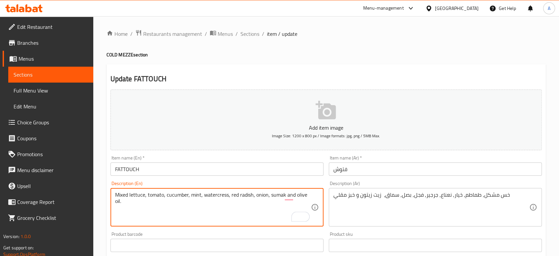
click at [214, 194] on textarea "Mixed lettuce, tomato, cucumber, mint, watercress, red radish, onion, sumak and…" at bounding box center [213, 206] width 196 height 31
type textarea "Mixed lettuce, tomato, cucumber, mint, watercress, red radish, onion, sumak and…"
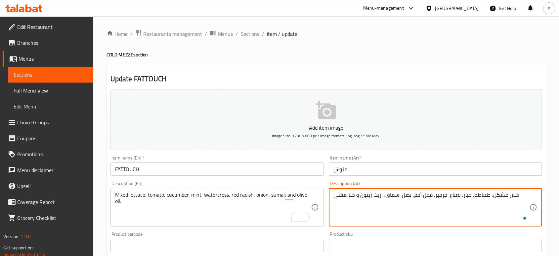
type textarea "خس مشكل, طماطم, خيار, نعناع, جرجير, فجل أحمر, بصل, سماق، زيت زيتون و خبز مقلي"
click at [328, 196] on html "​ Menu-management United Arab Emirates Get Help A Edit Restaurant Branches Menu…" at bounding box center [279, 128] width 559 height 256
click at [334, 195] on textarea "خس مشكل, طماطم, خيار, نعناع, جرجير, فجل أحمر, بصل, سماق، زيت زيتون و" at bounding box center [432, 206] width 196 height 31
type textarea "خس مشكل, طماطم, خيار, نعناع, جرجير, فجل أحمر, بصل, سماق، زيت زيتون"
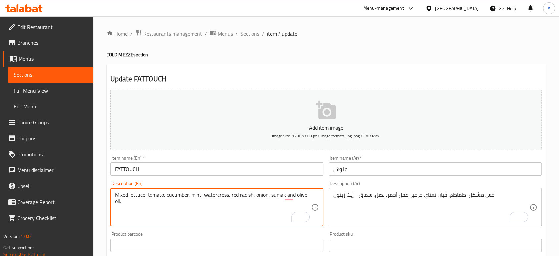
click at [259, 196] on textarea "Mixed lettuce, tomato, cucumber, mint, watercress, red radish, onion, sumak and…" at bounding box center [213, 206] width 196 height 31
paste textarea "To enrich screen reader interactions, please activate Accessibility in Grammarl…"
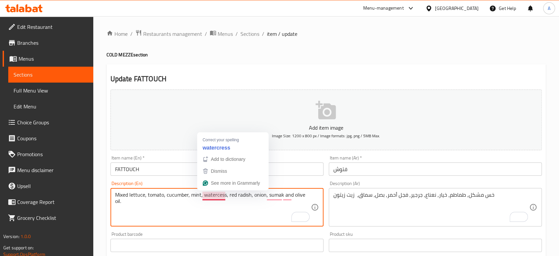
type textarea "Mixed lettuce, tomato, cucumber, mint, watercess, red radish, onion, sumak and …"
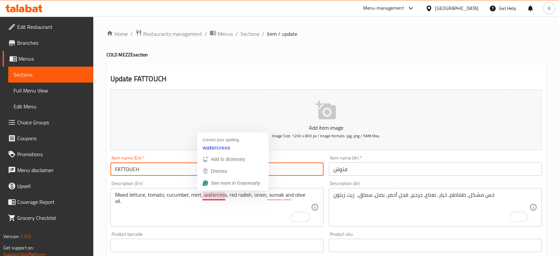
click at [181, 168] on input "FATTOUCH" at bounding box center [217, 168] width 213 height 13
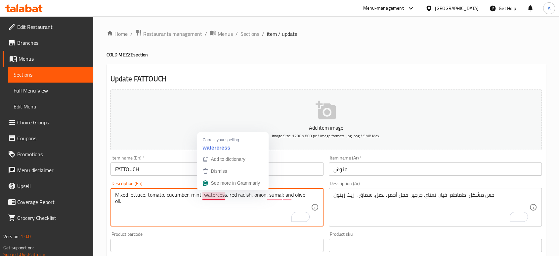
click at [219, 196] on textarea "Mixed lettuce, tomato, cucumber, mint, watercess, red radish, onion, sumak and …" at bounding box center [213, 206] width 196 height 31
click at [231, 166] on input "FATTOUCH" at bounding box center [217, 168] width 213 height 13
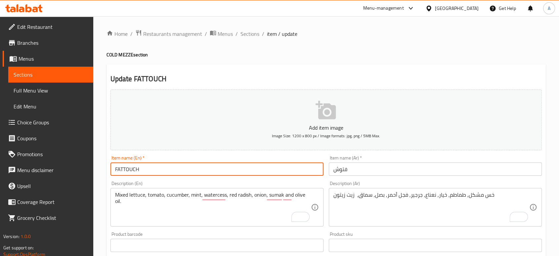
click at [392, 173] on input "فتوش" at bounding box center [435, 168] width 213 height 13
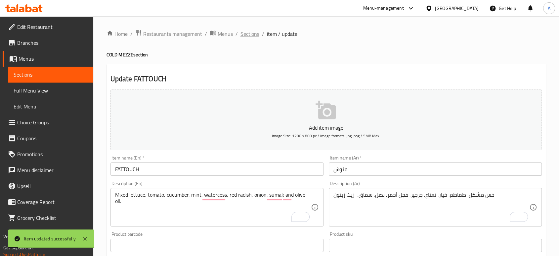
click at [248, 34] on span "Sections" at bounding box center [250, 34] width 19 height 8
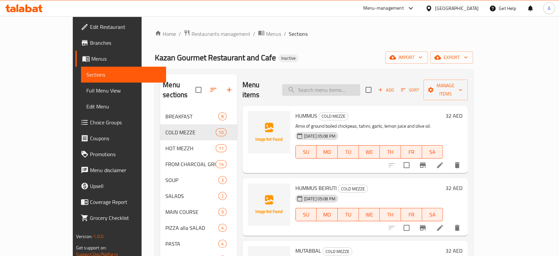
click at [326, 84] on input "search" at bounding box center [321, 90] width 78 height 12
paste input "CHEESE ROLL"
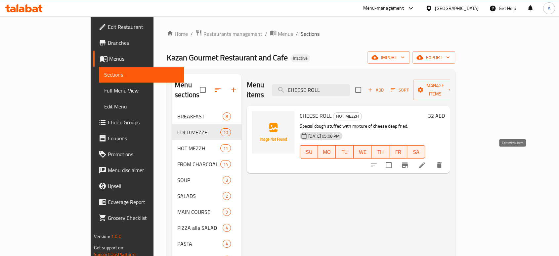
type input "CHEESE ROLL"
click at [426, 161] on icon at bounding box center [422, 165] width 8 height 8
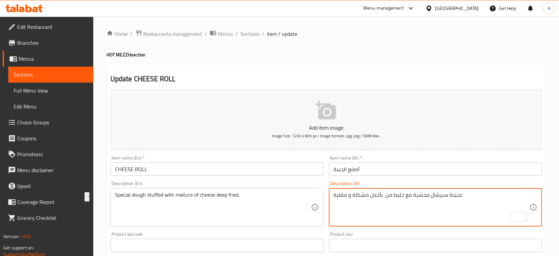
drag, startPoint x: 369, startPoint y: 195, endPoint x: 356, endPoint y: 196, distance: 12.3
click at [347, 193] on textarea "عجينة سبيشال محشية مع خليط من بأجبان مشكلة و مقلية" at bounding box center [432, 206] width 196 height 31
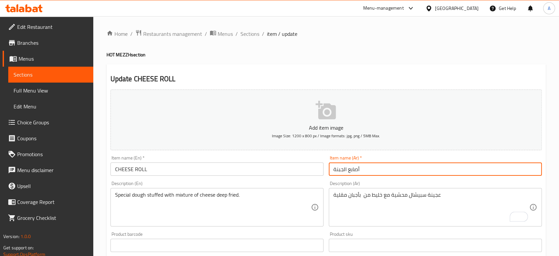
click at [389, 168] on input "أصابع الجبنة" at bounding box center [435, 168] width 213 height 13
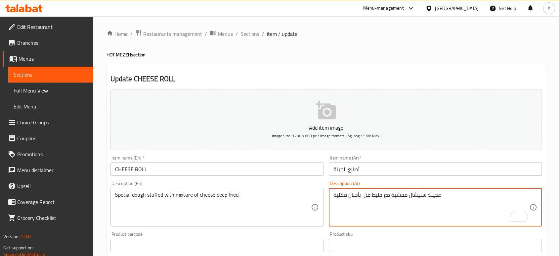
click at [357, 192] on textarea "عجينة سبيشال محشية مع خليط من بأجبان مقلية" at bounding box center [432, 206] width 196 height 31
type textarea "عجينة سبيشال محشية مع خليط من جبنه مقلية"
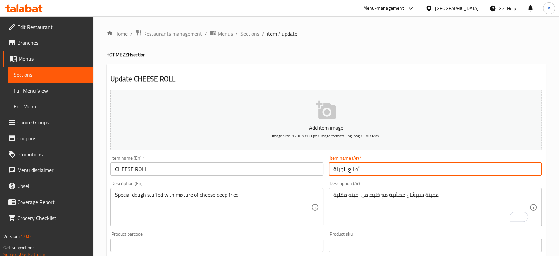
click at [391, 175] on input "أصابع الجبنة" at bounding box center [435, 168] width 213 height 13
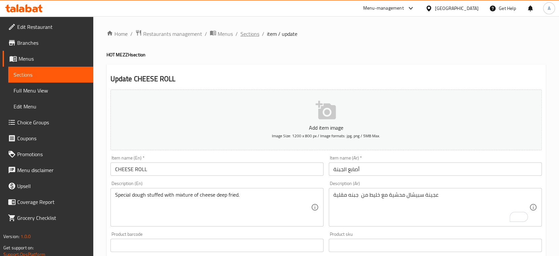
click at [252, 32] on span "Sections" at bounding box center [250, 34] width 19 height 8
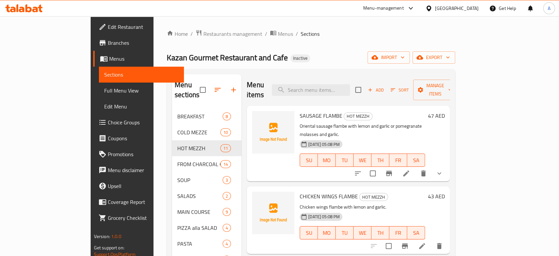
click at [352, 78] on div "Menu items Add Sort Manage items" at bounding box center [348, 89] width 203 height 31
click at [350, 84] on input "search" at bounding box center [311, 90] width 78 height 12
paste input "BATERSH HAMWI"
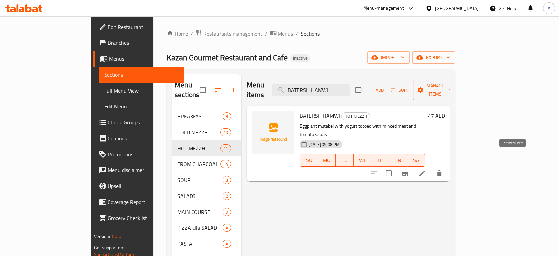
type input "BATERSH HAMWI"
click at [426, 169] on icon at bounding box center [422, 173] width 8 height 8
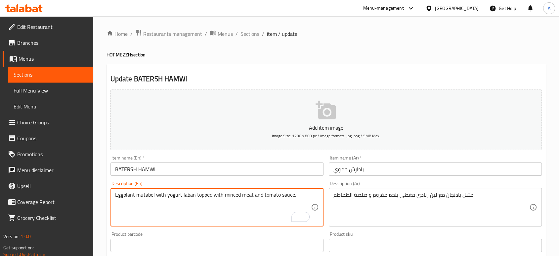
type textarea "Eggplant mutabel with yogurt laban topped with minced meat and tomato sauce."
click at [215, 167] on input "BATERSH HAMWI" at bounding box center [217, 168] width 213 height 13
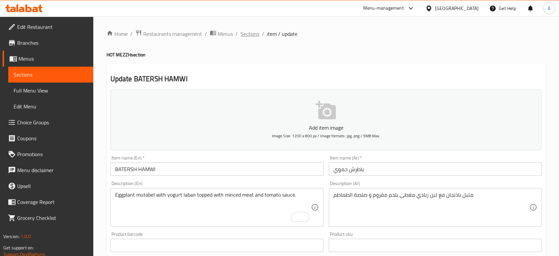
click at [253, 35] on span "Sections" at bounding box center [250, 34] width 19 height 8
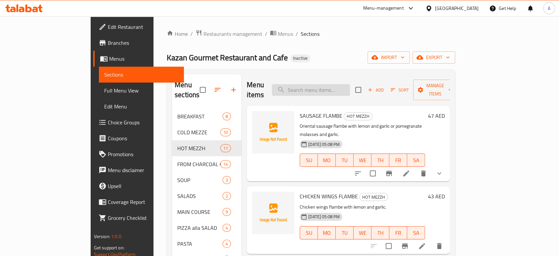
click at [350, 84] on input "search" at bounding box center [311, 90] width 78 height 12
paste input "KAZAN MIX GRILL"
type input "K"
paste input "KAZAN MIX GRILL"
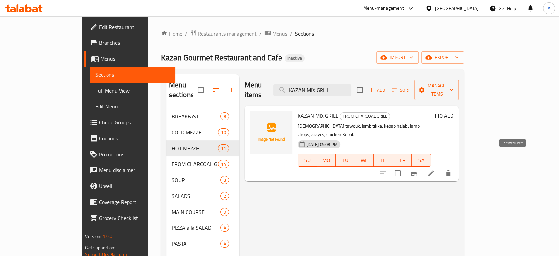
type input "KAZAN MIX GRILL"
click at [435, 169] on icon at bounding box center [431, 173] width 8 height 8
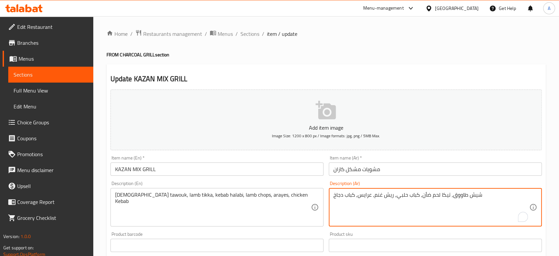
drag, startPoint x: 336, startPoint y: 194, endPoint x: 331, endPoint y: 194, distance: 4.6
type textarea "شيش طاووق, تيكا لحم ضأن, كباب حلبي, ريش غنم, عرايس, كباب دجاج"
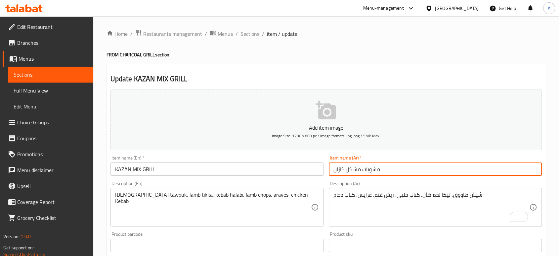
click at [408, 169] on input "مشويات مشكل كازان" at bounding box center [435, 168] width 213 height 13
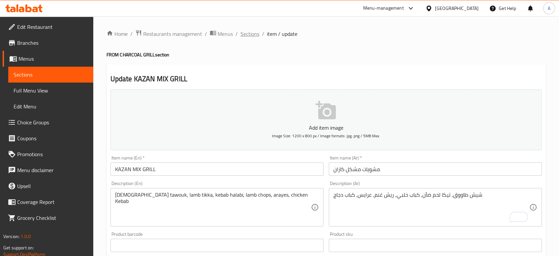
click at [242, 34] on span "Sections" at bounding box center [250, 34] width 19 height 8
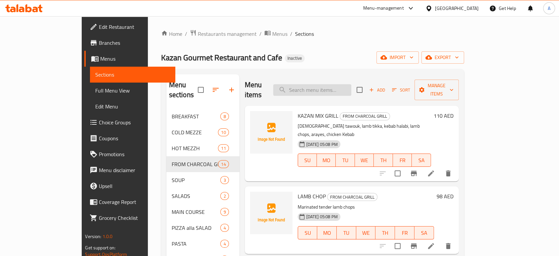
click at [339, 85] on input "search" at bounding box center [312, 90] width 78 height 12
paste input "ARAYES LAMB"
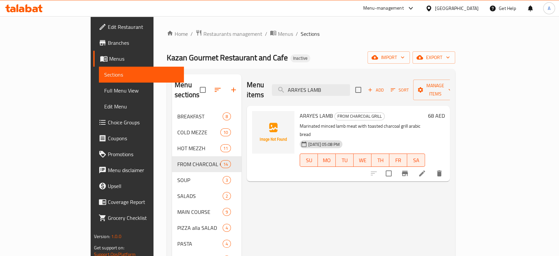
type input "ARAYES LAMB"
click at [432, 167] on li at bounding box center [422, 173] width 19 height 12
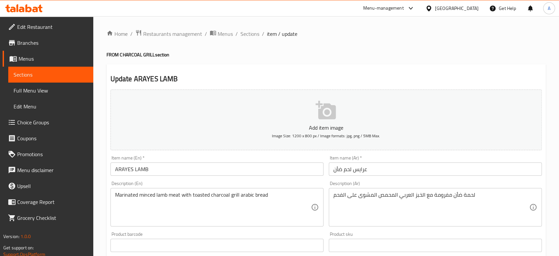
click at [451, 191] on div "لحمة ضأن مفرومة مع الخبز العربي المحمص المشوى على الفحم Description (Ar)" at bounding box center [435, 207] width 213 height 38
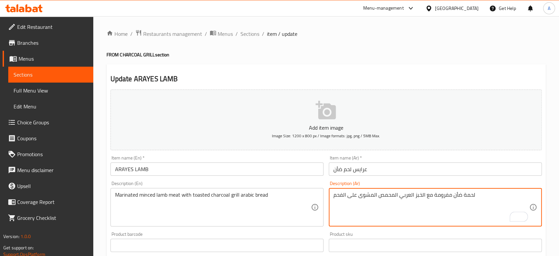
click at [452, 195] on textarea "لحمة ضأن مفرومة مع الخبز العربي المحمص المشوى على الفحم" at bounding box center [432, 206] width 196 height 31
type textarea "لحمة ضأن متبله مفرومة مع الخبز العربي المحمص المشوى على الفحم"
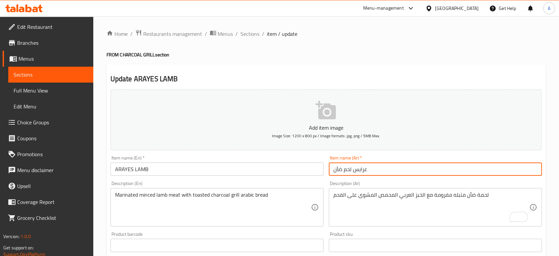
click at [378, 172] on input "عرايس لحم ضأن" at bounding box center [435, 168] width 213 height 13
click at [419, 164] on input "عرايس لحم ضأن" at bounding box center [435, 168] width 213 height 13
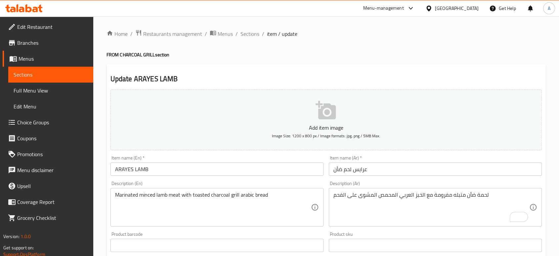
click at [354, 55] on h4 "FROM CHARCOAL GRILL section" at bounding box center [327, 54] width 440 height 7
click at [296, 48] on div "Home / Restaurants management / Menus / Sections / item / update FROM CHARCOAL …" at bounding box center [327, 241] width 440 height 425
click at [266, 176] on div "Item name (En)   * ARAYES LAMB Item name (En) *" at bounding box center [217, 165] width 218 height 25
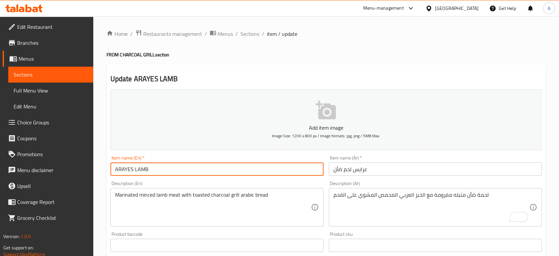
click at [262, 175] on input "ARAYES LAMB" at bounding box center [217, 168] width 213 height 13
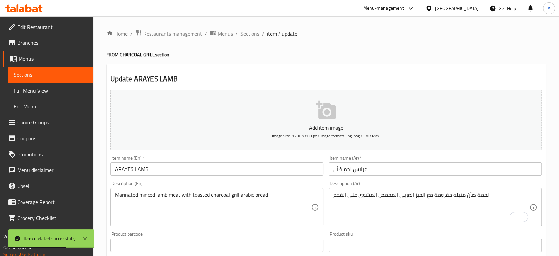
click at [382, 44] on div "Home / Restaurants management / Menus / Sections / item / update FROM CHARCOAL …" at bounding box center [327, 241] width 440 height 425
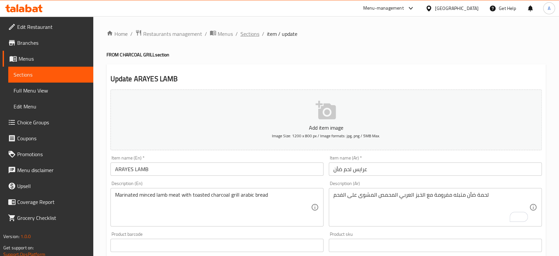
click at [254, 34] on span "Sections" at bounding box center [250, 34] width 19 height 8
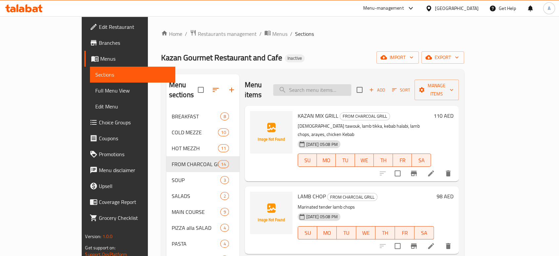
click at [351, 85] on input "search" at bounding box center [312, 90] width 78 height 12
paste input "Marinated minced lamb meat with toasted charcoal grill arabic bread"
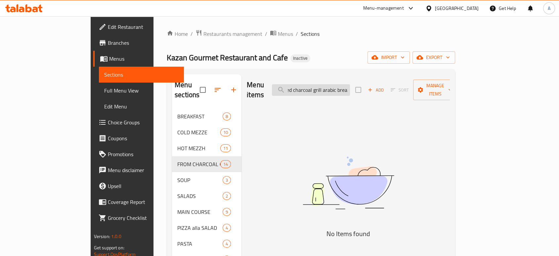
scroll to position [0, 90]
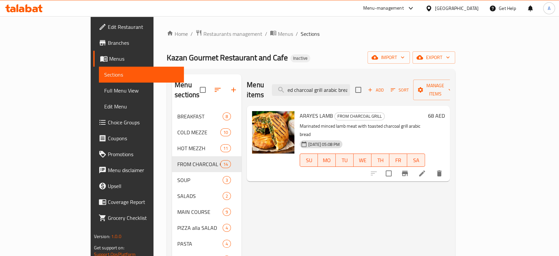
type input "Marinated minced lamb meat with toasted charcoal grill arabic brea"
click at [426, 169] on icon at bounding box center [422, 173] width 8 height 8
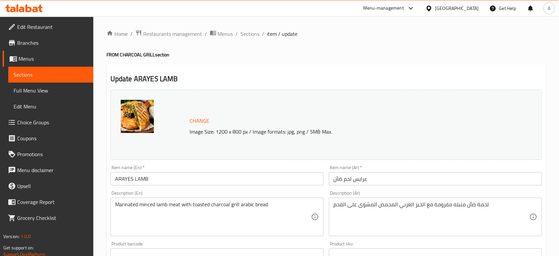
click at [393, 178] on input "عرايس لحم ضأن" at bounding box center [435, 178] width 213 height 13
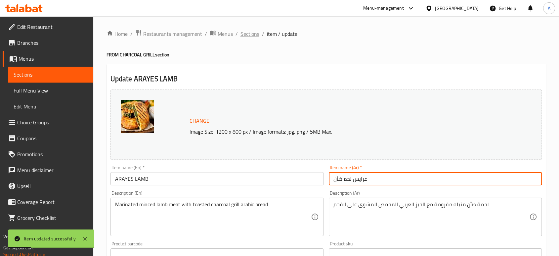
click at [248, 32] on span "Sections" at bounding box center [250, 34] width 19 height 8
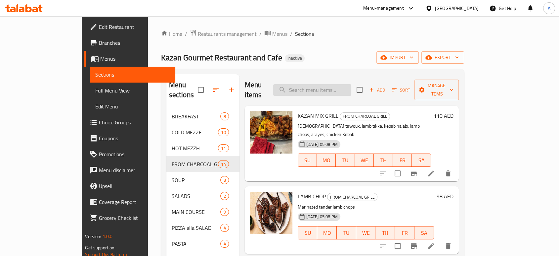
click at [334, 84] on input "search" at bounding box center [312, 90] width 78 height 12
paste input "CHICKEN CORDON BLEU"
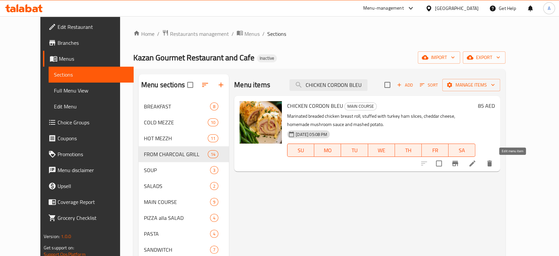
type input "CHICKEN CORDON BLEU"
click at [477, 166] on icon at bounding box center [473, 163] width 8 height 8
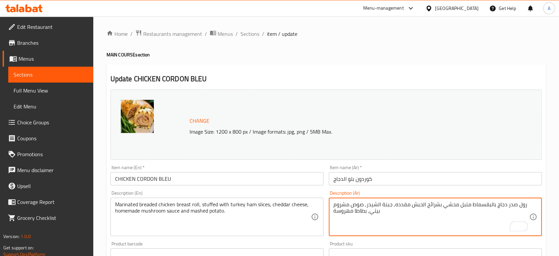
type textarea "رول صدر دجاج بالبقسماط متبل محشي بشرائح الحبش مقدده, جبنة الشيدر, صوص مشروم بيت…"
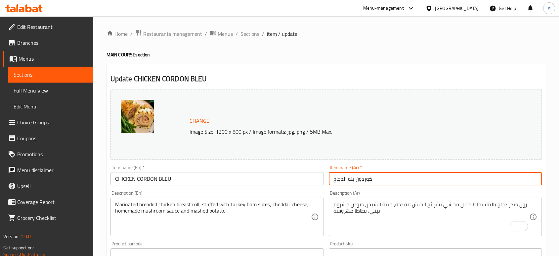
click at [407, 175] on input "كوردون بلو الدجاج" at bounding box center [435, 178] width 213 height 13
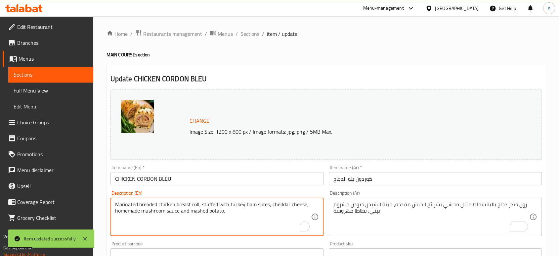
drag, startPoint x: 267, startPoint y: 205, endPoint x: 229, endPoint y: 200, distance: 39.0
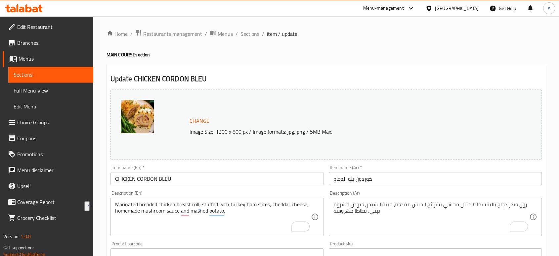
click at [272, 182] on input "CHICKEN CORDON BLEU" at bounding box center [217, 178] width 213 height 13
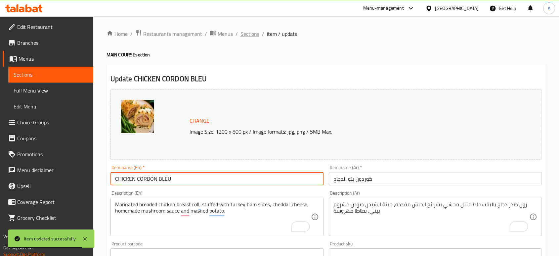
click at [245, 38] on span "Sections" at bounding box center [250, 34] width 19 height 8
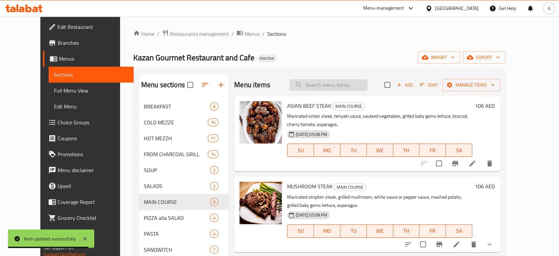
click at [343, 80] on input "search" at bounding box center [329, 85] width 78 height 12
paste input "CHICKEN SCALLOP ALLA PARMIGIANA"
type input "CHICKEN SCALLOP ALLA PARMIGIANA"
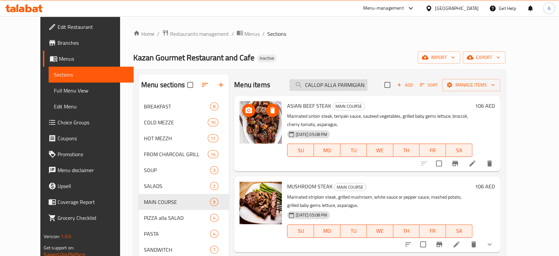
click at [328, 82] on input "CHICKEN SCALLOP ALLA PARMIGIANA" at bounding box center [329, 85] width 78 height 12
paste input "CHICKEN SCALLOP ALLA PARMIGIANA"
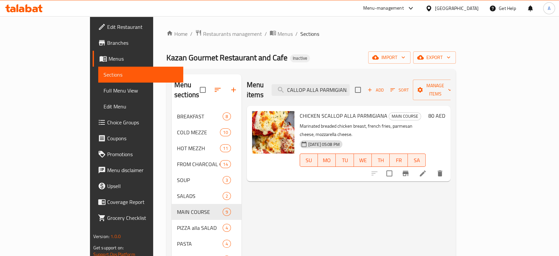
type input "CHICKEN SCALLOP ALLA PARMIGIANA"
click at [427, 169] on icon at bounding box center [423, 173] width 8 height 8
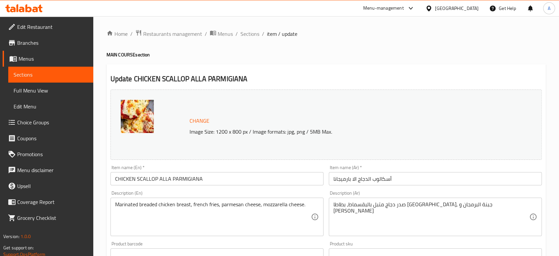
click at [233, 168] on div "Item name (En)   * CHICKEN SCALLOP ALLA PARMIGIANA Item name (En) *" at bounding box center [217, 175] width 213 height 20
click at [150, 179] on input "CHICKEN SCALLOP ALLA PARMIGIANA" at bounding box center [217, 178] width 213 height 13
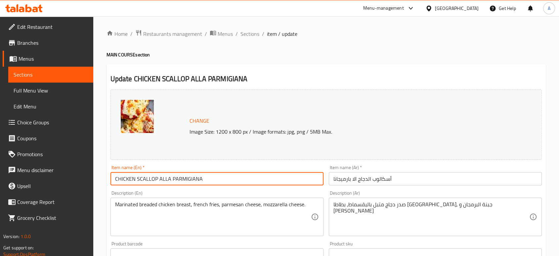
click at [150, 179] on input "CHICKEN SCALLOP ALLA PARMIGIANA" at bounding box center [217, 178] width 213 height 13
paste input "Escalope"
type input "CHICKEN Escalope ALLA PARMIGIANA"
click at [243, 33] on span "Sections" at bounding box center [250, 34] width 19 height 8
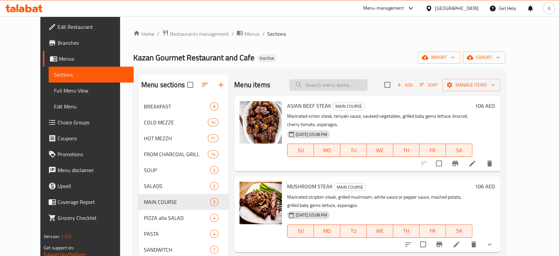
click at [365, 90] on input "search" at bounding box center [329, 85] width 78 height 12
paste input "SALMON STEAK"
type input "SALMON STEAK"
click at [357, 84] on input "SALMON STEAK" at bounding box center [329, 85] width 78 height 12
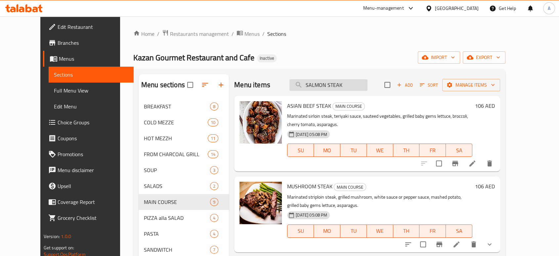
click at [357, 84] on input "SALMON STEAK" at bounding box center [329, 85] width 78 height 12
paste input "SALMON STEAK"
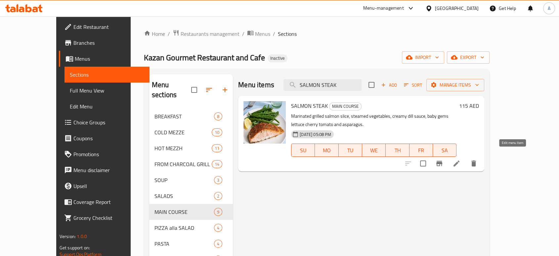
type input "SALMON STEAK"
click at [460, 160] on icon at bounding box center [457, 163] width 6 height 6
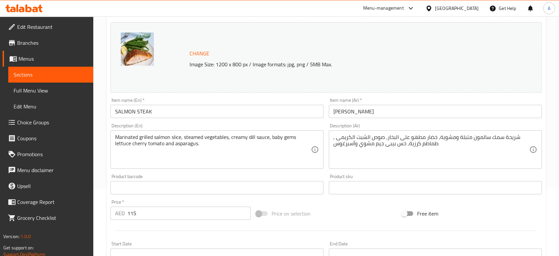
scroll to position [73, 0]
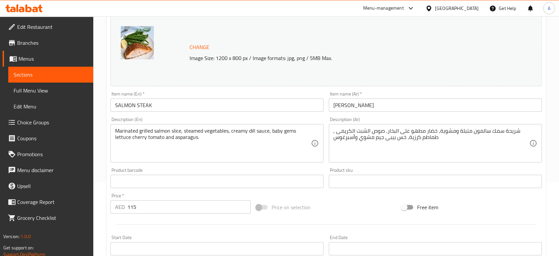
click at [495, 126] on div "شريحة سمك سالمون متبلة ومشوية, خضار مطهو على البخار, صوص الشبت الكريمى , طماطم …" at bounding box center [435, 143] width 213 height 38
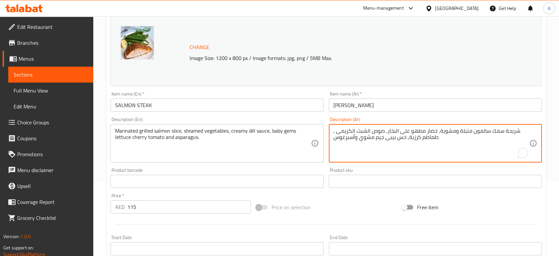
click at [495, 132] on textarea "شريحة سمك سالمون متبلة ومشوية, خضار مطهو على البخار, صوص الشبت الكريمى , طماطم …" at bounding box center [432, 142] width 196 height 31
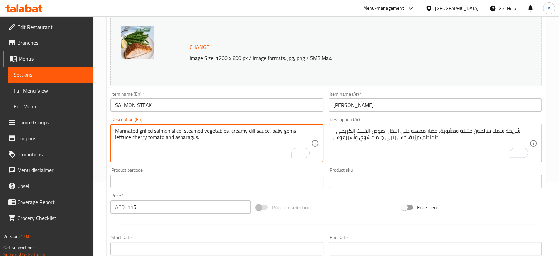
click at [172, 129] on textarea "Marinated grilled salmon slice, steamed vegetables, creamy dill sauce, baby gem…" at bounding box center [213, 142] width 196 height 31
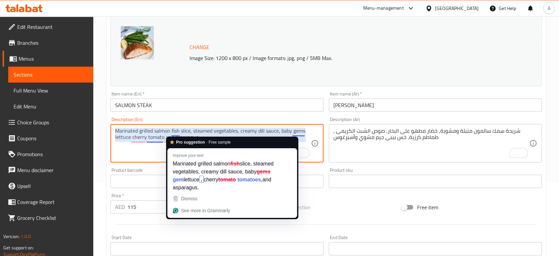
click at [202, 129] on textarea "Marinated grilled salmon fish slice, steamed vegetables, creamy dill sauce, bab…" at bounding box center [213, 142] width 196 height 31
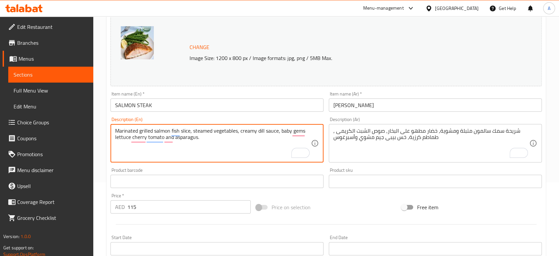
type textarea "Marinated grilled salmon fish slice, steamed vegetables, creamy dill sauce, bab…"
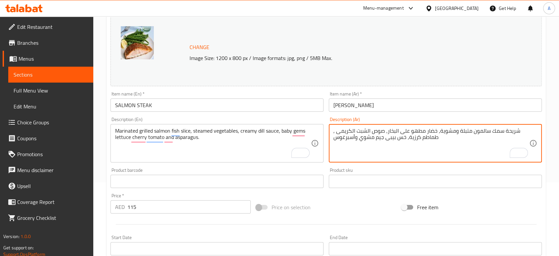
drag, startPoint x: 350, startPoint y: 130, endPoint x: 336, endPoint y: 133, distance: 14.1
click at [380, 154] on textarea "شريحة سمك سالمون متبلة ومشوية, خضار مطهو على البخار, صوص الشبت الكريمى , طماطم …" at bounding box center [432, 142] width 196 height 31
drag, startPoint x: 351, startPoint y: 130, endPoint x: 337, endPoint y: 133, distance: 14.3
click at [337, 133] on textarea "شريحة سمك سالمون متبلة ومشوية, خضار مطهو على البخار, صوص الشبت الكريمى , طماطم …" at bounding box center [432, 142] width 196 height 31
click at [374, 130] on textarea "شريحة سمك سالمون متبلة ومشوية, خضار مطهو على البخار, صوص الشبت ال , طماطم كرزية…" at bounding box center [432, 142] width 196 height 31
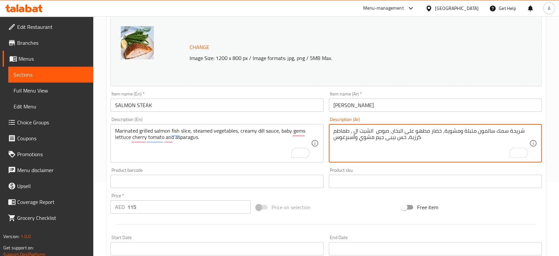
paste textarea "كريمى"
click at [356, 130] on textarea "شريحة سمك سالمون متبلة ومشوية, خضار مطهو على البخار, صوص كريمى الشبت ال , طماطم…" at bounding box center [432, 142] width 196 height 31
drag, startPoint x: 342, startPoint y: 130, endPoint x: 337, endPoint y: 131, distance: 4.6
click at [337, 131] on textarea "شريحة سمك سالمون متبلة ومشوية, خضار مطهو على البخار, صوص كريمى بالشبت ال , طماط…" at bounding box center [432, 142] width 196 height 31
click at [334, 132] on textarea "شريحة سمك سالمون متبلة ومشوية, خضار مطهو على البخار, صوص كريمى بالشبت , طماطم ك…" at bounding box center [432, 142] width 196 height 31
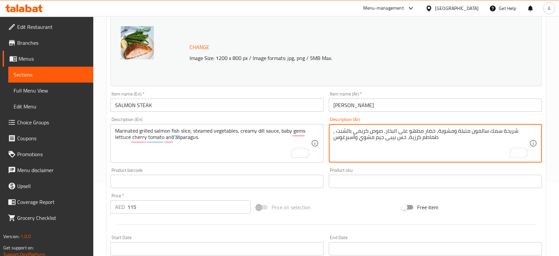
click at [335, 132] on textarea "شريحة سمك سالمون متبلة ومشوية, خضار مطهو على البخار, صوص كريمى بالشبت , طماطم ك…" at bounding box center [432, 142] width 196 height 31
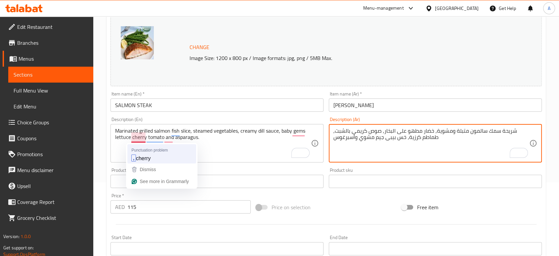
type textarea "شريحة سمك سالمون متبلة ومشوية, خضار مطهو على البخار, صوص كريمى بالشبت, طماطم كر…"
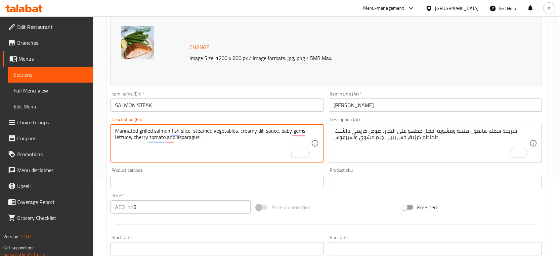
type textarea "Marinated grilled salmon fish slice, steamed vegetables, creamy dill sauce, bab…"
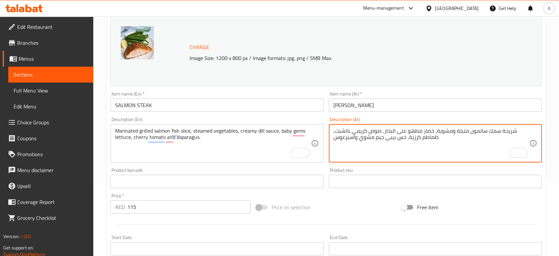
click at [367, 138] on textarea "شريحة سمك سالمون متبلة ومشوية, خضار مطهو على البخار, صوص كريمى بالشبت, طماطم كر…" at bounding box center [432, 142] width 196 height 31
type textarea "شريحة سمك سالمون متبلة ومشوية, خضار مطهو على البخار, صوص كريمى بالشبت, طماطم كر…"
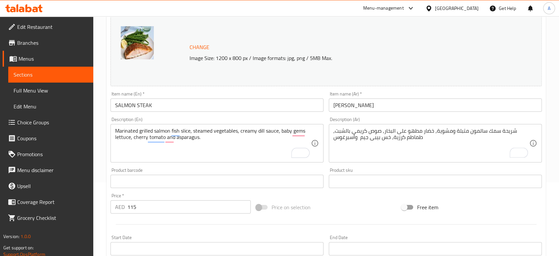
drag, startPoint x: 390, startPoint y: 112, endPoint x: 389, endPoint y: 109, distance: 3.5
click at [390, 111] on div "Item name ([PERSON_NAME])   * [PERSON_NAME] Item name (Ar) *" at bounding box center [435, 101] width 218 height 25
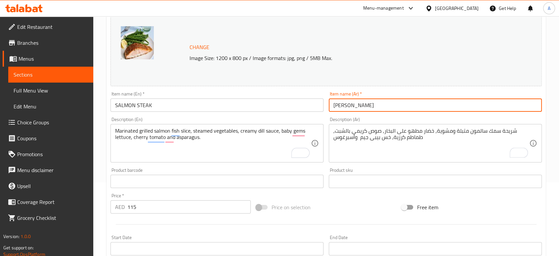
click at [389, 107] on input "[PERSON_NAME]" at bounding box center [435, 104] width 213 height 13
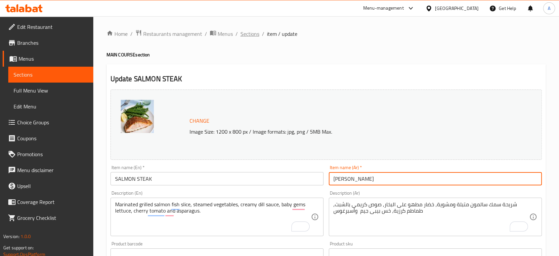
click at [252, 34] on span "Sections" at bounding box center [250, 34] width 19 height 8
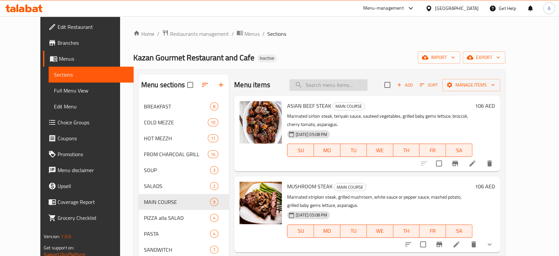
click at [341, 83] on input "search" at bounding box center [329, 85] width 78 height 12
paste input "GRILLED HAMOUR Fillet"
type input "GRILLED HAMOUR Fillet"
click at [361, 82] on input "GRILLED HAMOUR Fillet" at bounding box center [329, 85] width 78 height 12
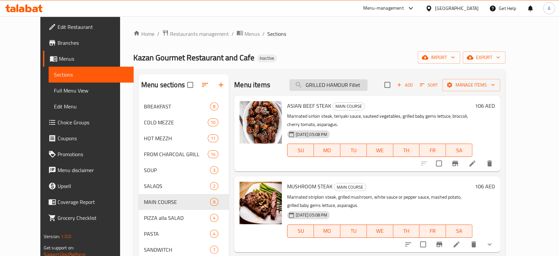
click at [361, 82] on input "GRILLED HAMOUR Fillet" at bounding box center [329, 85] width 78 height 12
paste input "GRILLED HAMOUR Fillet"
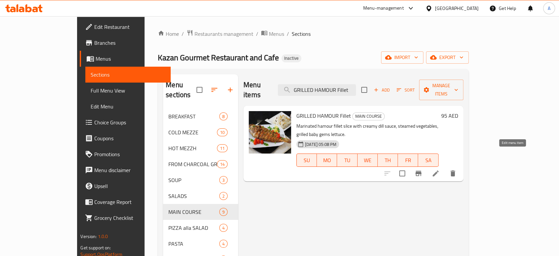
type input "GRILLED HAMOUR Fillet"
click at [440, 169] on icon at bounding box center [436, 173] width 8 height 8
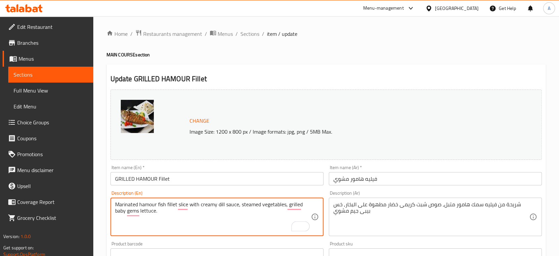
type textarea "Marinated hamour fish fillet slice with creamy dill sauce, steamed vegetables, …"
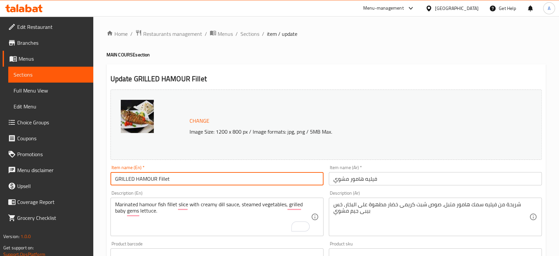
click at [170, 180] on input "GRILLED HAMOUR Fillet" at bounding box center [217, 178] width 213 height 13
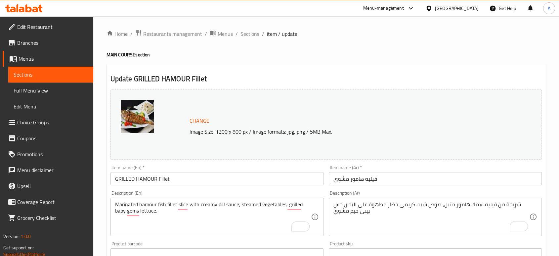
click at [411, 188] on div "Description (Ar) شريحة من فيليه سمك هامور متبل, صوص شبت كريمى خضار مطهوة على ال…" at bounding box center [435, 213] width 218 height 51
click at [403, 182] on input "فيليه هامور مشوي" at bounding box center [435, 178] width 213 height 13
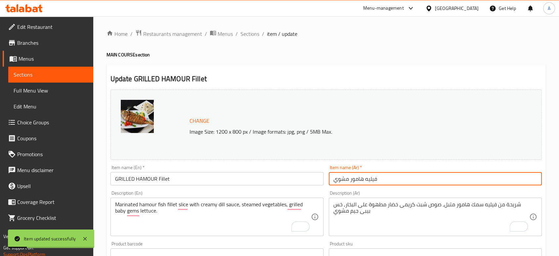
click at [328, 59] on div "Home / Restaurants management / Menus / Sections / item / update MAIN COURSE se…" at bounding box center [327, 246] width 440 height 435
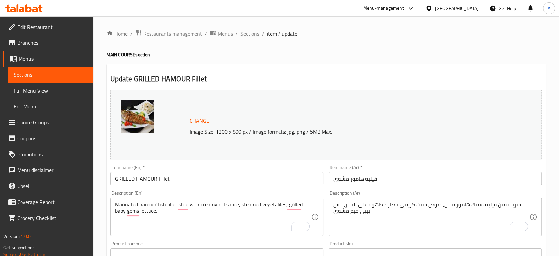
click at [244, 34] on span "Sections" at bounding box center [250, 34] width 19 height 8
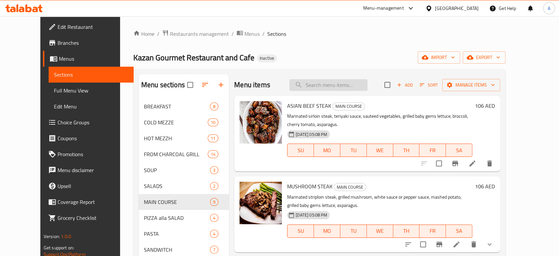
click at [329, 87] on input "search" at bounding box center [329, 85] width 78 height 12
paste input "SPAGUETTI BOLOGNESE"
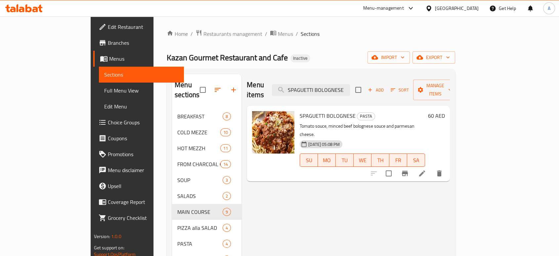
type input "SPAGUETTI BOLOGNESE"
click at [425, 170] on icon at bounding box center [422, 173] width 6 height 6
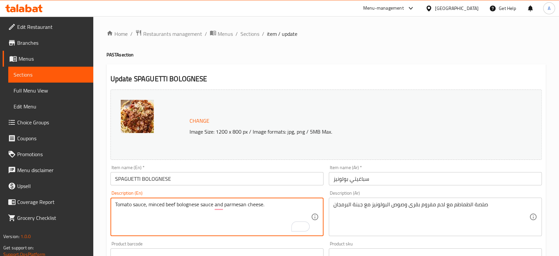
type textarea "Tomato sauce, minced beef bolognese sauce and parmesan cheese."
click at [222, 182] on input "SPAGUETTI BOLOGNESE" at bounding box center [217, 178] width 213 height 13
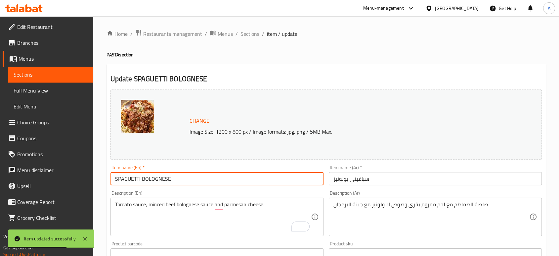
click at [262, 36] on li "/" at bounding box center [263, 34] width 2 height 8
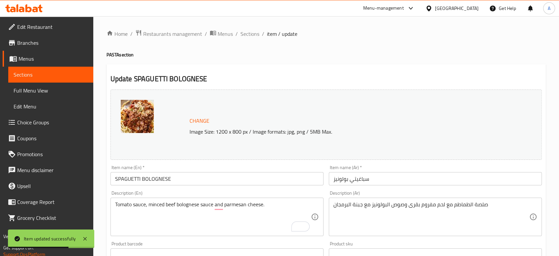
drag, startPoint x: 255, startPoint y: 36, endPoint x: 259, endPoint y: 47, distance: 11.6
click at [255, 36] on span "Sections" at bounding box center [250, 34] width 19 height 8
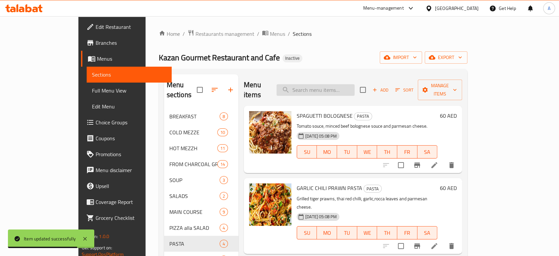
click at [350, 84] on input "search" at bounding box center [316, 90] width 78 height 12
paste input "CHICKEN QUESADILLA"
type input "CHICKEN QUESADILLA"
click at [462, 166] on div "Menu items CHICKEN QUESADILLA Add Sort Manage items SPAGUETTI BOLOGNESE PASTA T…" at bounding box center [351, 202] width 224 height 256
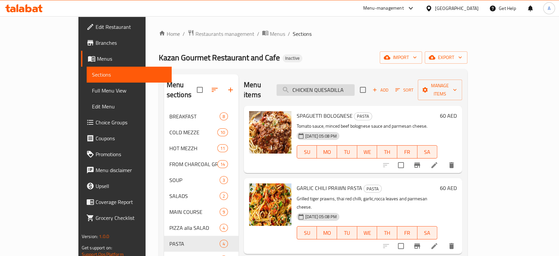
click at [355, 89] on input "CHICKEN QUESADILLA" at bounding box center [316, 90] width 78 height 12
click at [355, 90] on input "CHICKEN QUESADILLA" at bounding box center [316, 90] width 78 height 12
paste input "CHICKEN QUESADILLA"
type input "CHICKEN QUESADILLA"
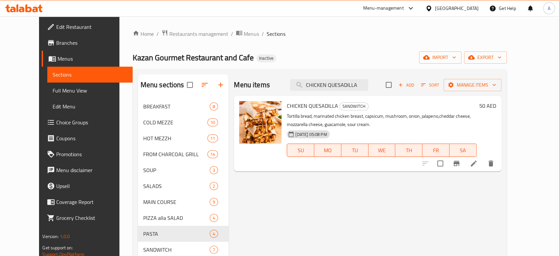
click at [478, 163] on icon at bounding box center [474, 163] width 8 height 8
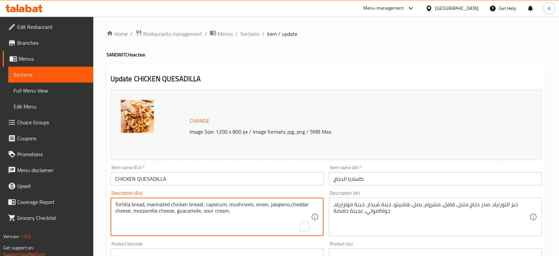
drag, startPoint x: 229, startPoint y: 211, endPoint x: 203, endPoint y: 212, distance: 26.2
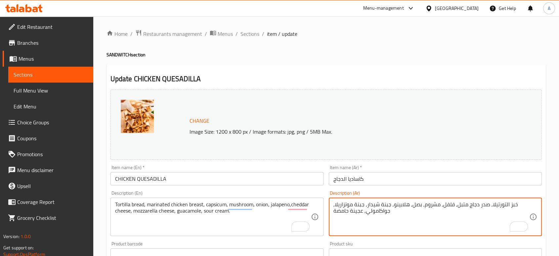
drag, startPoint x: 362, startPoint y: 213, endPoint x: 358, endPoint y: 199, distance: 14.8
paste textarea "كريم"
type textarea "خبز التورتيلا, صدر دجاج متبل, فلفل, مشروم, بصل, هلابينو, جبنة شيدار, جبنة موتزا…"
click at [380, 185] on input "كاساديا الدجاج" at bounding box center [435, 178] width 213 height 13
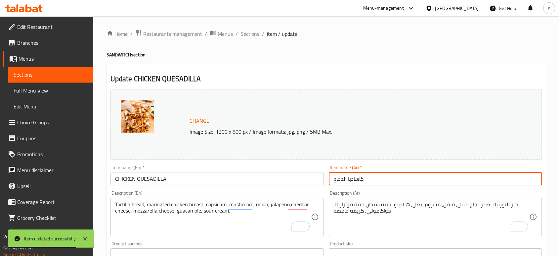
click at [381, 177] on input "كاساديا الدجاج" at bounding box center [435, 178] width 213 height 13
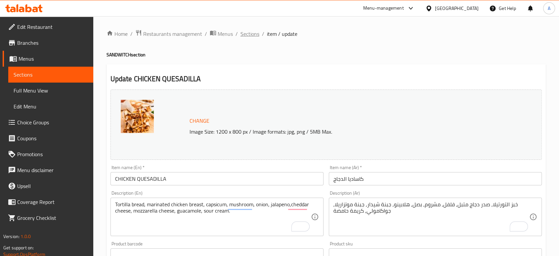
click at [250, 32] on span "Sections" at bounding box center [250, 34] width 19 height 8
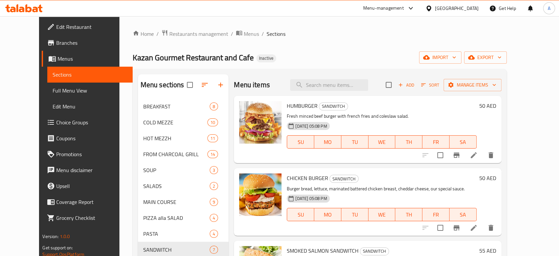
click at [334, 91] on div "Menu items Add Sort Manage items" at bounding box center [367, 85] width 267 height 22
click at [333, 86] on input "search" at bounding box center [329, 85] width 78 height 12
paste input "PENNE CHICKEN ARRABIATA"
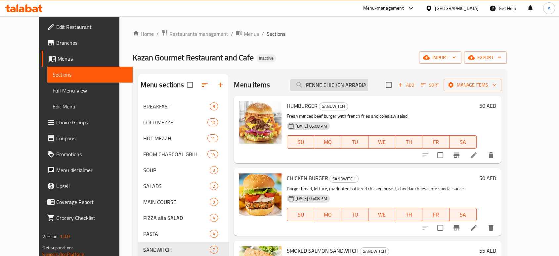
scroll to position [0, 5]
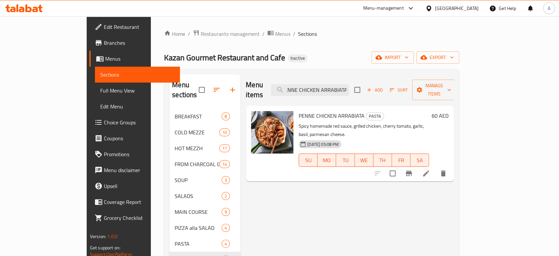
type input "PENNE CHICKEN ARRABIATA"
click at [430, 169] on icon at bounding box center [426, 173] width 8 height 8
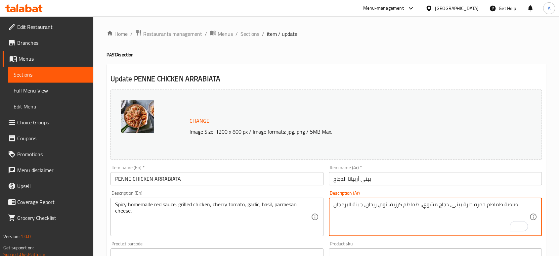
type textarea "صلصة طماطم حمره حارة بيتى, دجاج مشوي, طماطم كرزية, ثوم, ريحان, جبنة البرمجان"
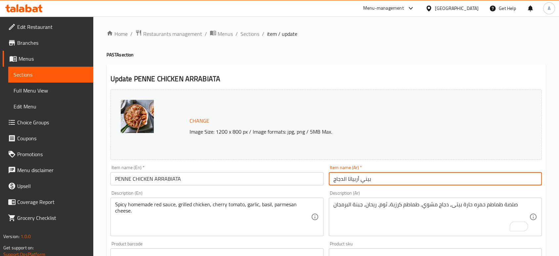
click at [443, 180] on input "بيني أربياتا الدجاج" at bounding box center [435, 178] width 213 height 13
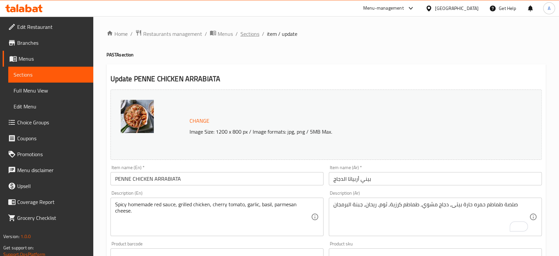
click at [258, 31] on span "Sections" at bounding box center [250, 34] width 19 height 8
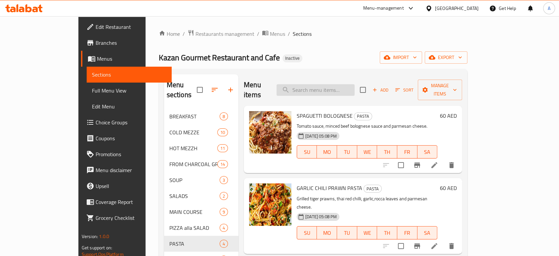
click at [355, 84] on input "search" at bounding box center [316, 90] width 78 height 12
paste input "HUMBURGER"
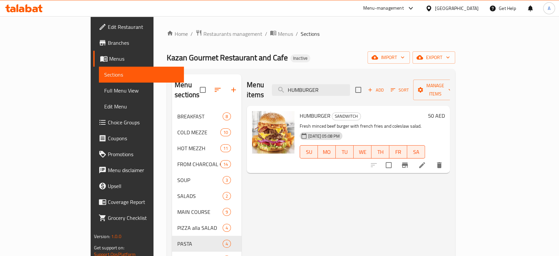
type input "HUMBURGER"
click at [432, 159] on li at bounding box center [422, 165] width 19 height 12
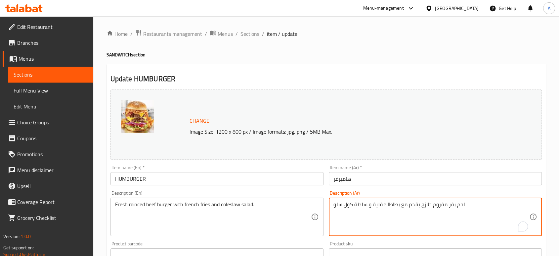
click at [449, 205] on textarea "لحم بقر مفروم طازج يقدم مع بطاطا مقلية و سلطة كول سلو" at bounding box center [432, 216] width 196 height 31
click at [447, 204] on textarea "لحم بقر مفروم طازج يقدم مع بطاطا مقلية و سلطة كول سلو" at bounding box center [432, 216] width 196 height 31
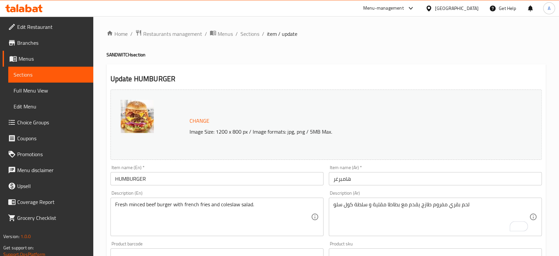
click at [333, 206] on div "لحم بقري مفروم طازج يقدم مع بطاطا مقلية و سلطة كول سلو Description (Ar)" at bounding box center [435, 216] width 213 height 38
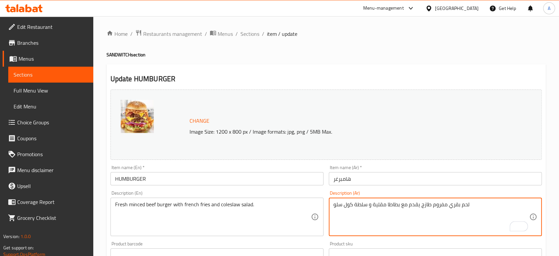
click at [333, 206] on div "لحم بقري مفروم طازج يقدم مع بطاطا مقلية و سلطة كول سلو Description (Ar)" at bounding box center [435, 216] width 213 height 38
click at [336, 206] on textarea "لحم بقري مفروم طازج يقدم مع بطاطا مقلية و سلطة كول سلو" at bounding box center [432, 216] width 196 height 31
click at [334, 205] on textarea "لحم بقري مفروم طازج يقدم مع بطاطا مقلية و سلطة كول سلو" at bounding box center [432, 216] width 196 height 31
type textarea "برجر لحم بقري مفروم طازج يقدم مع بطاطا مقلية و سلطة كول سلو"
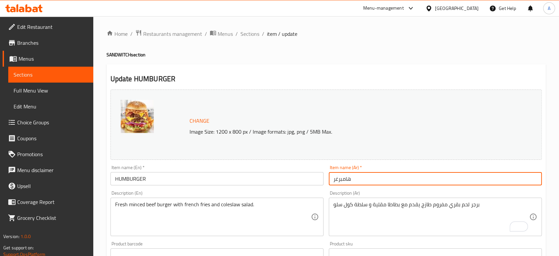
click at [382, 180] on input "هامبرغر" at bounding box center [435, 178] width 213 height 13
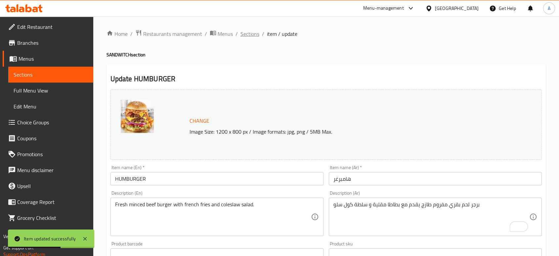
click at [249, 32] on span "Sections" at bounding box center [250, 34] width 19 height 8
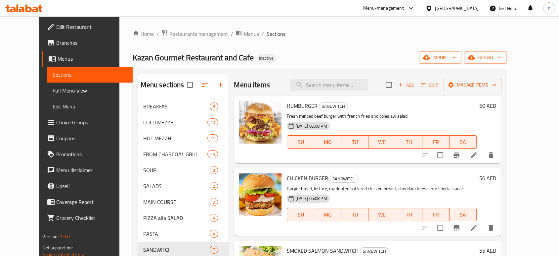
click at [267, 36] on span "Sections" at bounding box center [276, 34] width 19 height 8
click at [334, 85] on input "search" at bounding box center [329, 85] width 78 height 12
paste input "battered"
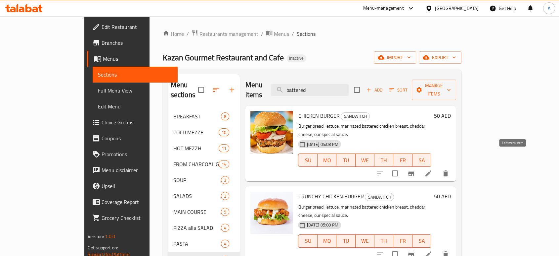
type input "battered"
click at [433, 169] on icon at bounding box center [429, 173] width 8 height 8
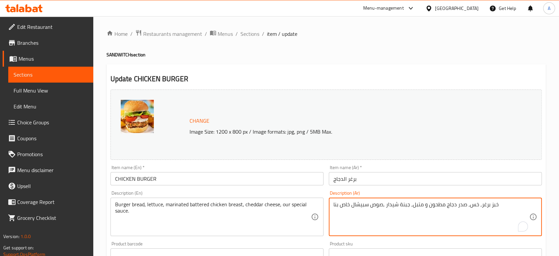
click at [439, 204] on textarea "خبز برغر, خس, صدر دجاج مطحون و متبل, جبنة شيدار ,صوص سبيشال خاص بنا" at bounding box center [432, 216] width 196 height 31
type textarea "خبز برغر, خس, صدر دجاج باتيرد و متبل, جبنة شيدار ,صوص سبيشال خاص بنا"
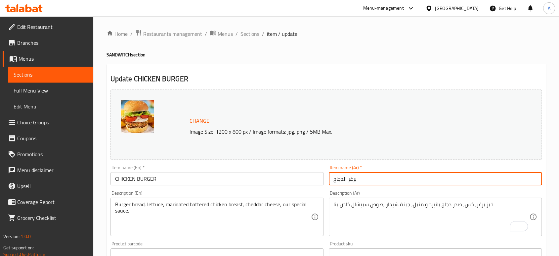
click at [410, 181] on input "برغر الدجاج" at bounding box center [435, 178] width 213 height 13
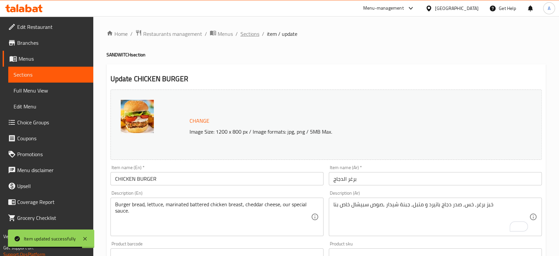
click at [255, 36] on span "Sections" at bounding box center [250, 34] width 19 height 8
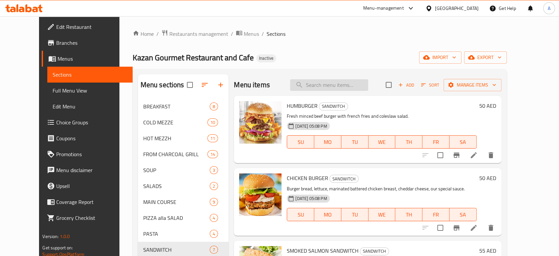
click at [353, 80] on input "search" at bounding box center [329, 85] width 78 height 12
paste input "Capers"
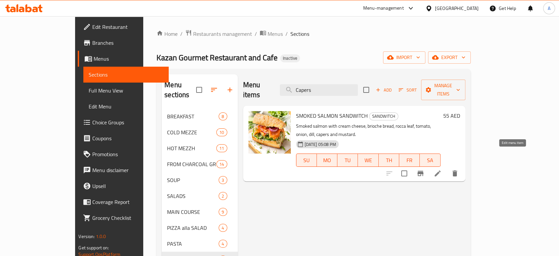
type input "Capers"
click at [441, 170] on icon at bounding box center [438, 173] width 6 height 6
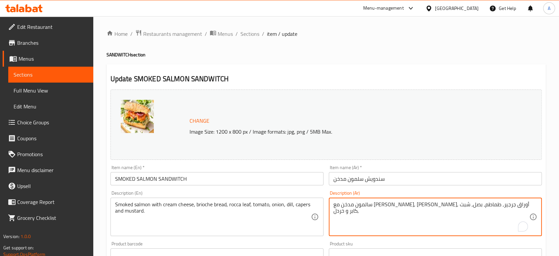
click at [355, 205] on textarea "سالمون مدخن مع [PERSON_NAME], [PERSON_NAME], أوراق جرجير, طماطم, بصل, شبت ,كابر…" at bounding box center [432, 216] width 196 height 31
paste textarea "يبر"
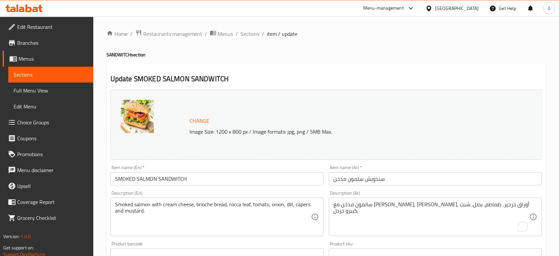
drag, startPoint x: 397, startPoint y: 187, endPoint x: 402, endPoint y: 177, distance: 10.7
click at [402, 177] on div "Item name (Ar)   * سندويش سلمون مدخن Item name (Ar) *" at bounding box center [435, 174] width 218 height 25
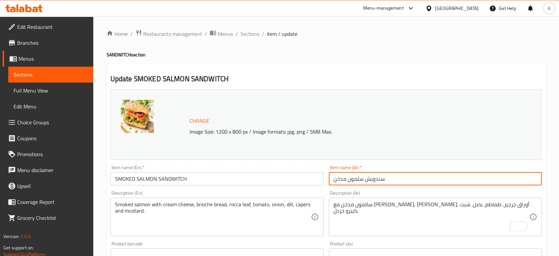
click at [402, 177] on input "سندويش سلمون مدخن" at bounding box center [435, 178] width 213 height 13
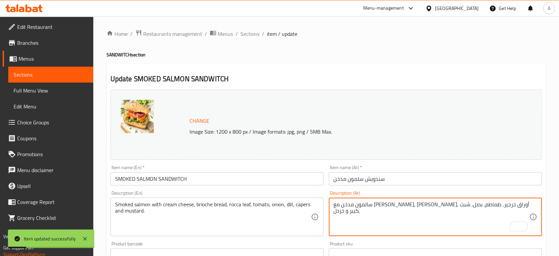
type textarea "سالمون مدخن مع [PERSON_NAME], [PERSON_NAME], أوراق جرجير, طماطم, بصل, شبت ,كيبر…"
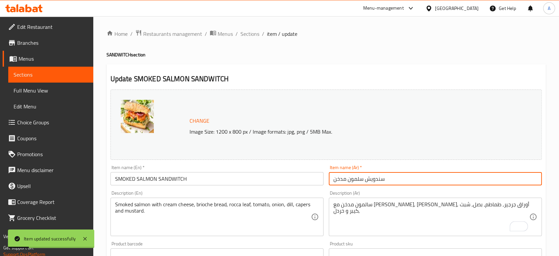
click at [406, 175] on input "سندويش سلمون مدخن" at bounding box center [435, 178] width 213 height 13
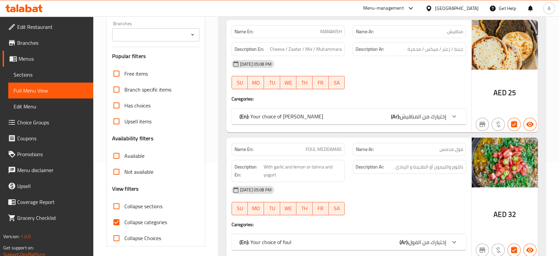
scroll to position [147, 0]
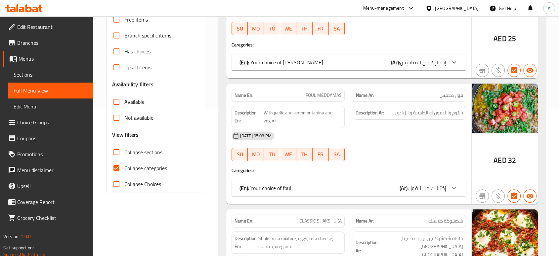
click at [166, 168] on span "Collapse categories" at bounding box center [145, 168] width 43 height 8
click at [124, 168] on input "Collapse categories" at bounding box center [117, 168] width 16 height 16
checkbox input "false"
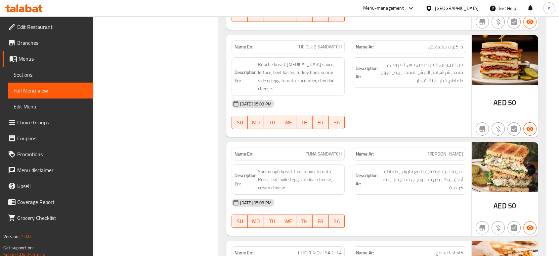
scroll to position [7281, 0]
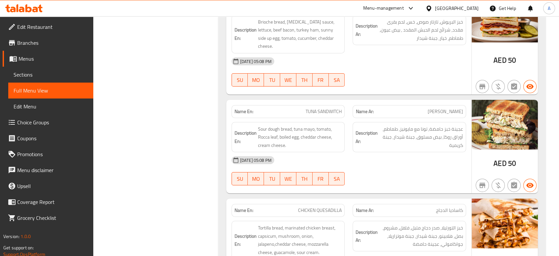
copy span "CHICKEN QUESADILLA"
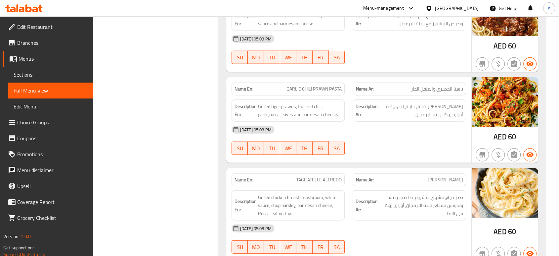
scroll to position [6619, 0]
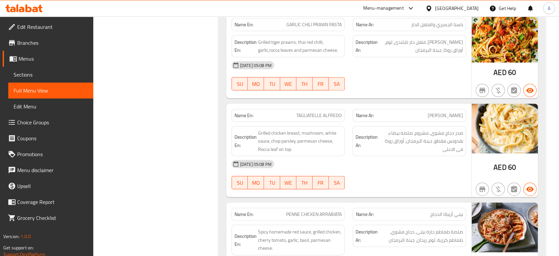
scroll to position [6693, 0]
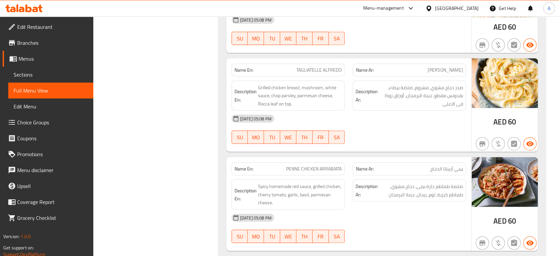
copy span "PENNE CHICKEN ARRABIATA"
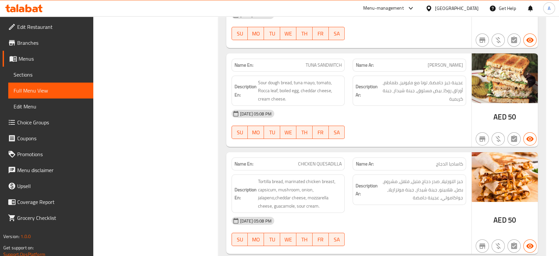
scroll to position [7328, 0]
copy span "CHICKEN QUESADILLA"
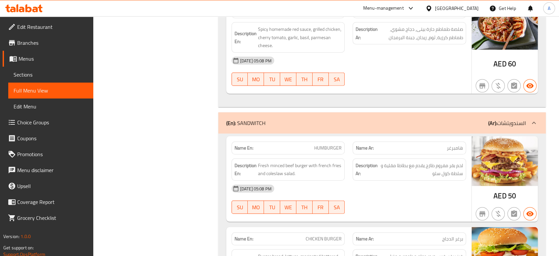
scroll to position [6849, 0]
copy span "HUMBURGER"
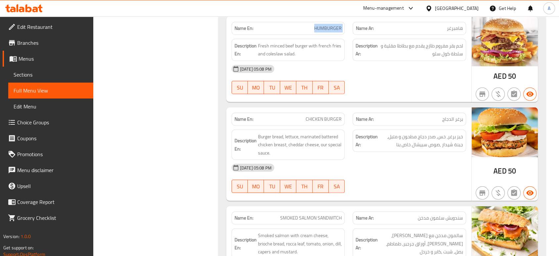
scroll to position [6968, 0]
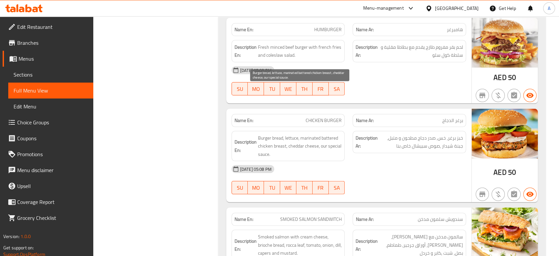
click at [331, 134] on span "Burger bread, lettuce, marinated battered chicken breast, cheddar cheese, our s…" at bounding box center [300, 146] width 84 height 24
copy span "battered"
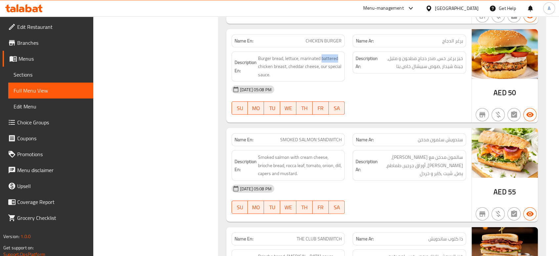
scroll to position [7052, 0]
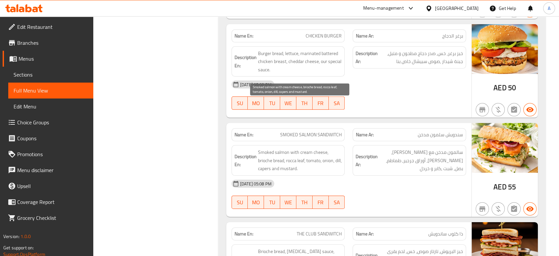
click at [270, 148] on span "Smoked salmon with cream cheese, brioche bread, rocca leaf, tomato, onion, dill…" at bounding box center [300, 160] width 84 height 24
copy span "capers"
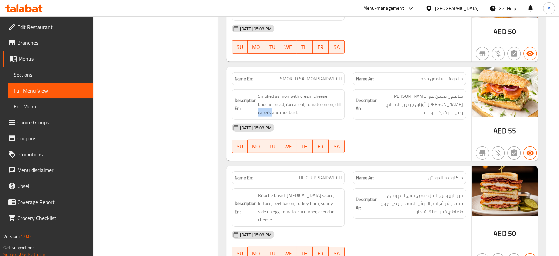
scroll to position [7109, 0]
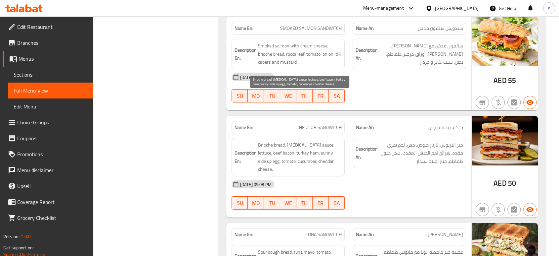
scroll to position [7159, 0]
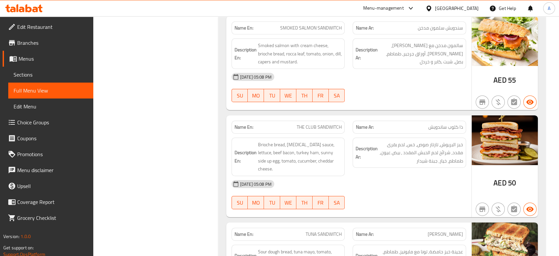
copy span "THE CLUB SANDWITCH"
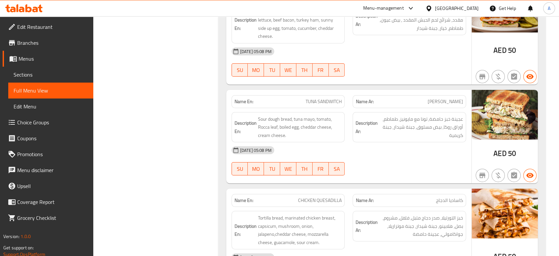
scroll to position [7292, 0]
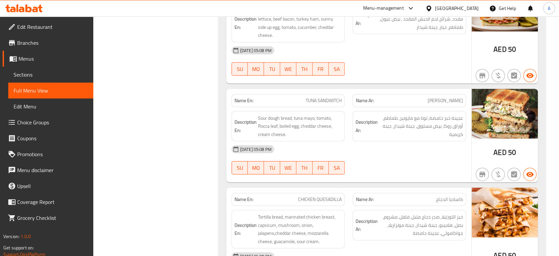
copy span "TUNA SANDWITCH"
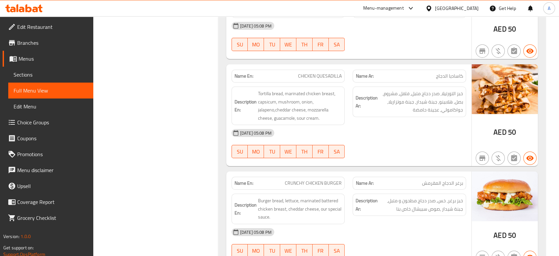
scroll to position [7403, 0]
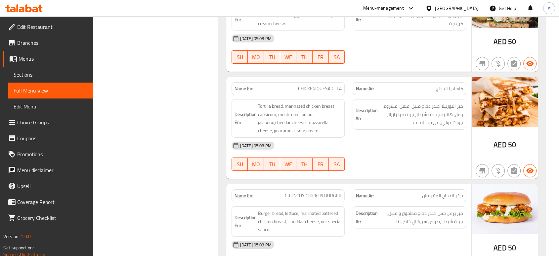
copy span "CHICKEN QUESADILLA"
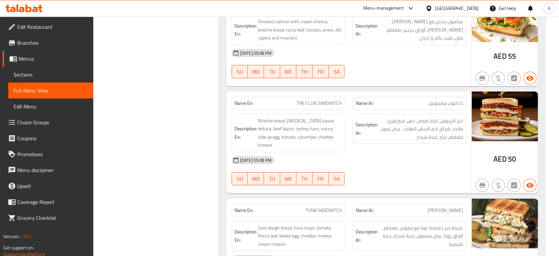
scroll to position [7182, 0]
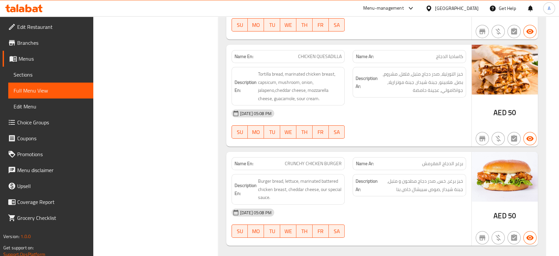
scroll to position [7439, 0]
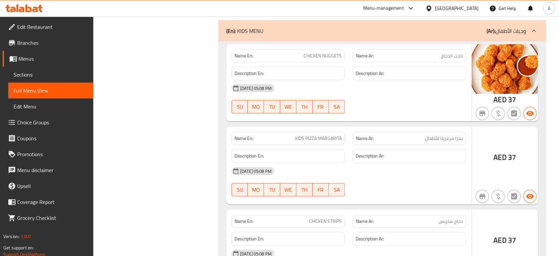
scroll to position [7605, 0]
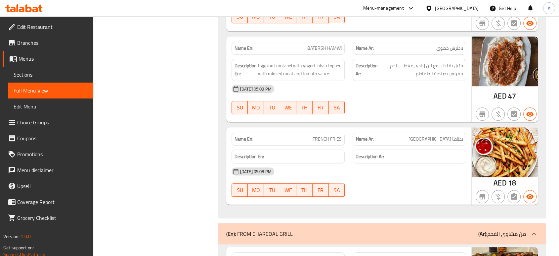
click at [406, 135] on p "Name Ar: بطاطا مقلية" at bounding box center [410, 138] width 108 height 7
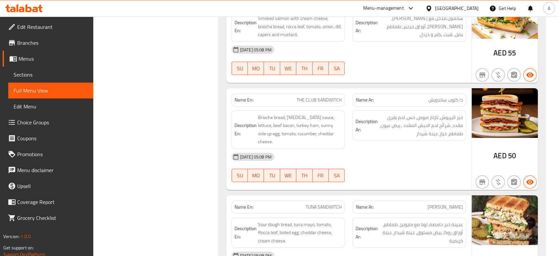
scroll to position [7678, 0]
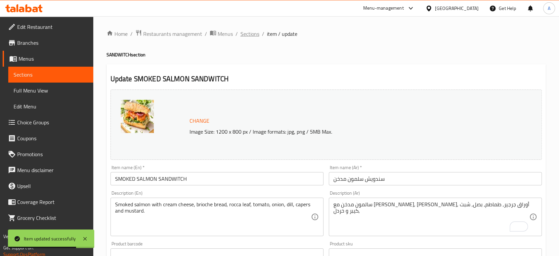
click at [254, 33] on span "Sections" at bounding box center [250, 34] width 19 height 8
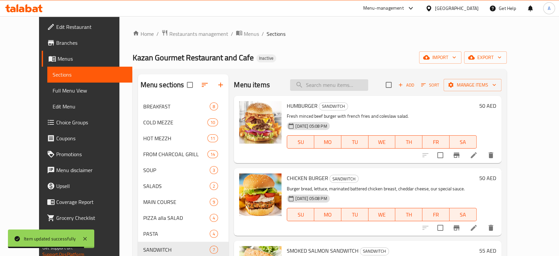
click at [341, 87] on input "search" at bounding box center [329, 85] width 78 height 12
paste input "THE CLUB SANDWITCH"
type input "THE CLUB SANDWITCH"
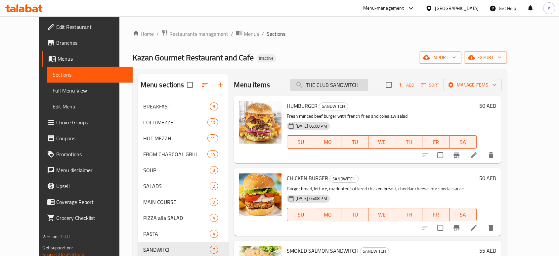
click at [362, 86] on input "THE CLUB SANDWITCH" at bounding box center [329, 85] width 78 height 12
paste input "THE CLUB SANDWITCH"
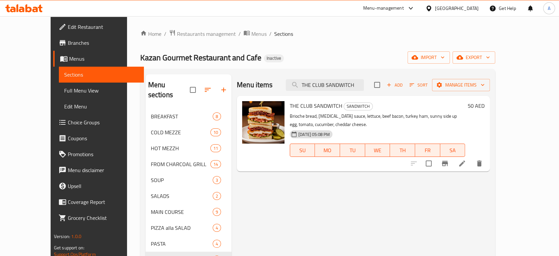
type input "THE CLUB SANDWITCH"
click at [466, 159] on icon at bounding box center [462, 163] width 8 height 8
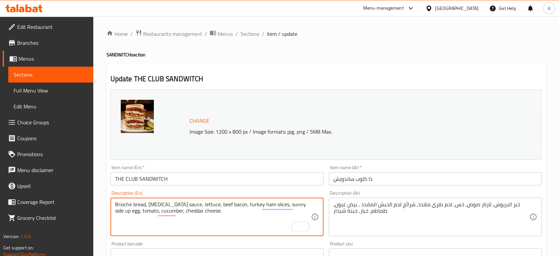
type textarea "Brioche bread, [MEDICAL_DATA] sauce, lettuce, beef bacon, turkey ham slices, su…"
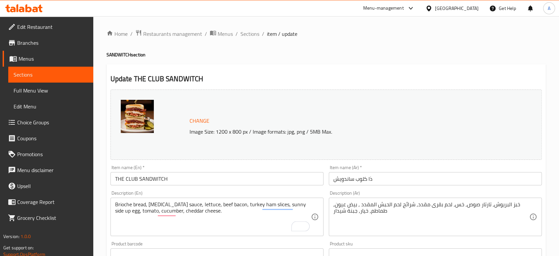
drag, startPoint x: 223, startPoint y: 187, endPoint x: 219, endPoint y: 180, distance: 8.5
click at [219, 180] on div "Change Image Size: 1200 x 800 px / Image formats: jpg, png / 5MB Max. Item name…" at bounding box center [326, 234] width 437 height 295
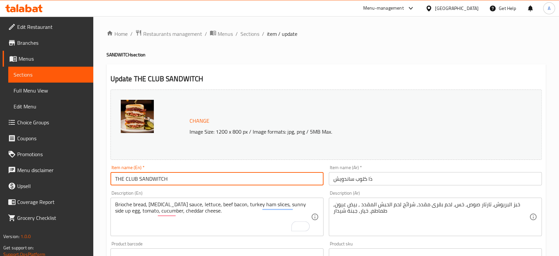
click at [219, 180] on input "THE CLUB SANDWITCH" at bounding box center [217, 178] width 213 height 13
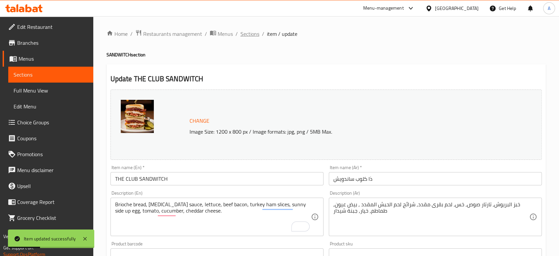
click at [246, 33] on span "Sections" at bounding box center [250, 34] width 19 height 8
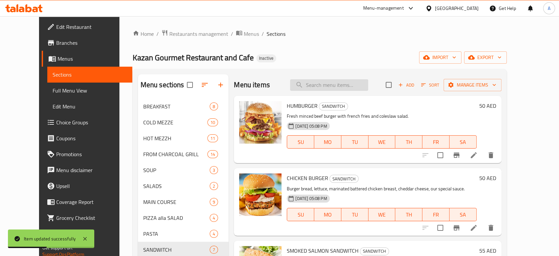
click at [328, 89] on input "search" at bounding box center [329, 85] width 78 height 12
paste input "TUNA SANDWITCH"
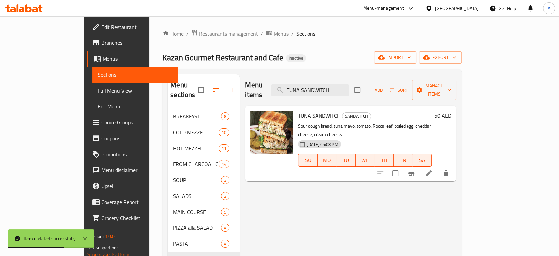
type input "TUNA SANDWITCH"
click at [438, 167] on li at bounding box center [429, 173] width 19 height 12
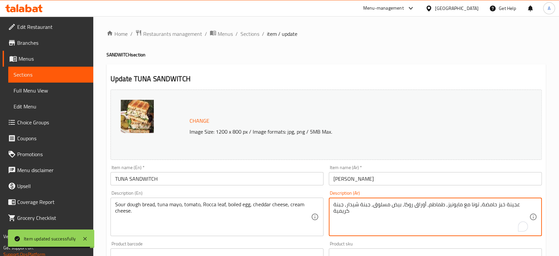
click at [487, 205] on textarea "عجينة خبز حامضة, تونا مع مايونيز, طماطم, أوراق روكا, بيض مسلوق, جبنة شيدار, جبن…" at bounding box center [432, 216] width 196 height 31
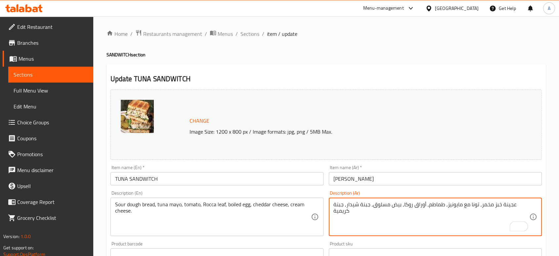
type textarea "عجينة خبز مخمر, تونا مع مايونيز, طماطم, أوراق روكا, بيض مسلوق, جبنة شيدار, جبنة…"
click at [445, 182] on input "[PERSON_NAME]" at bounding box center [435, 178] width 213 height 13
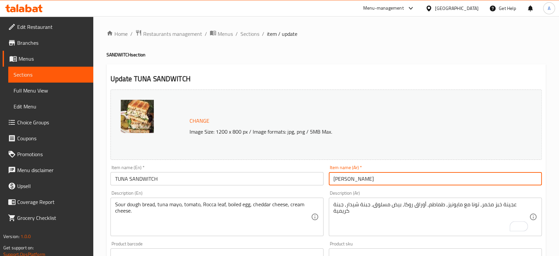
click at [403, 178] on input "[PERSON_NAME]" at bounding box center [435, 178] width 213 height 13
click at [251, 35] on span "Sections" at bounding box center [250, 34] width 19 height 8
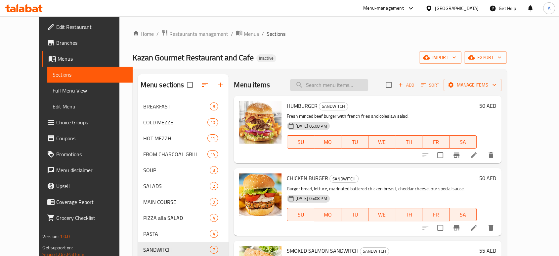
click at [342, 81] on input "search" at bounding box center [329, 85] width 78 height 12
paste input "CRUNCHY CHICKEN BURGER"
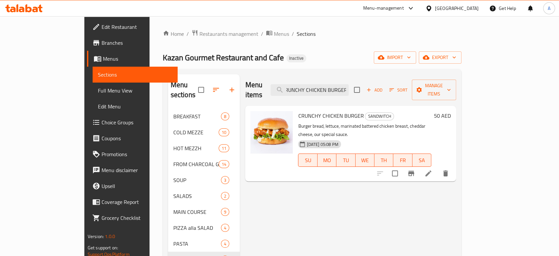
type input "CRUNCHY CHICKEN BURGER"
click at [438, 167] on li at bounding box center [428, 173] width 19 height 12
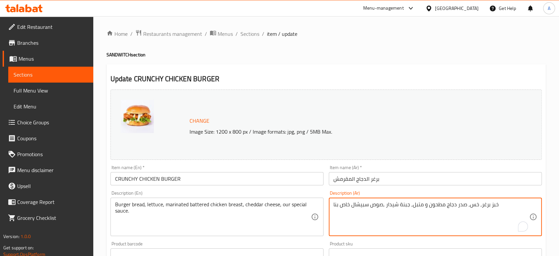
click at [435, 205] on textarea "خبز برغر, خس, صدر دجاج مطحون و متبل, جبنة شيدار ,صوص سبيشال خاص بنا" at bounding box center [432, 216] width 196 height 31
type textarea "خبز برغر, خس, صدر دجاج باتيرد و متبل, جبنة شيدار ,صوص سبيشال خاص بنا"
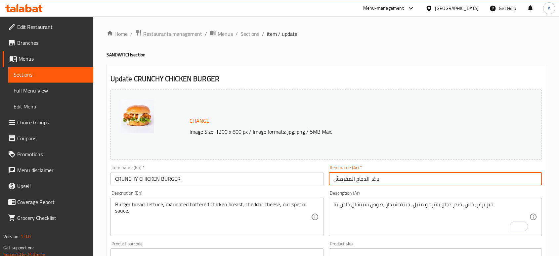
click at [397, 175] on input "برغر الدجاج المقرمش" at bounding box center [435, 178] width 213 height 13
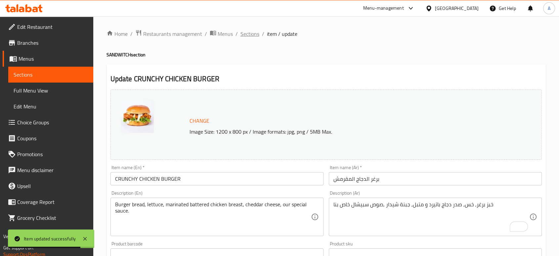
click at [246, 35] on span "Sections" at bounding box center [250, 34] width 19 height 8
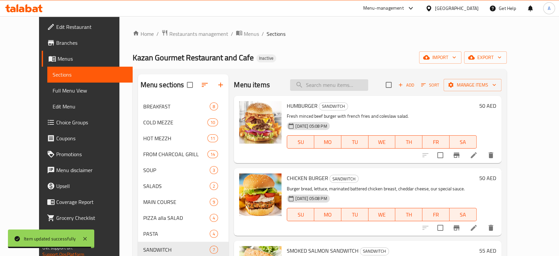
click at [351, 80] on input "search" at bounding box center [329, 85] width 78 height 12
paste input "KIDS PIZZA MARGARITA"
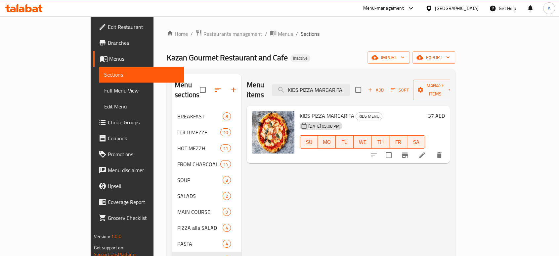
type input "KIDS PIZZA MARGARITA"
click at [426, 151] on icon at bounding box center [422, 155] width 8 height 8
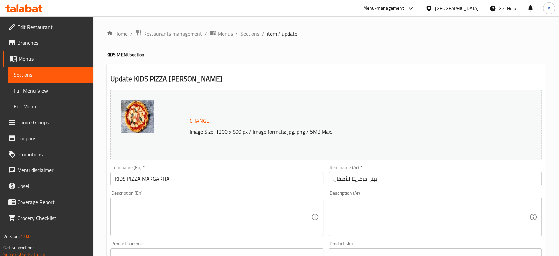
click at [174, 175] on input "KIDS PIZZA MARGARITA" at bounding box center [217, 178] width 213 height 13
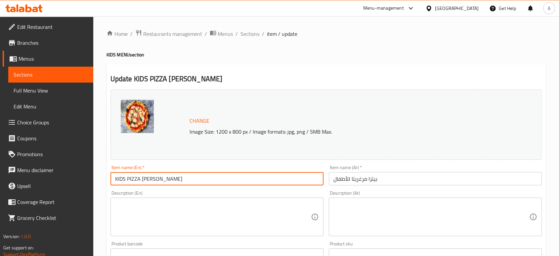
type input "KIDS PIZZA [PERSON_NAME]"
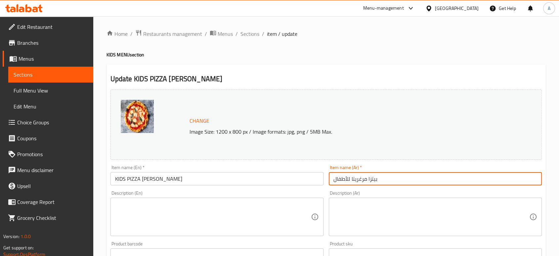
click at [392, 179] on input "بيتزا مرغريتا للأطفال" at bounding box center [435, 178] width 213 height 13
type input "بيتزا مرغريتا للأطفال صغيره"
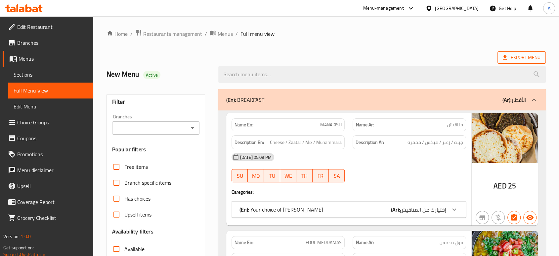
click at [529, 59] on span "Export Menu" at bounding box center [522, 57] width 38 height 8
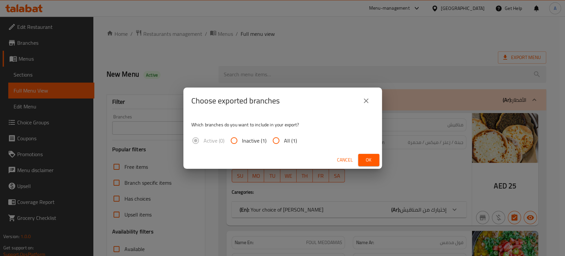
drag, startPoint x: 285, startPoint y: 141, endPoint x: 294, endPoint y: 143, distance: 9.9
click at [284, 141] on span "All (1)" at bounding box center [290, 140] width 13 height 8
click at [275, 139] on input "All (1)" at bounding box center [276, 140] width 16 height 16
radio input "true"
click at [384, 160] on div "Choose exported branches Which branches do you want to include in your export? …" at bounding box center [282, 128] width 565 height 256
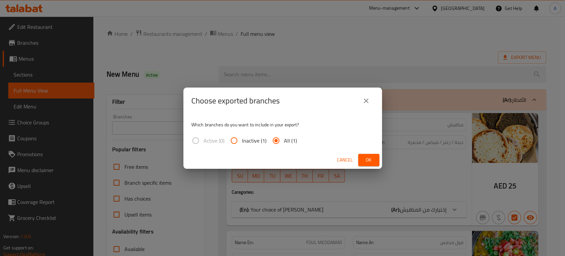
click at [371, 160] on span "Ok" at bounding box center [368, 160] width 11 height 8
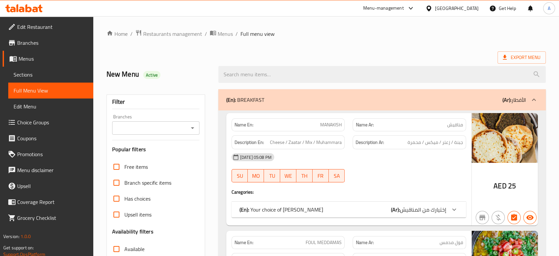
click at [471, 8] on div "[GEOGRAPHIC_DATA]" at bounding box center [457, 8] width 44 height 7
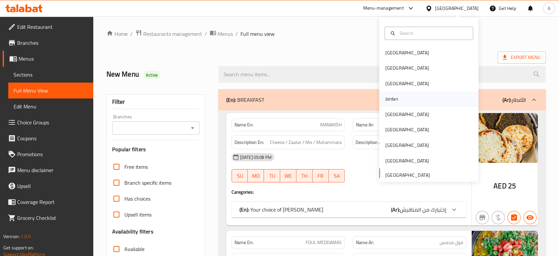
click at [393, 100] on div "Jordan" at bounding box center [391, 98] width 23 height 15
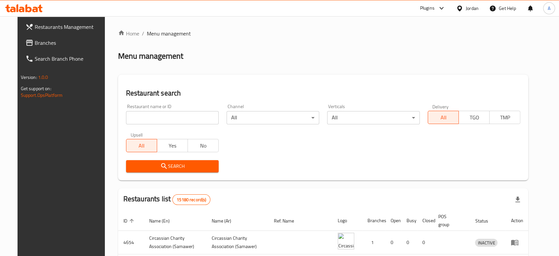
click at [53, 44] on span "Branches" at bounding box center [70, 43] width 71 height 8
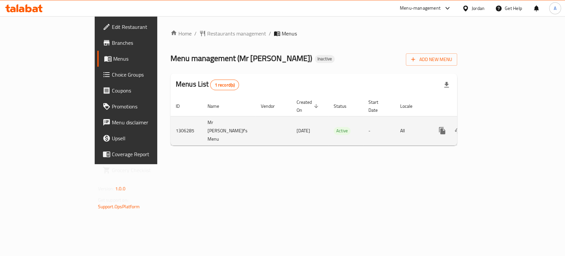
click at [494, 126] on icon "enhanced table" at bounding box center [490, 130] width 8 height 8
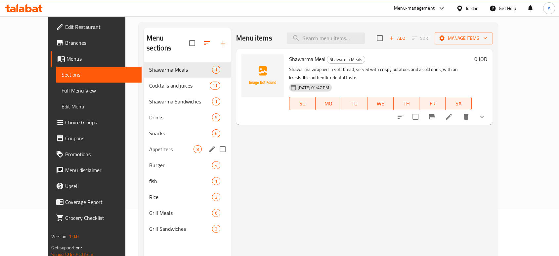
scroll to position [73, 0]
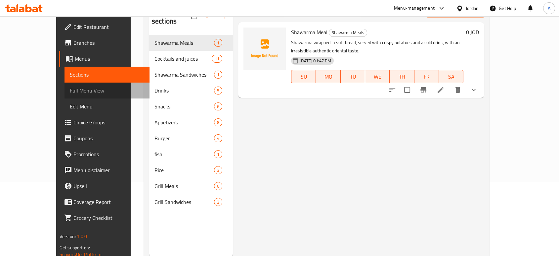
click at [65, 85] on link "Full Menu View" at bounding box center [107, 90] width 85 height 16
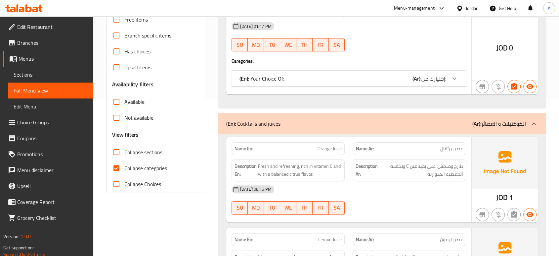
scroll to position [184, 0]
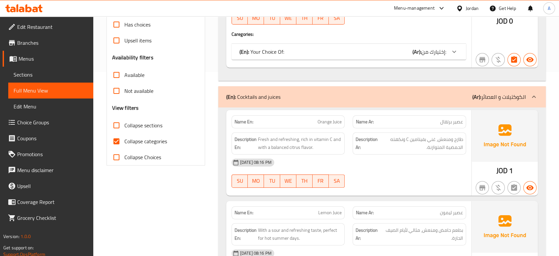
click at [133, 137] on span "Collapse categories" at bounding box center [145, 141] width 43 height 8
click at [124, 133] on input "Collapse categories" at bounding box center [117, 141] width 16 height 16
checkbox input "false"
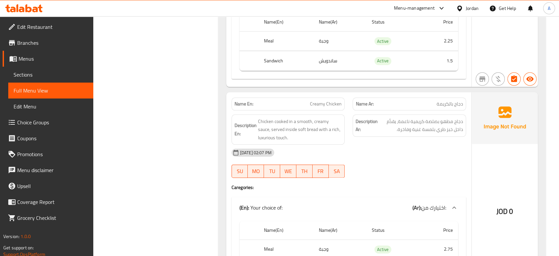
scroll to position [3346, 0]
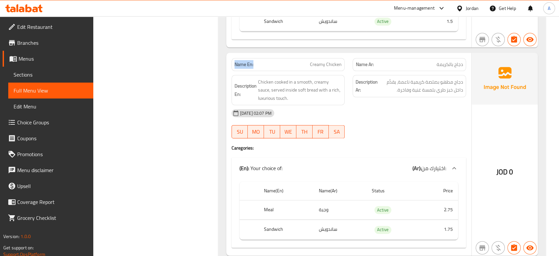
drag, startPoint x: 252, startPoint y: 49, endPoint x: 228, endPoint y: 47, distance: 23.9
copy strong "Name En:"
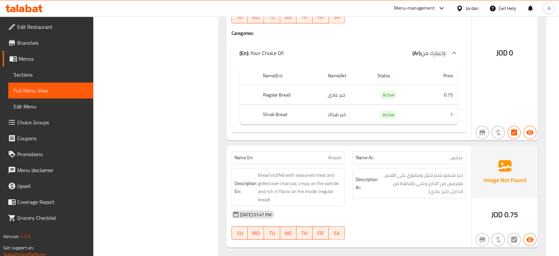
scroll to position [8975, 0]
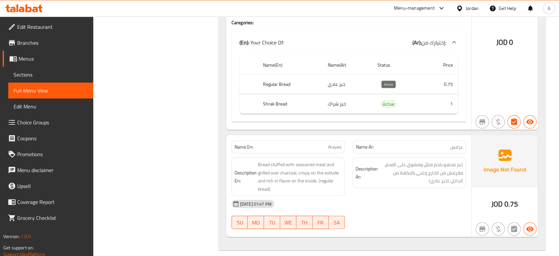
click at [391, 100] on span "Active" at bounding box center [388, 104] width 17 height 8
copy span "Active"
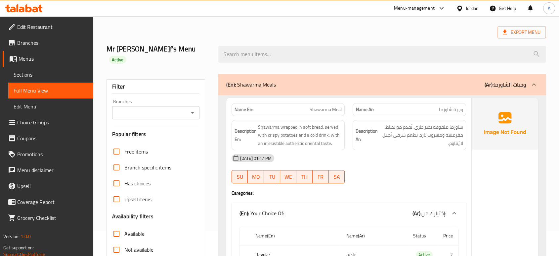
scroll to position [0, 0]
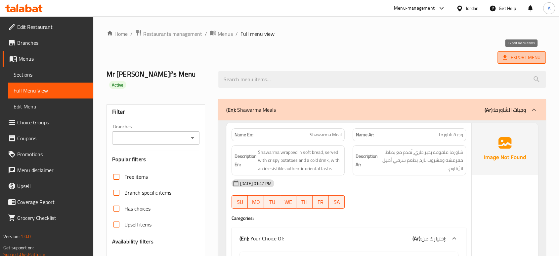
click at [535, 54] on span "Export Menu" at bounding box center [522, 57] width 38 height 8
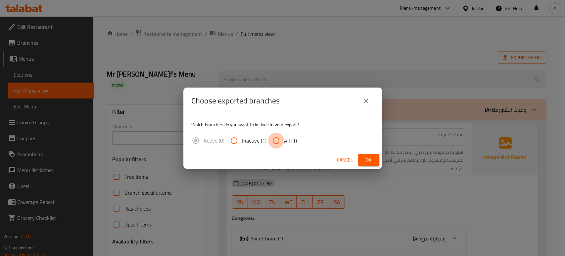
click at [282, 137] on input "All (1)" at bounding box center [276, 140] width 16 height 16
radio input "true"
click at [371, 157] on span "Ok" at bounding box center [368, 160] width 11 height 8
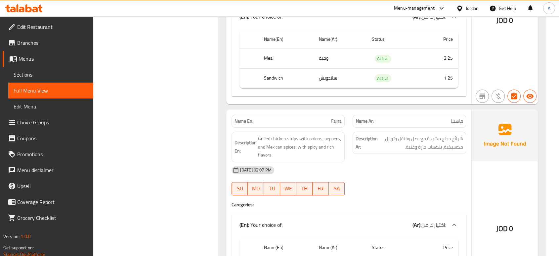
scroll to position [3126, 0]
